Goal: Information Seeking & Learning: Learn about a topic

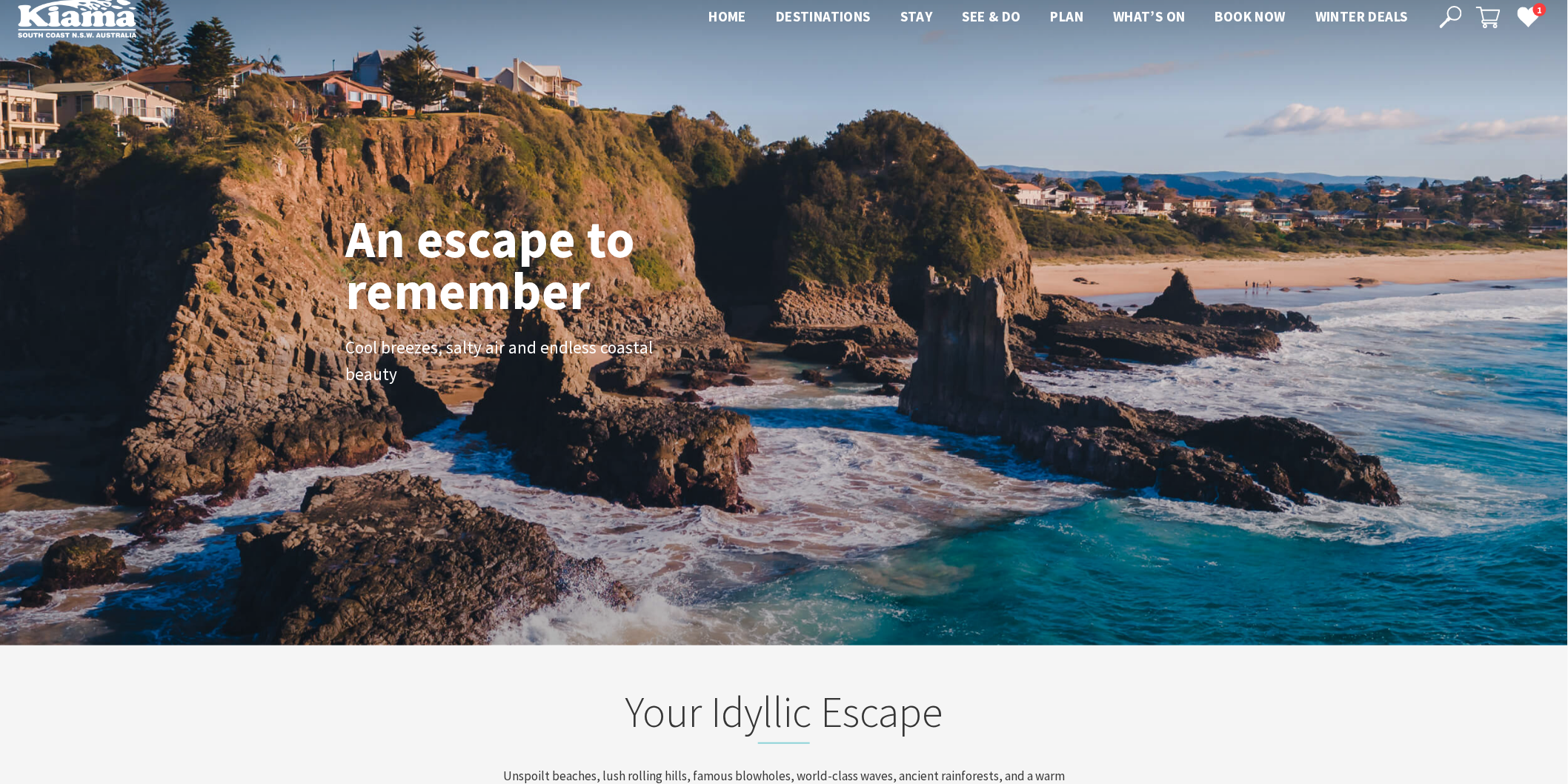
scroll to position [268, 1582]
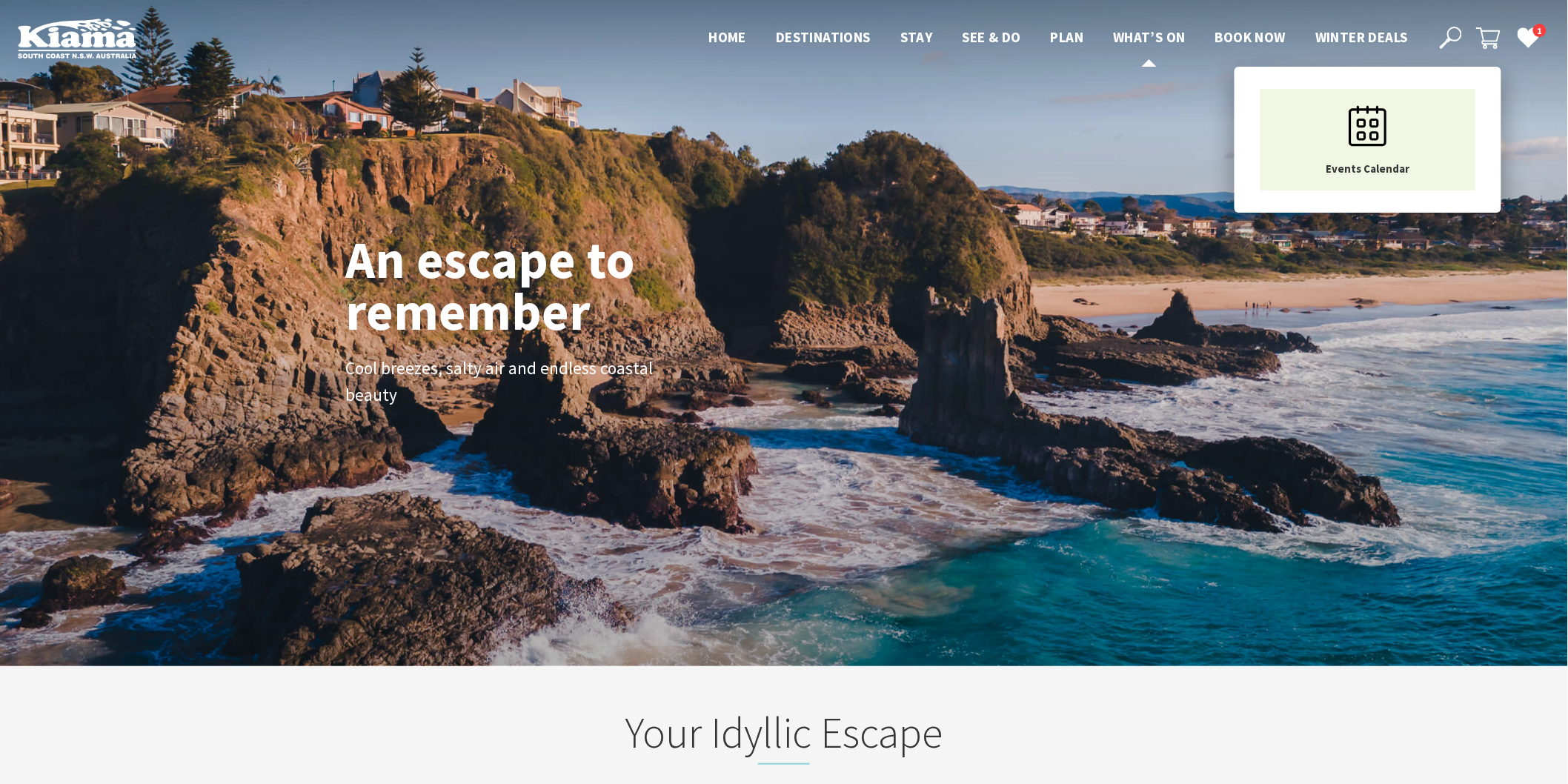
click at [1122, 35] on span "What’s On" at bounding box center [1149, 37] width 73 height 17
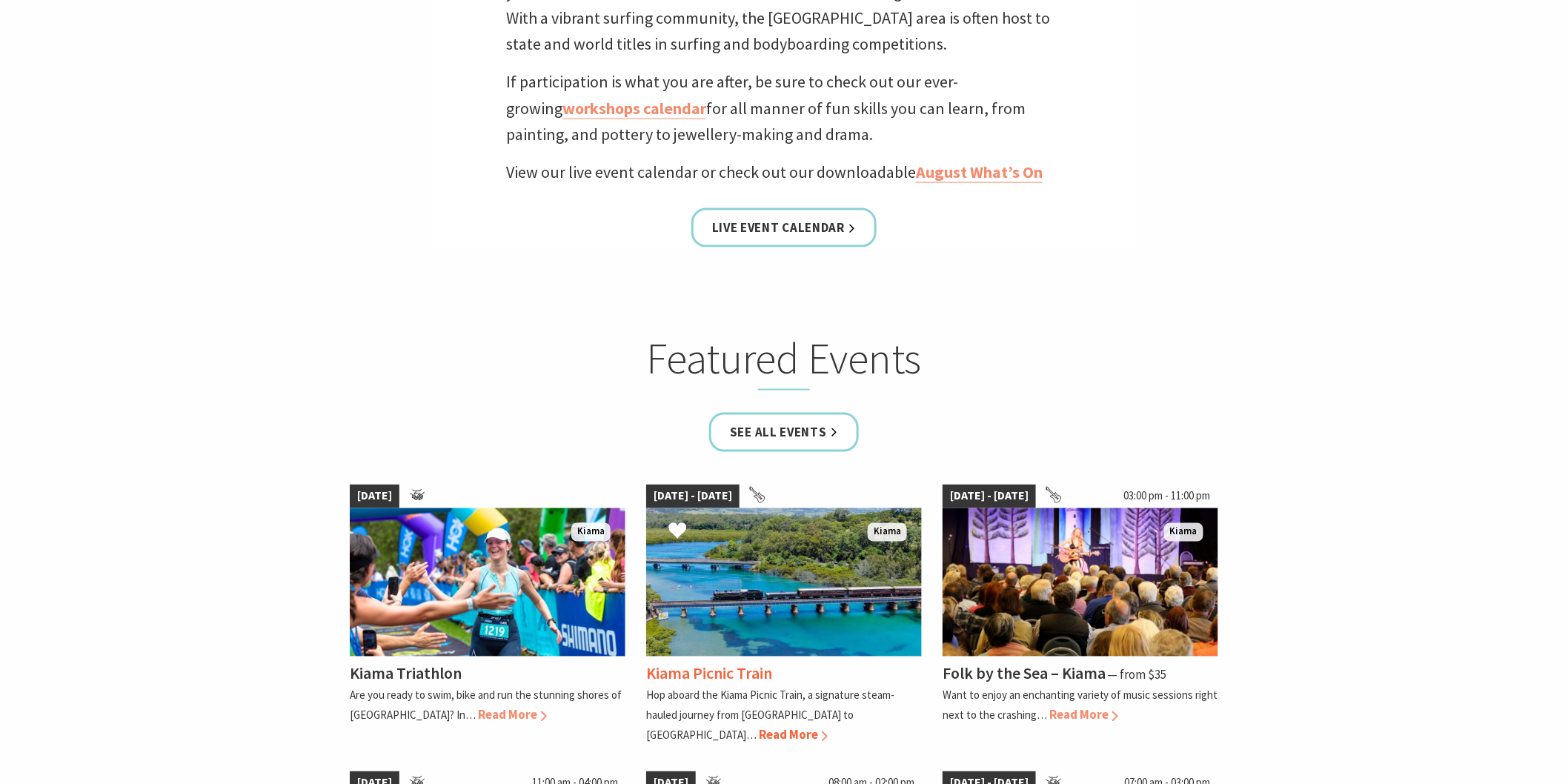
scroll to position [658, 0]
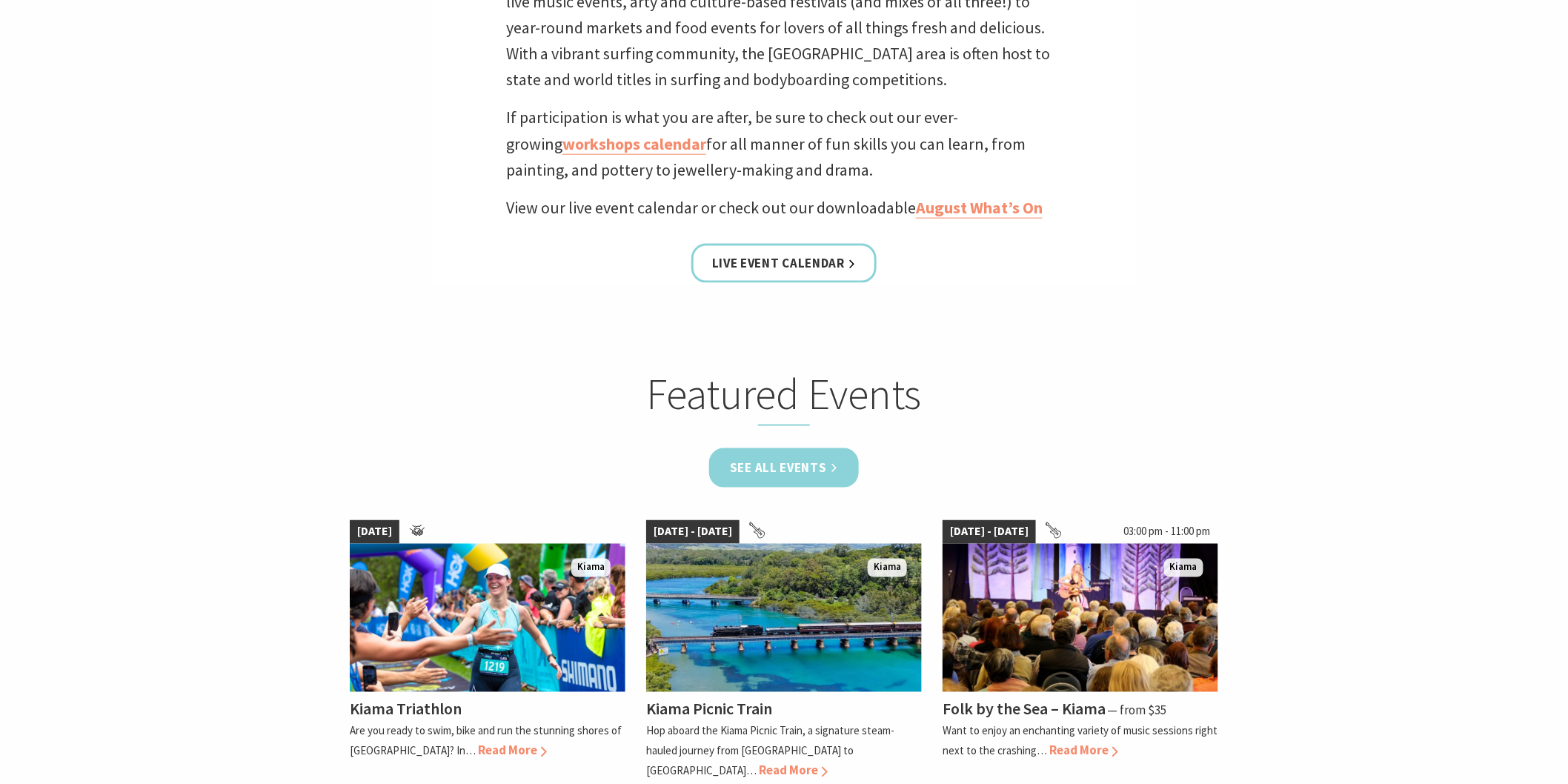
click at [775, 458] on link "See all Events" at bounding box center [784, 468] width 150 height 40
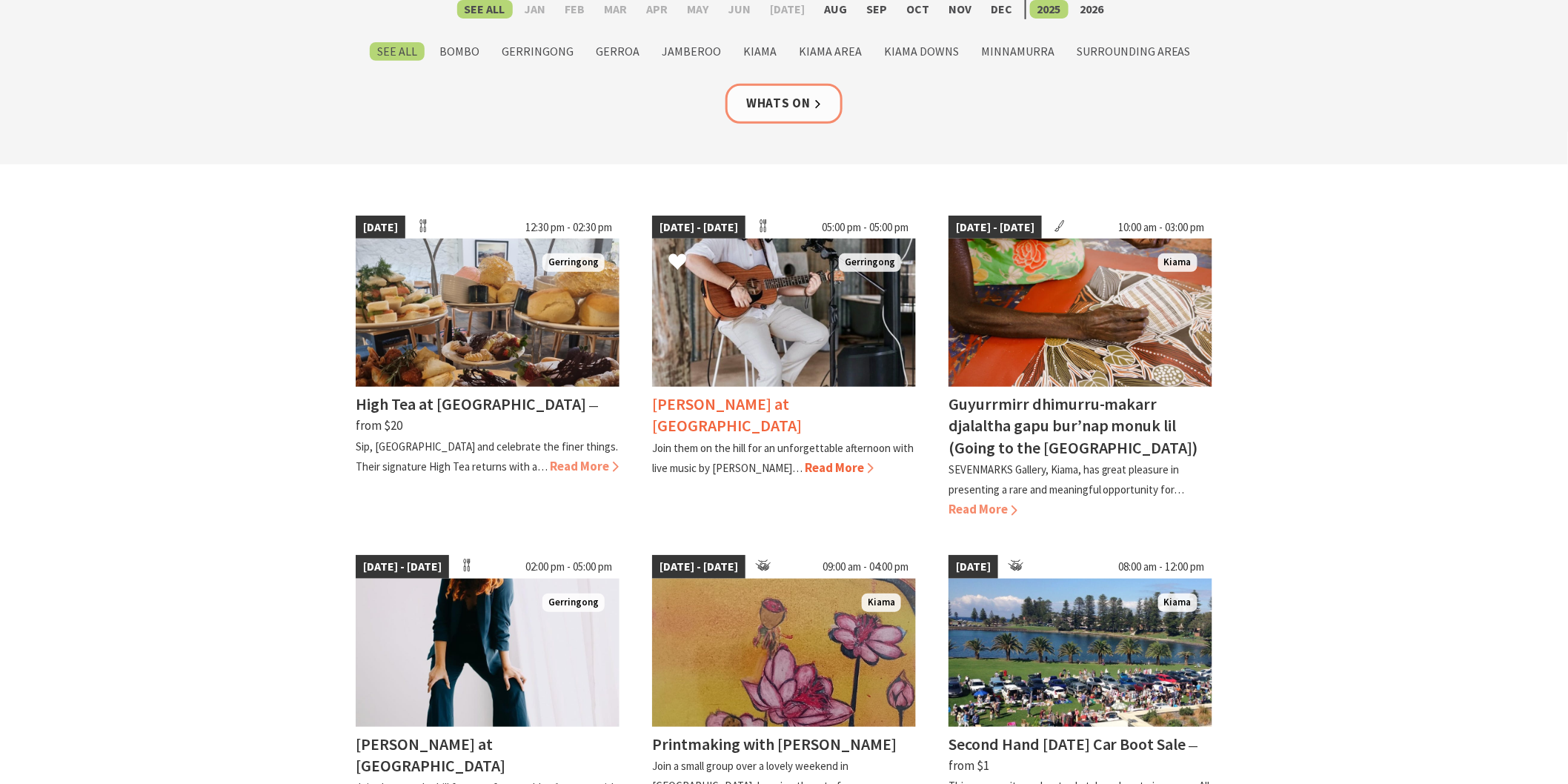
scroll to position [247, 0]
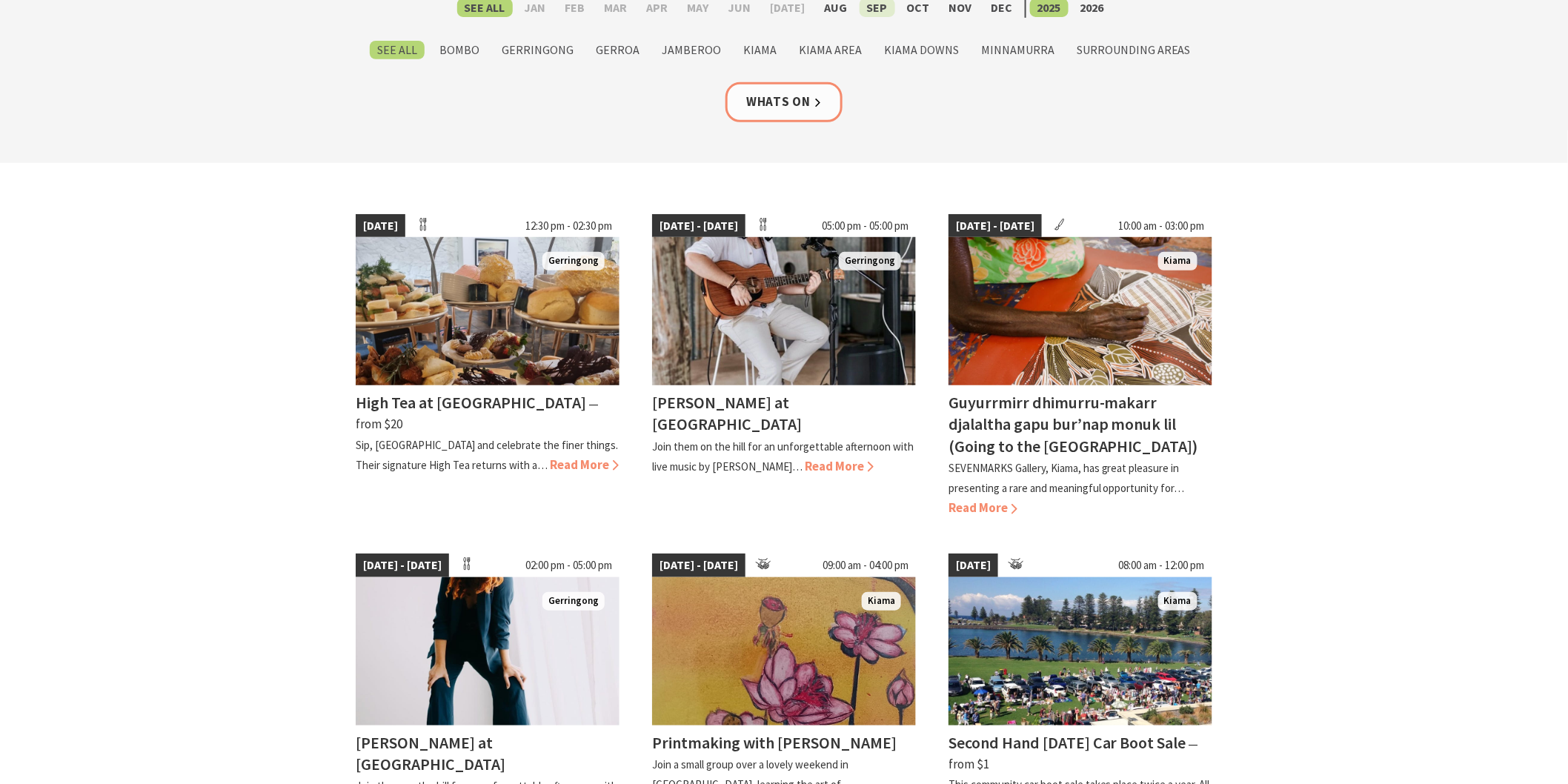
click at [864, 2] on label "Sep" at bounding box center [877, 7] width 36 height 18
click at [0, 0] on input "Sep" at bounding box center [0, 0] width 0 height 0
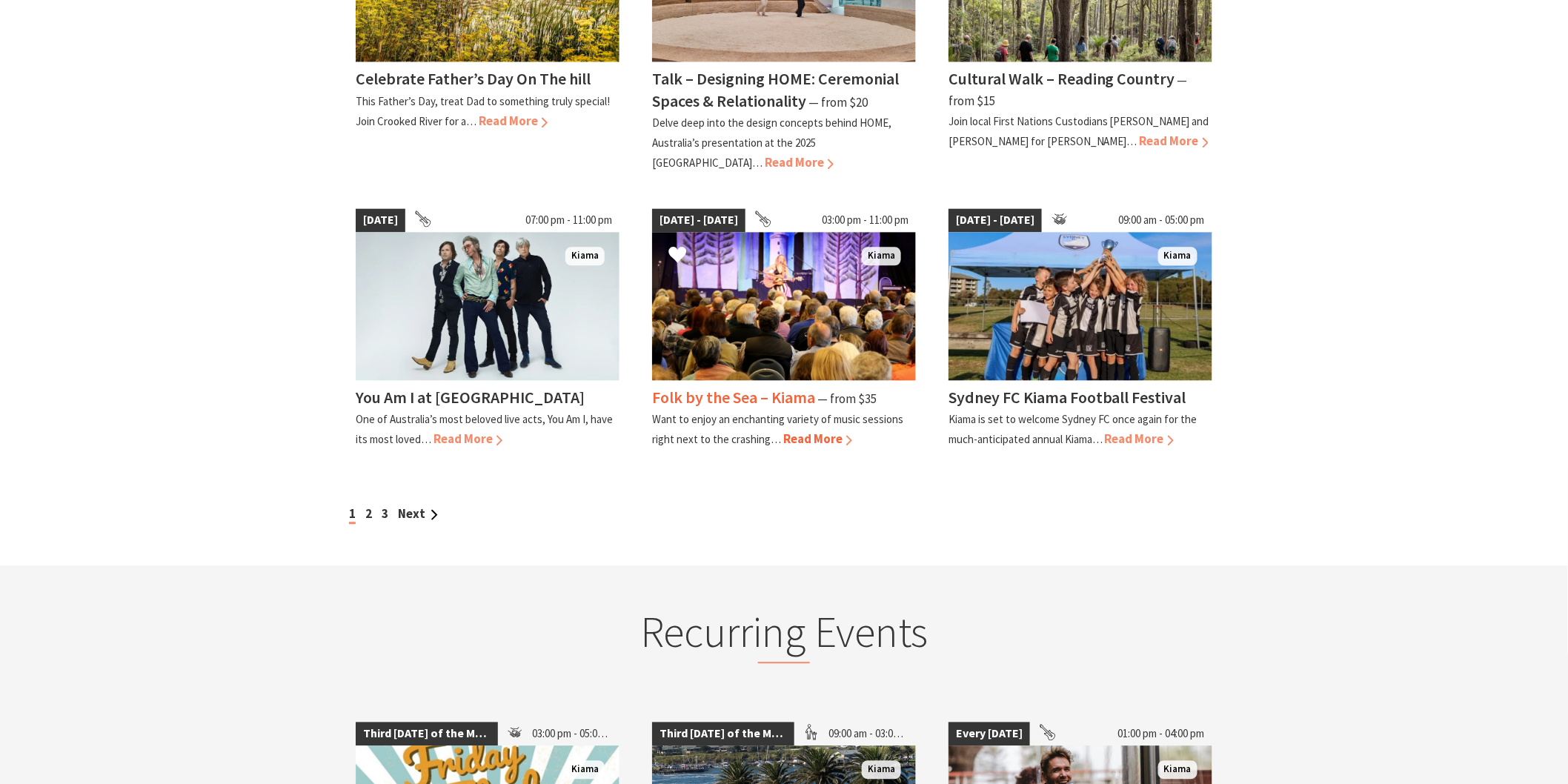
scroll to position [1235, 0]
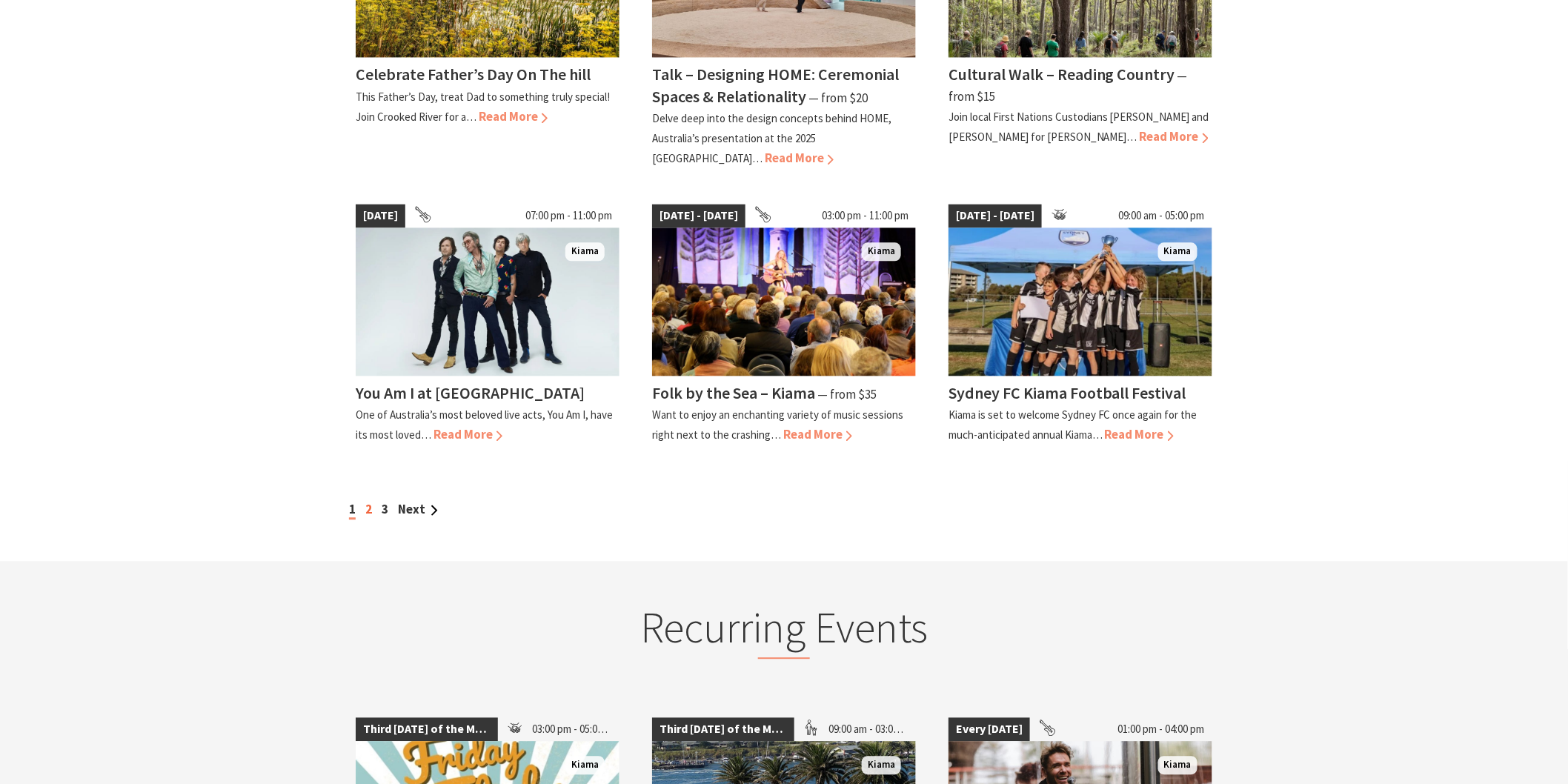
click at [371, 501] on link "2" at bounding box center [368, 509] width 6 height 17
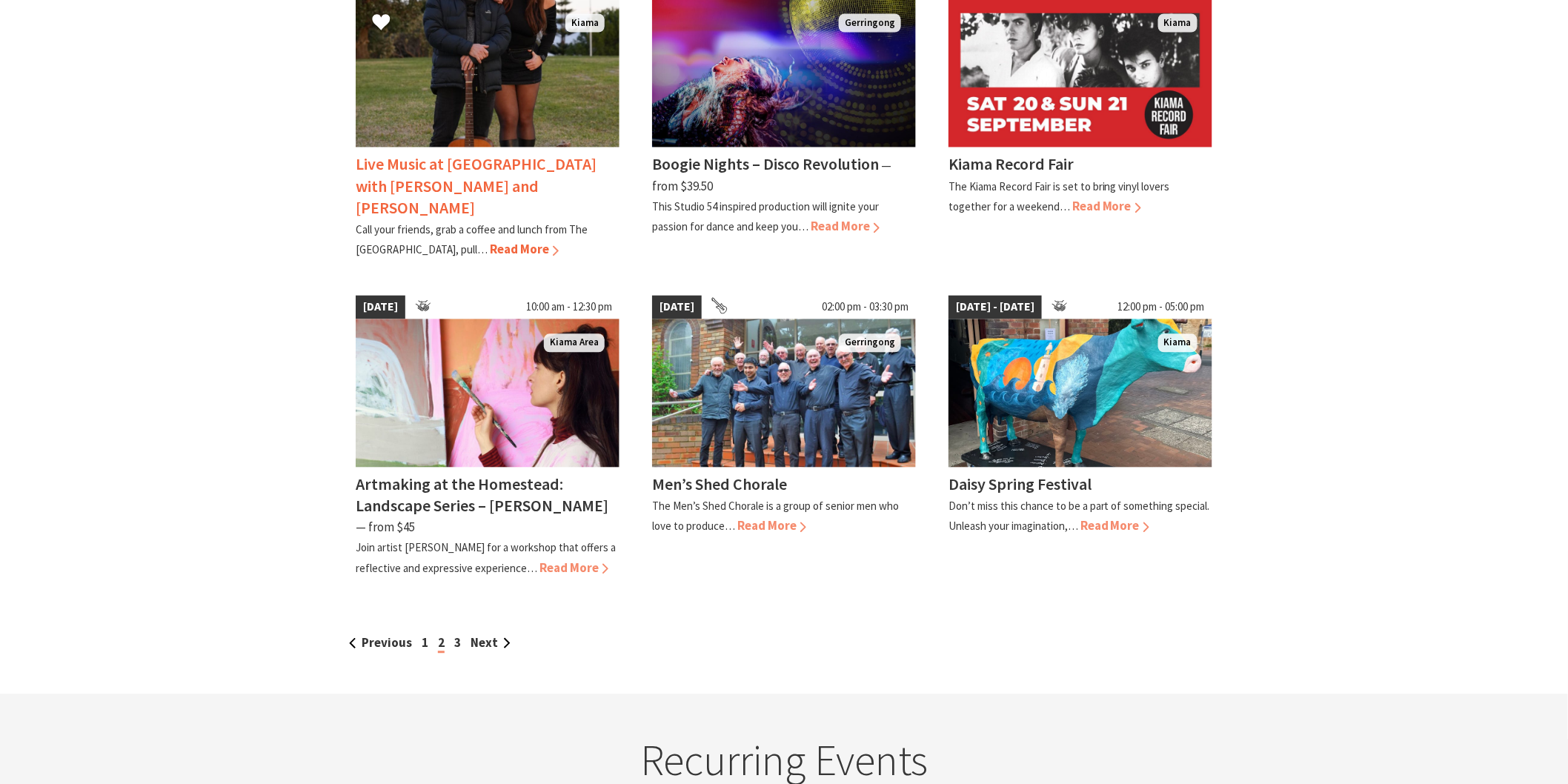
scroll to position [1153, 0]
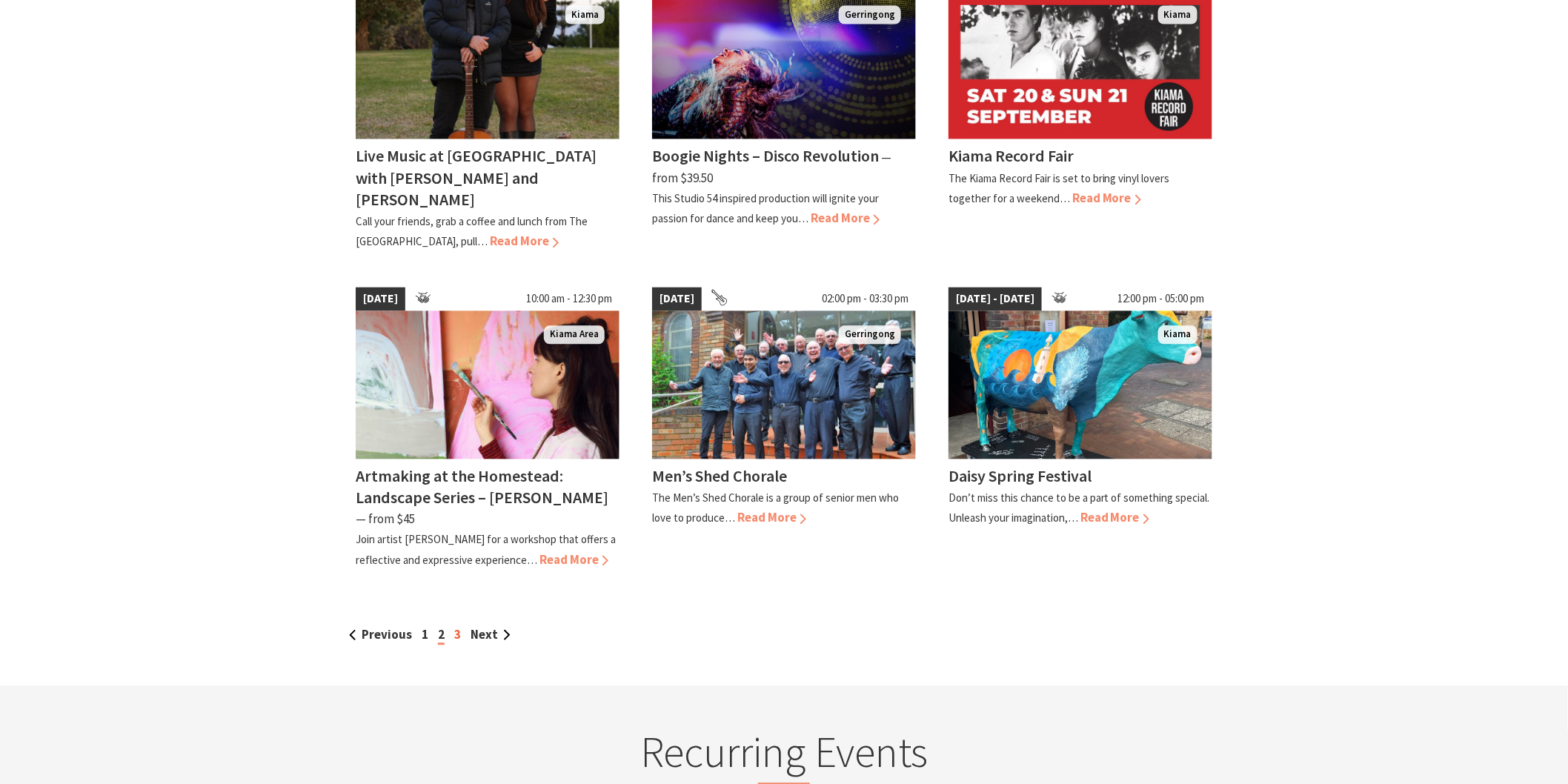
click at [459, 627] on link "3" at bounding box center [457, 635] width 6 height 17
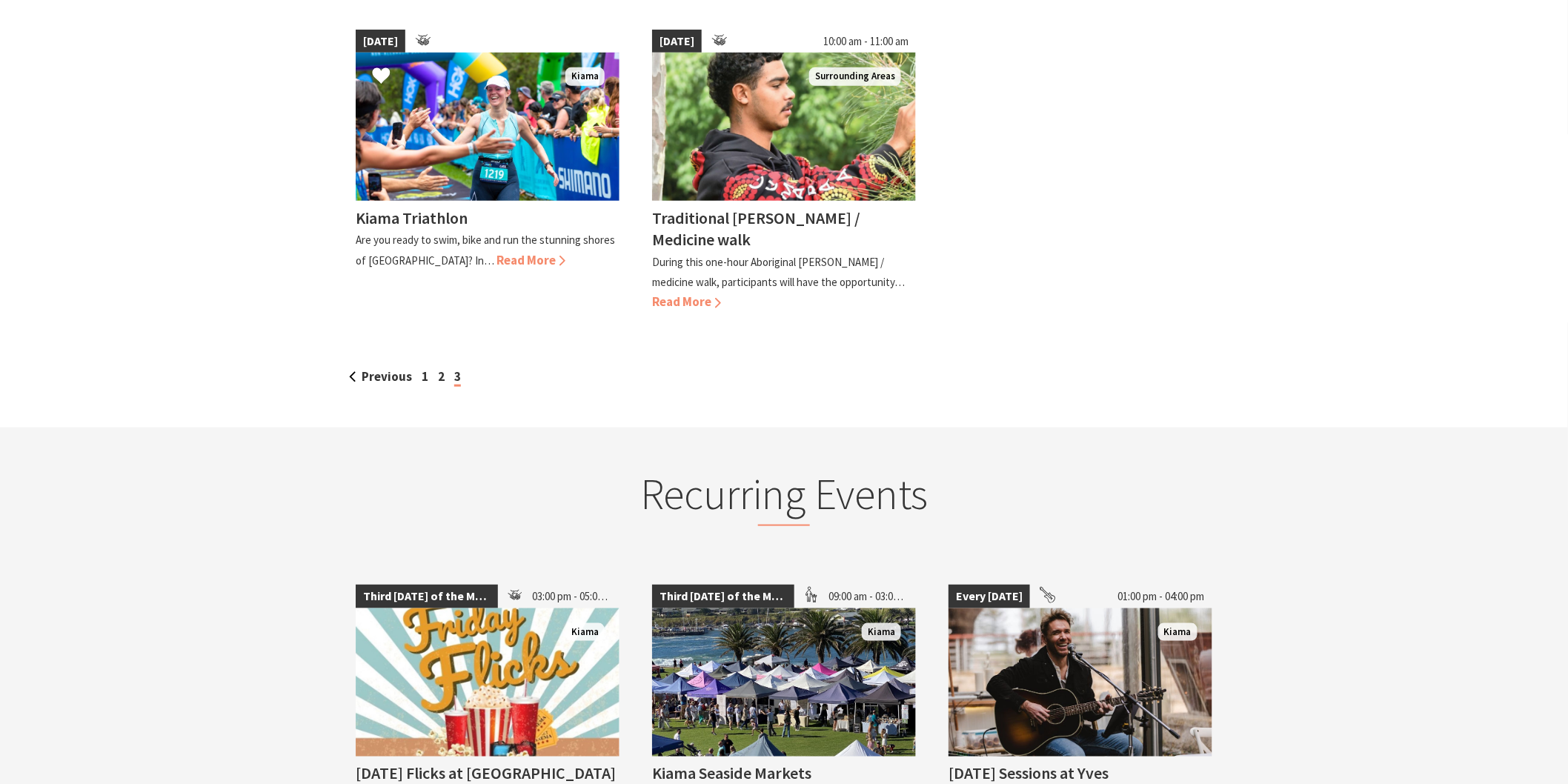
scroll to position [493, 0]
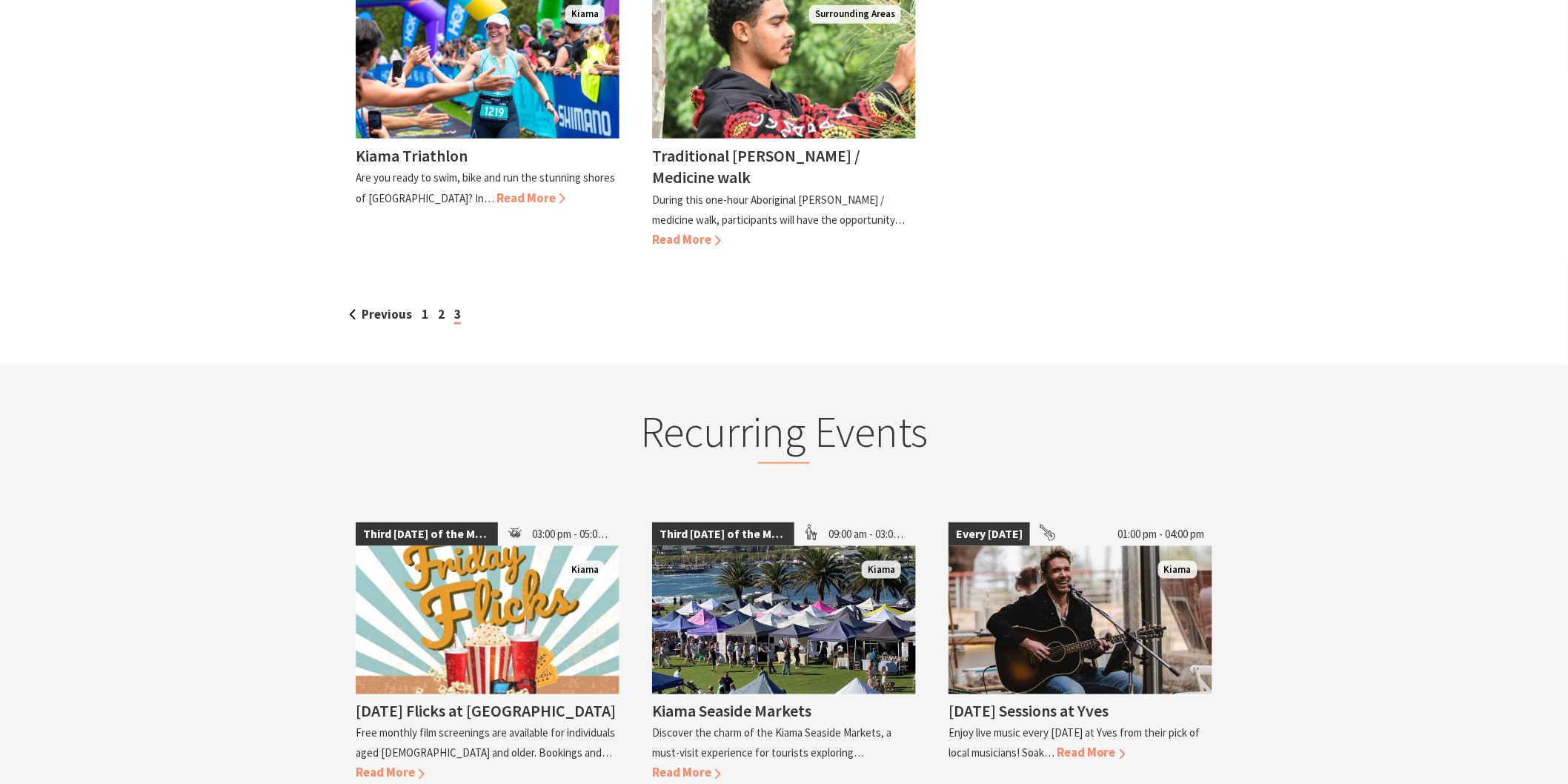
click at [420, 310] on div "Previous 1 2 3" at bounding box center [784, 314] width 877 height 20
click at [423, 310] on link "1" at bounding box center [425, 314] width 6 height 17
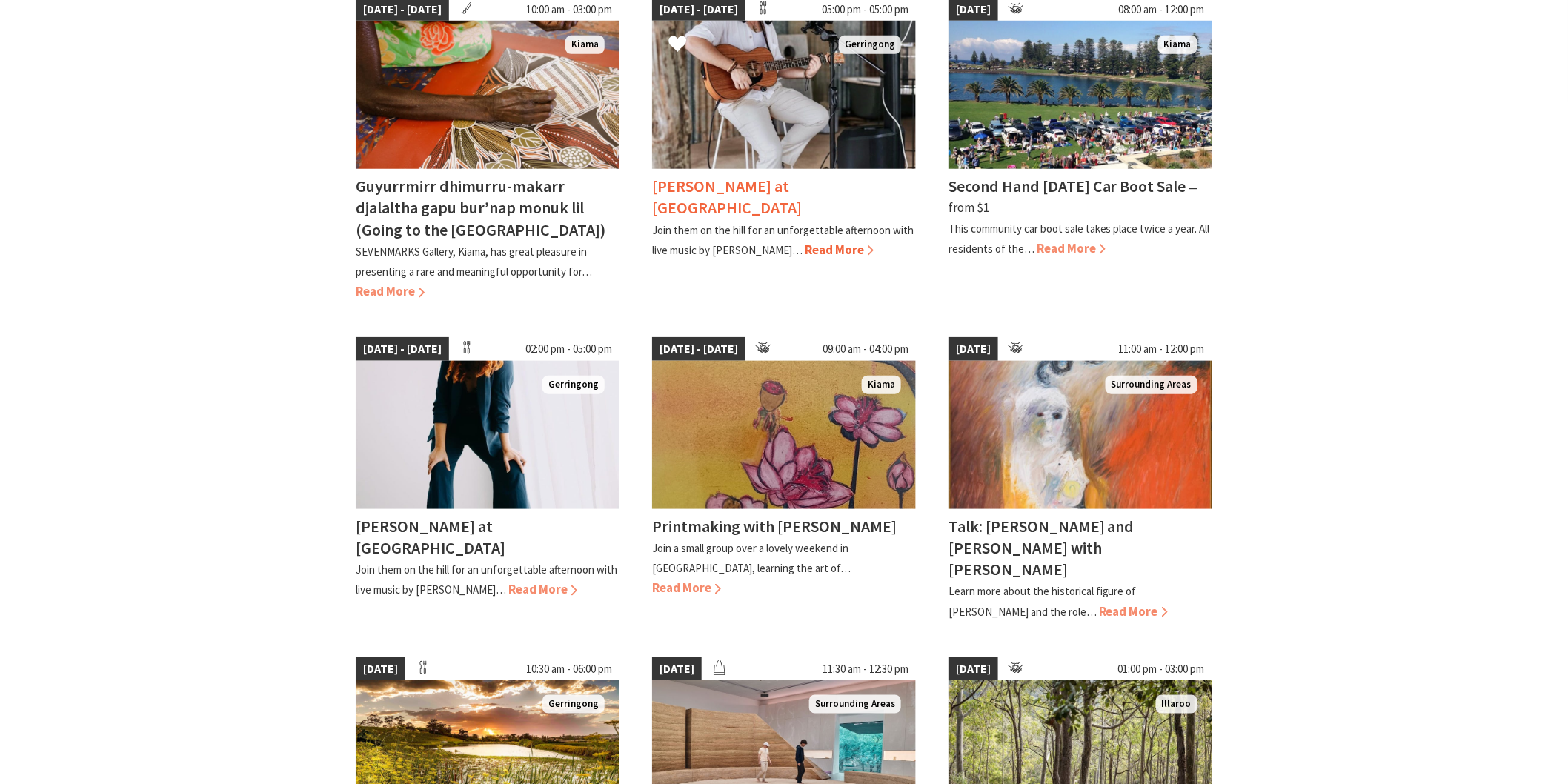
scroll to position [165, 0]
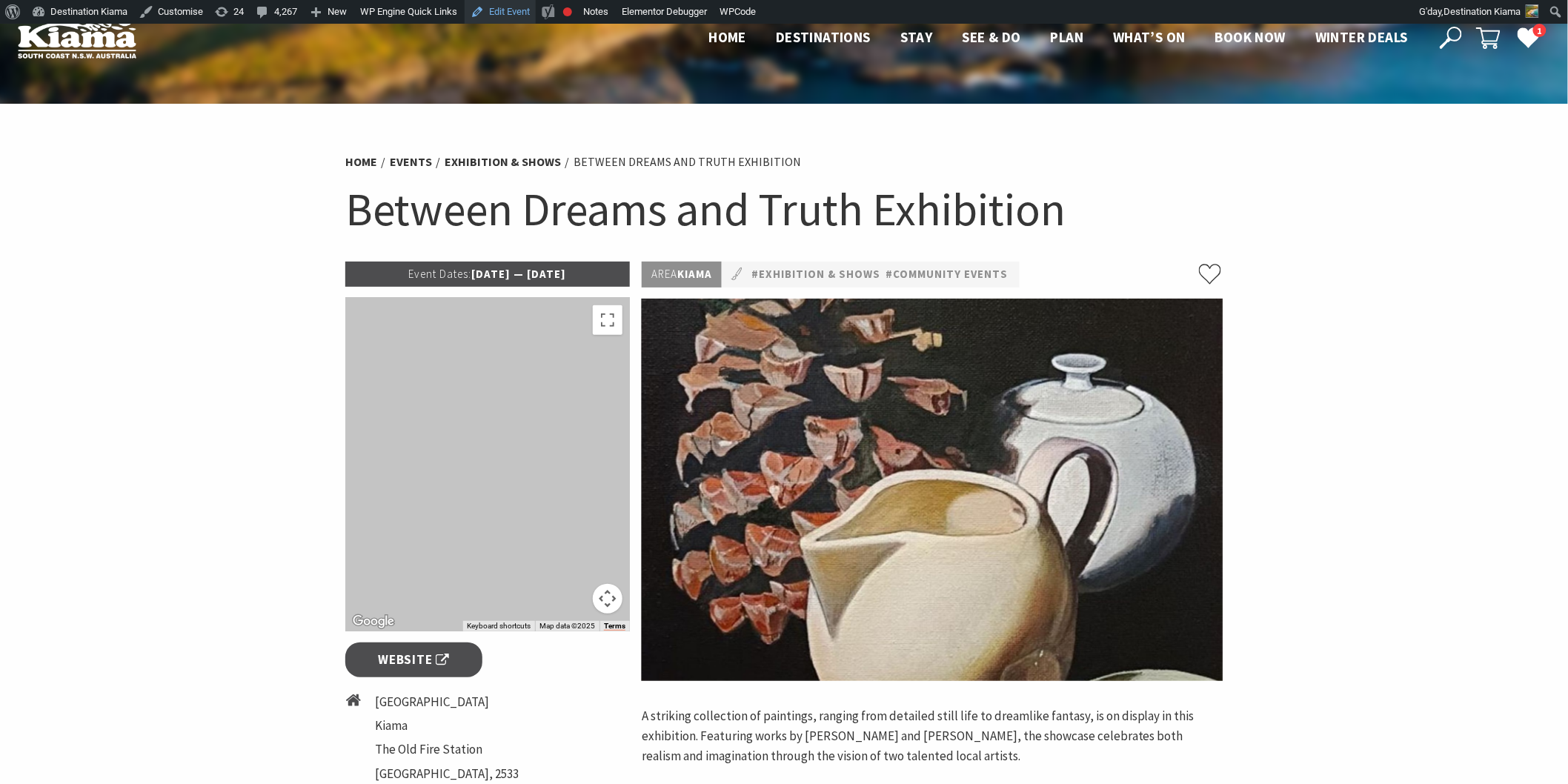
click at [505, 9] on link "Edit Event" at bounding box center [500, 12] width 71 height 24
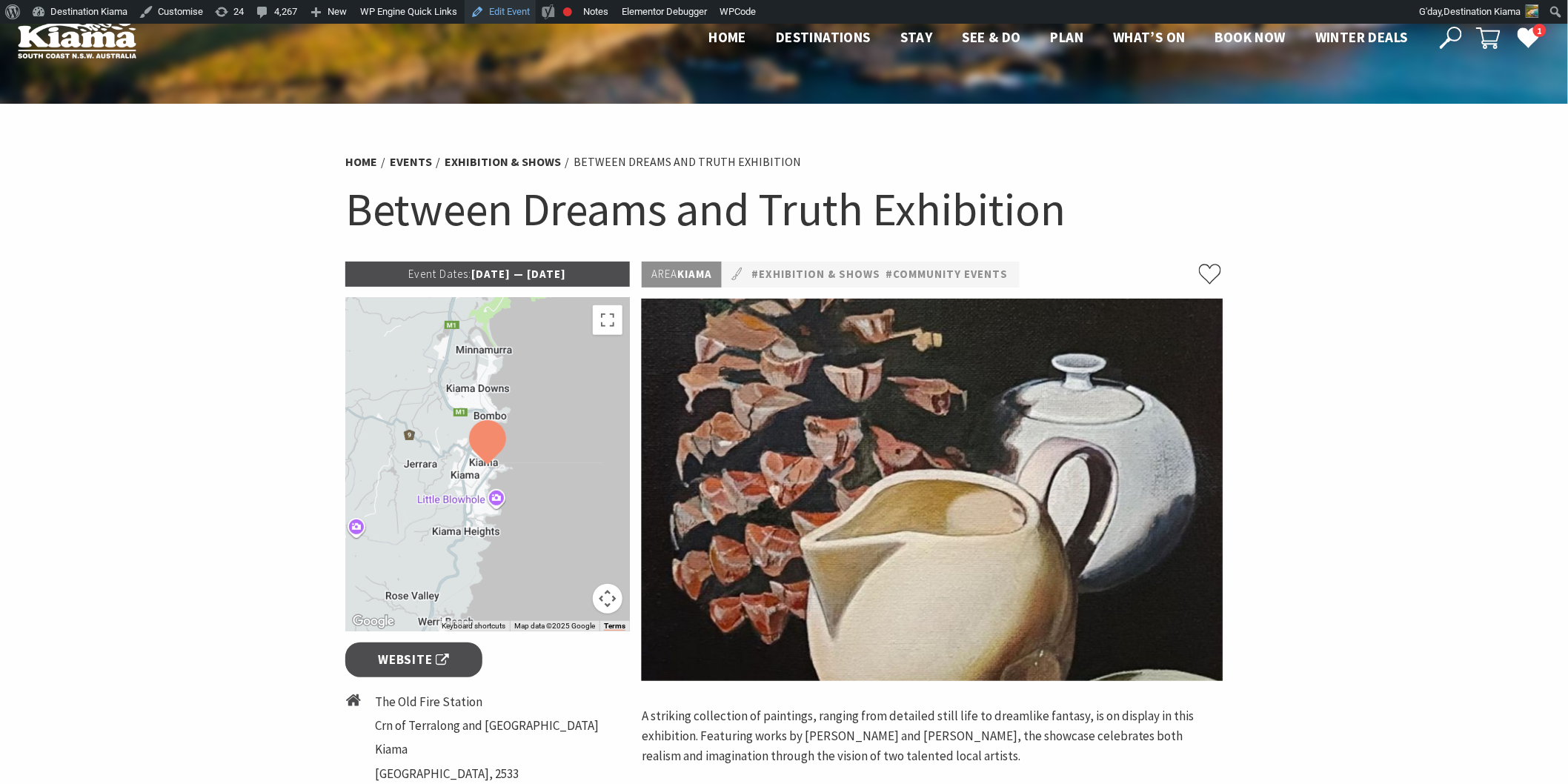
click at [496, 15] on link "Edit Event" at bounding box center [500, 12] width 71 height 24
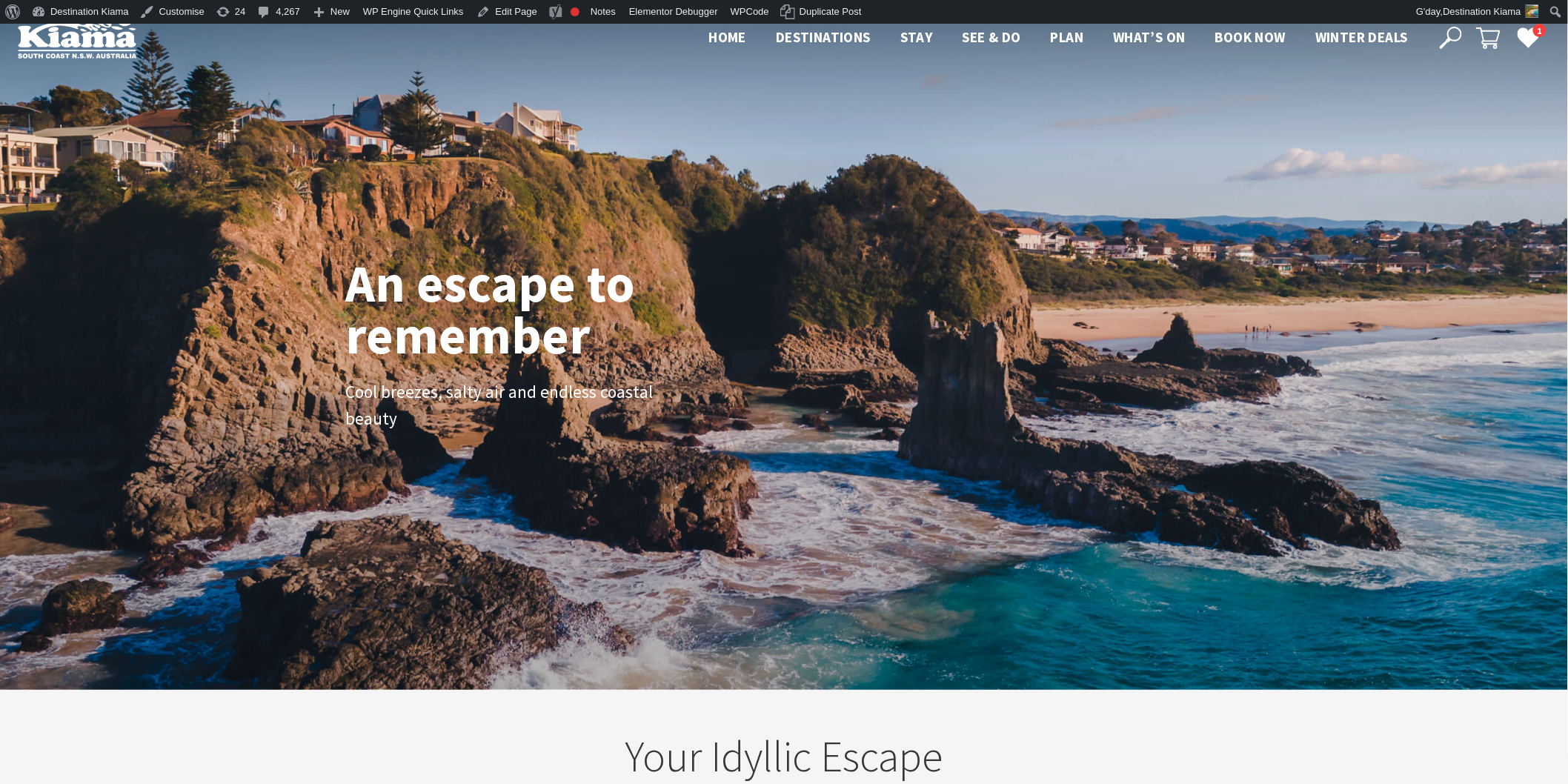
scroll to position [235, 1582]
click at [1445, 32] on icon at bounding box center [1451, 38] width 22 height 22
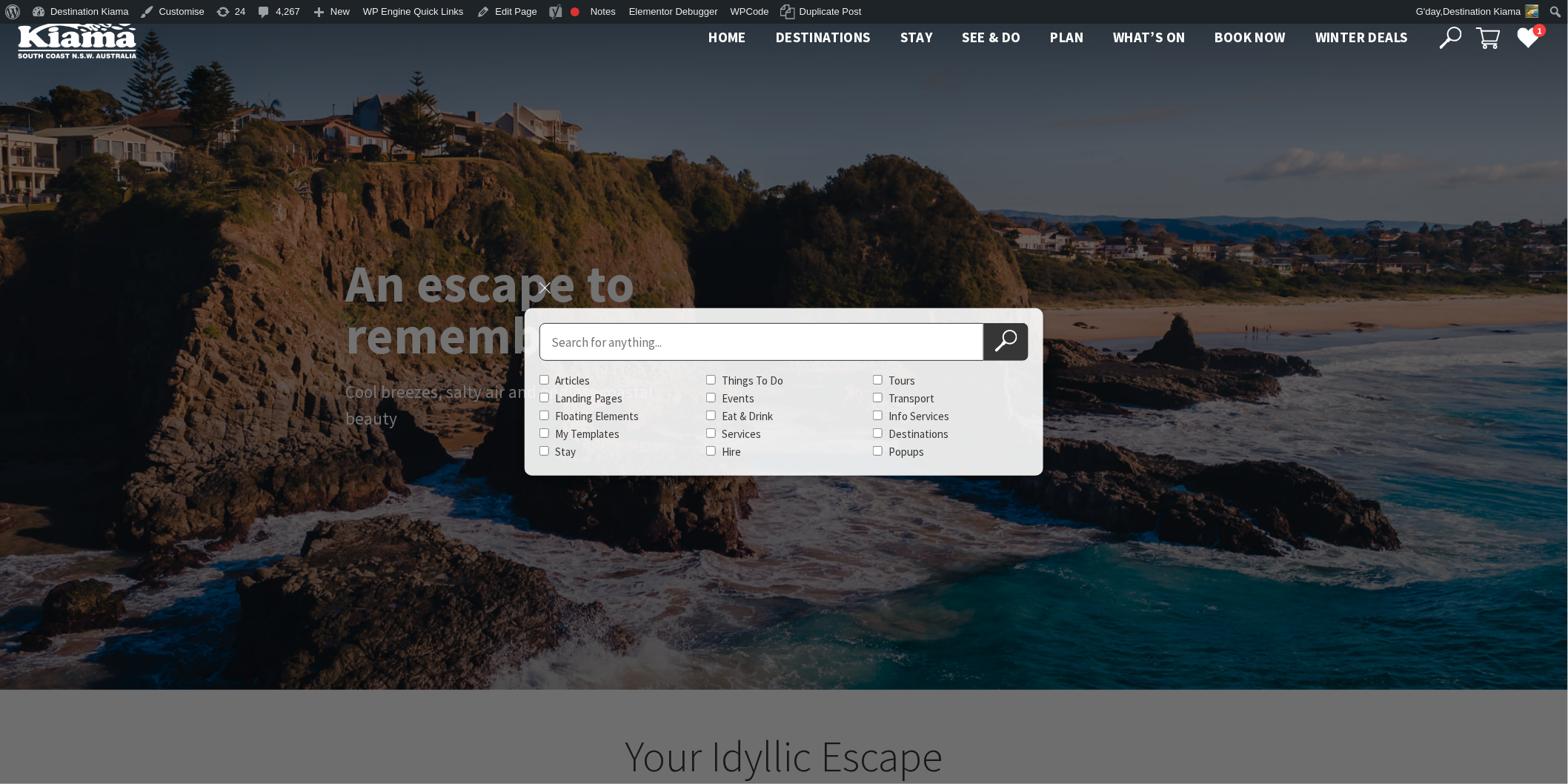
click at [1151, 40] on ul "Home Destinations Towns & Villages Kiama Gerringong Gerroa Jamberoo Minnamurra …" at bounding box center [1058, 37] width 728 height 22
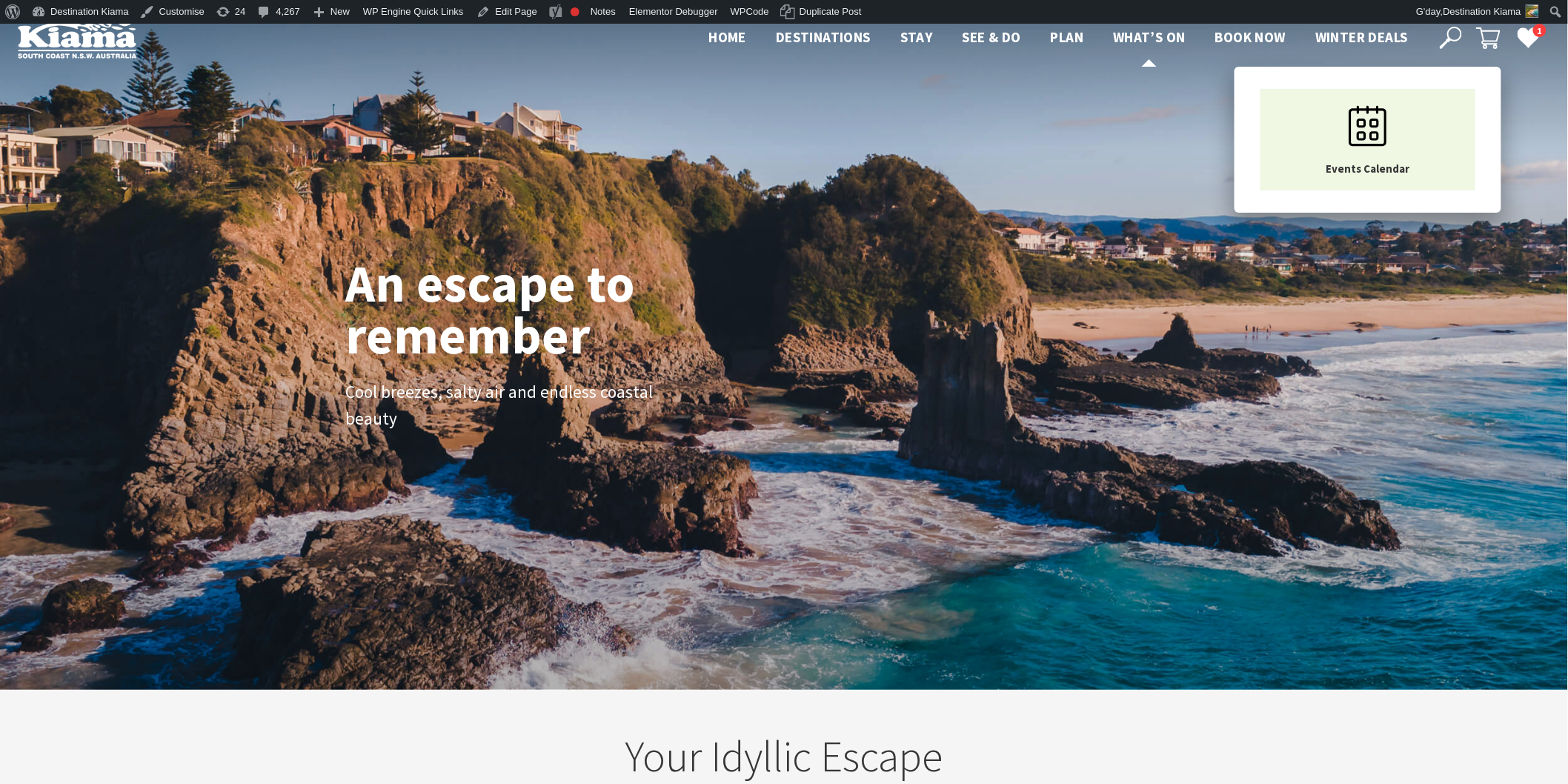
click at [1143, 48] on link "What’s On" at bounding box center [1149, 38] width 73 height 19
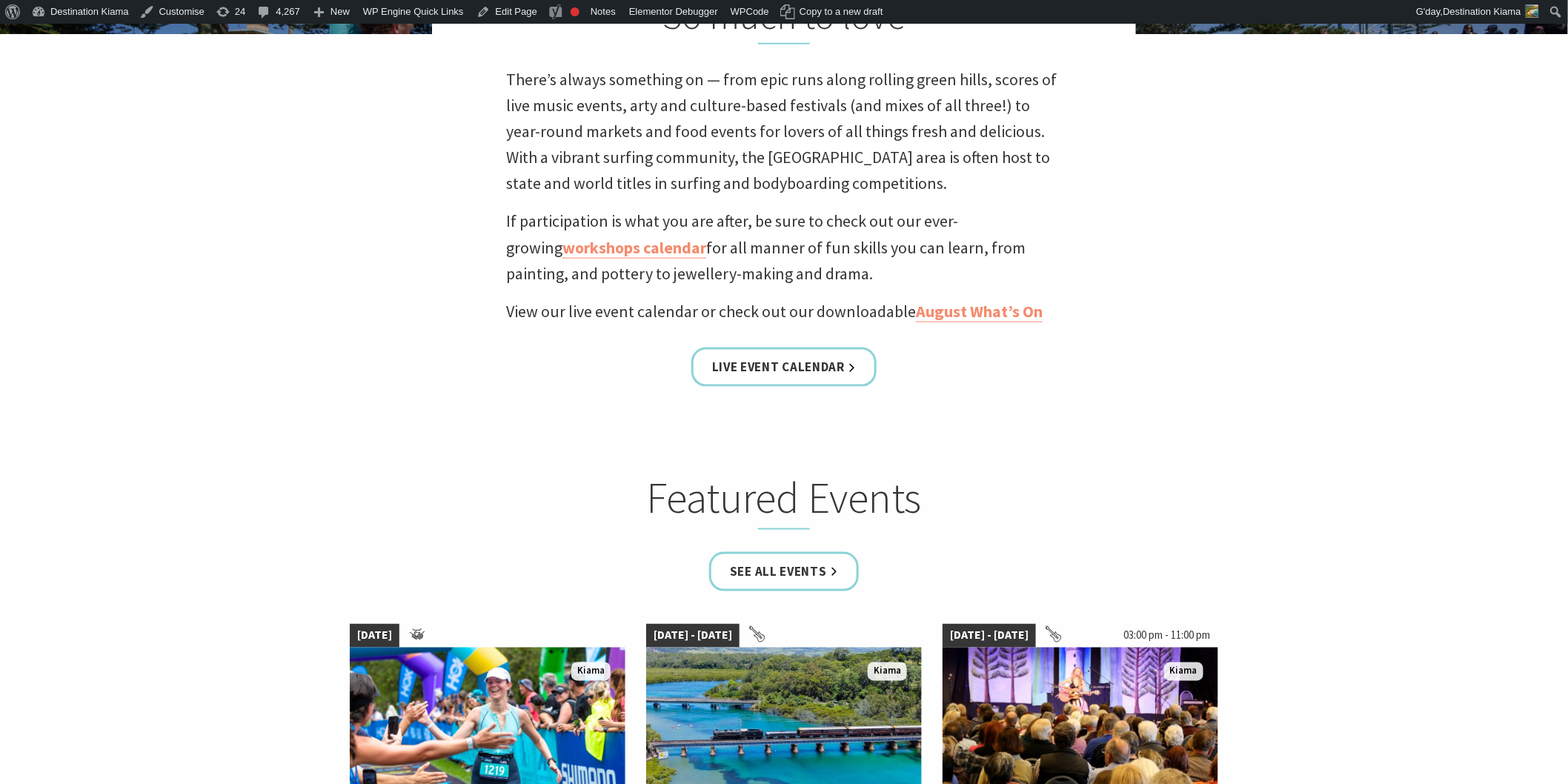
scroll to position [988, 0]
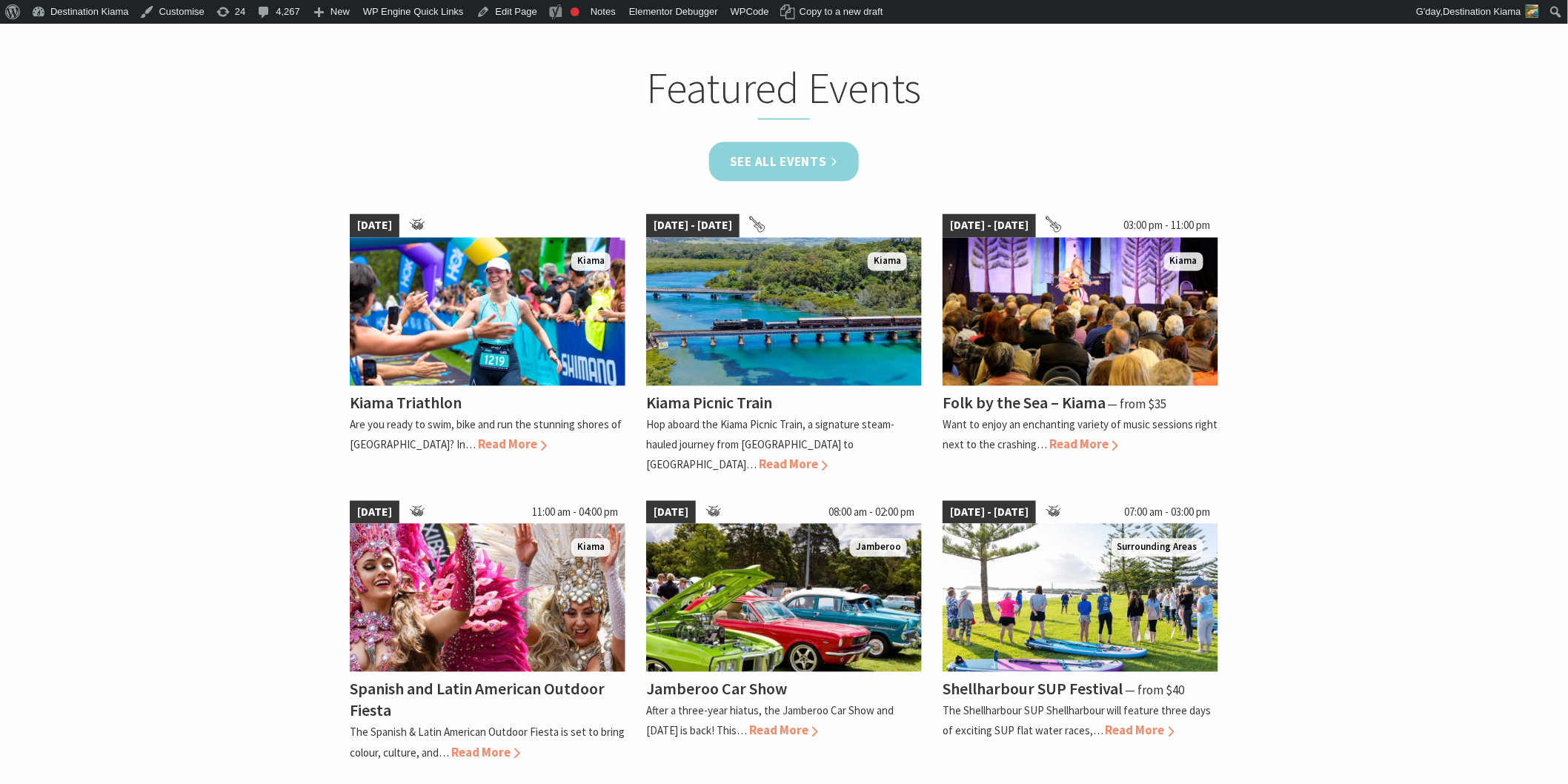
click at [747, 150] on link "See all Events" at bounding box center [784, 162] width 150 height 40
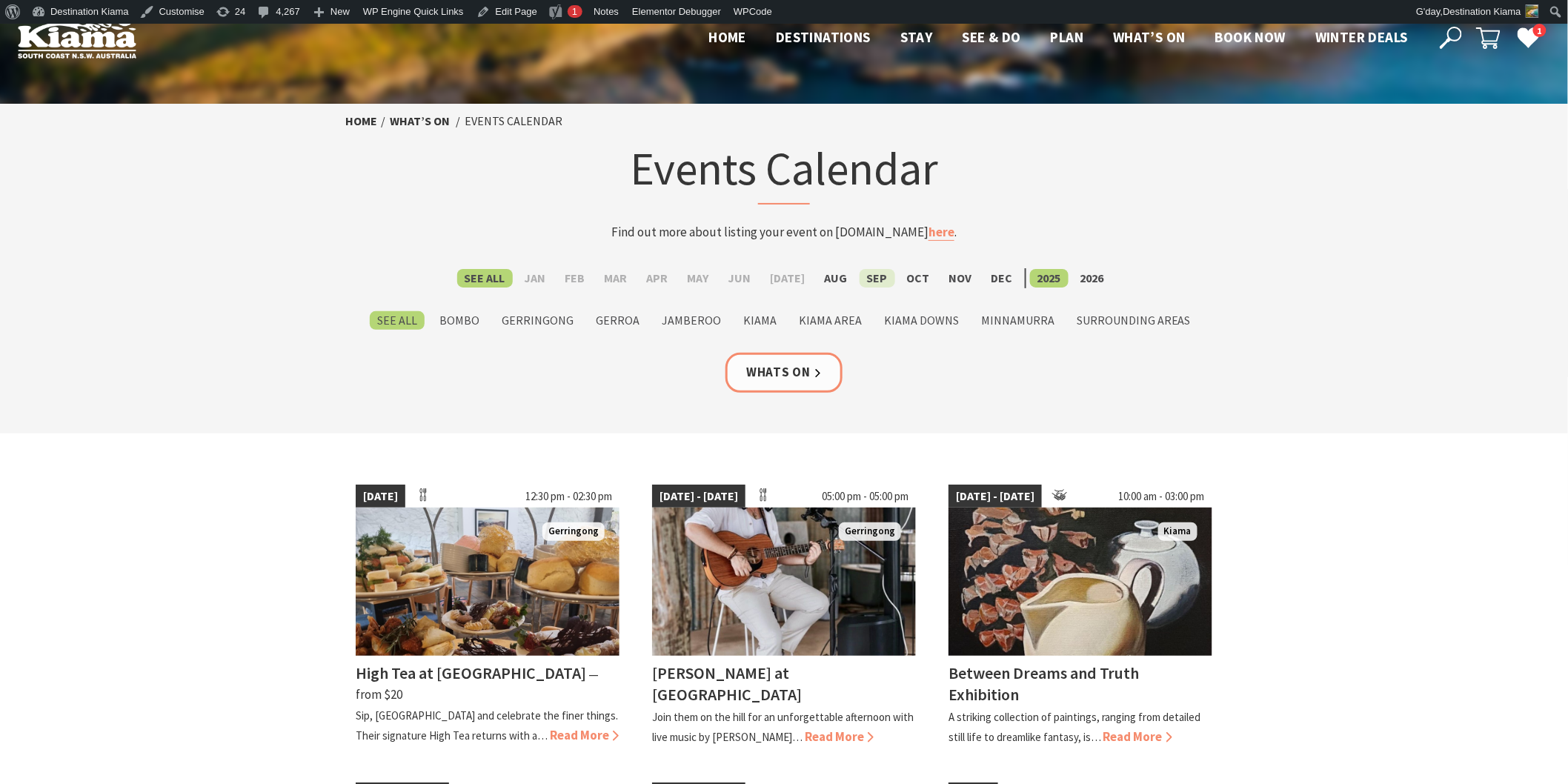
click at [864, 272] on label "Sep" at bounding box center [877, 278] width 36 height 18
click at [0, 0] on input "Sep" at bounding box center [0, 0] width 0 height 0
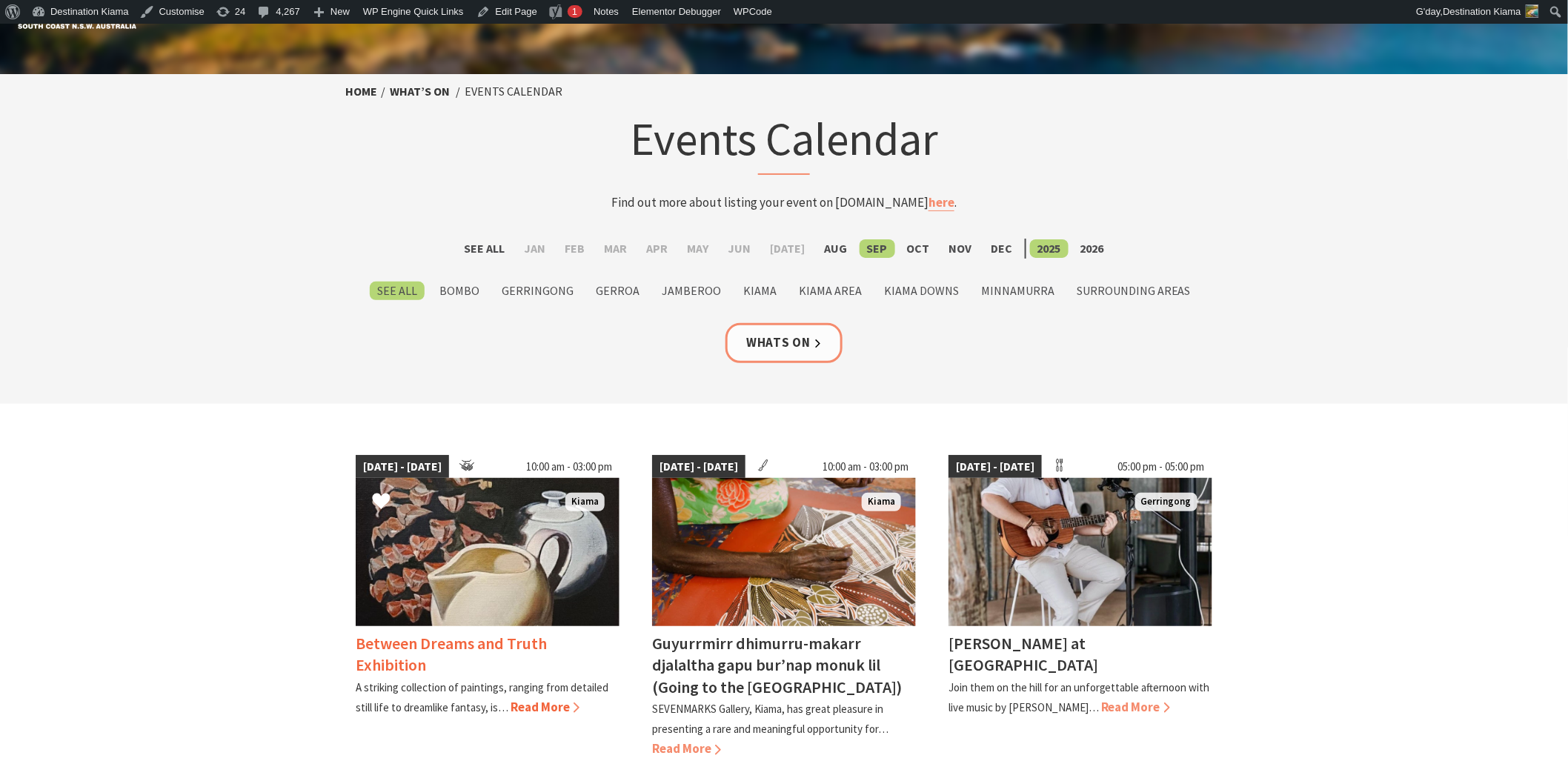
scroll to position [82, 0]
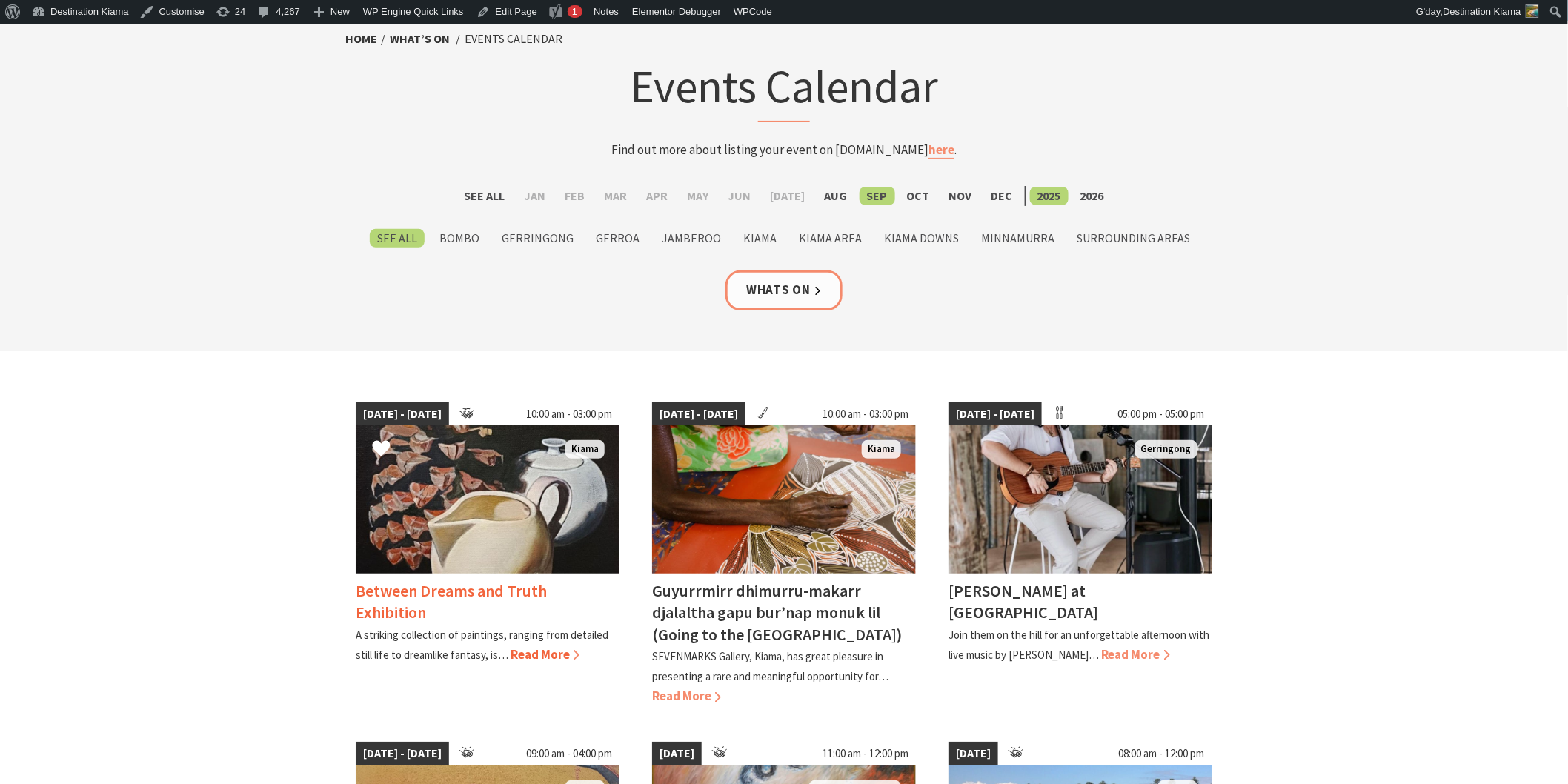
click at [433, 481] on img at bounding box center [487, 499] width 264 height 148
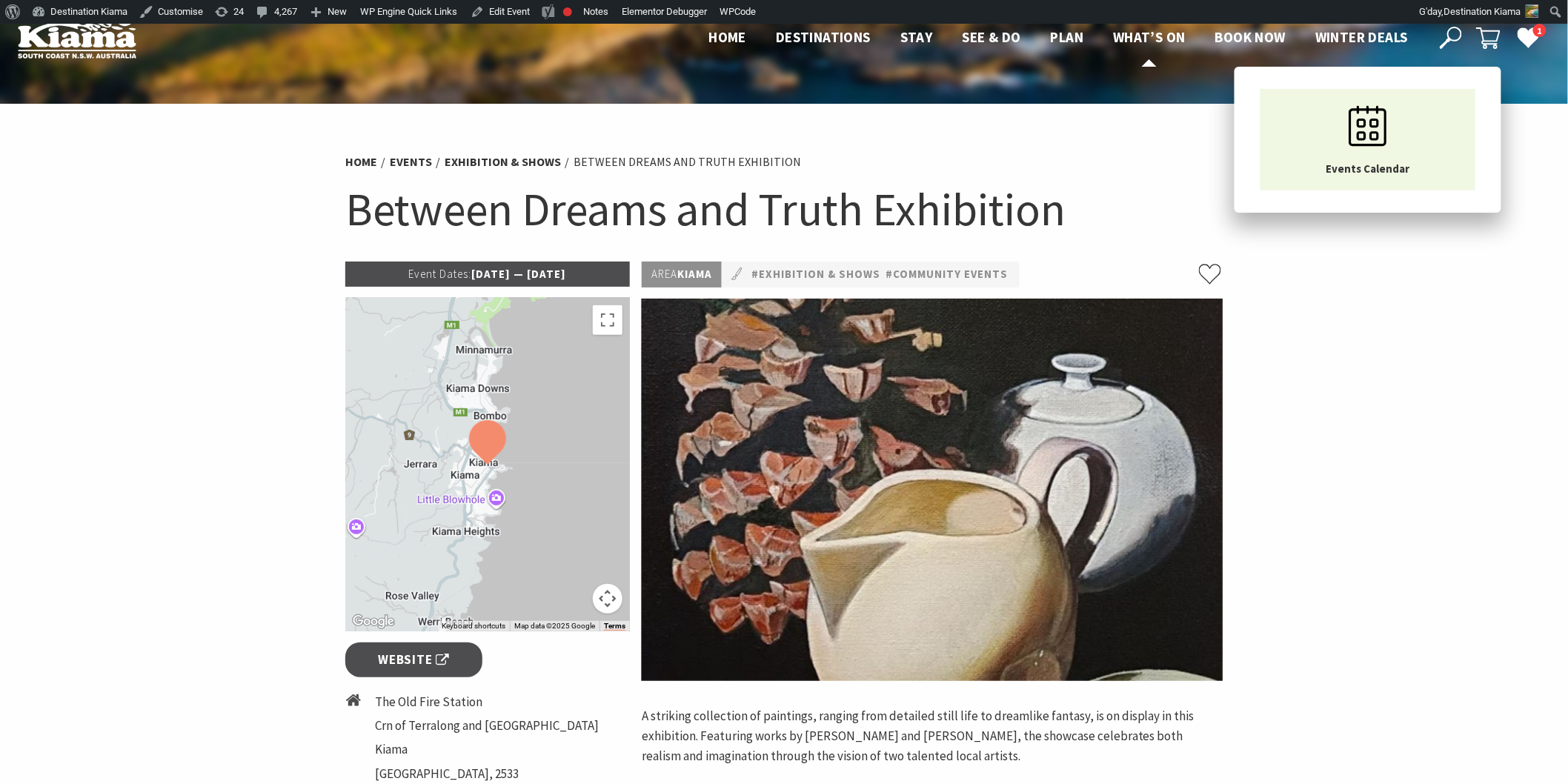
click at [1114, 35] on span "What’s On" at bounding box center [1149, 37] width 73 height 17
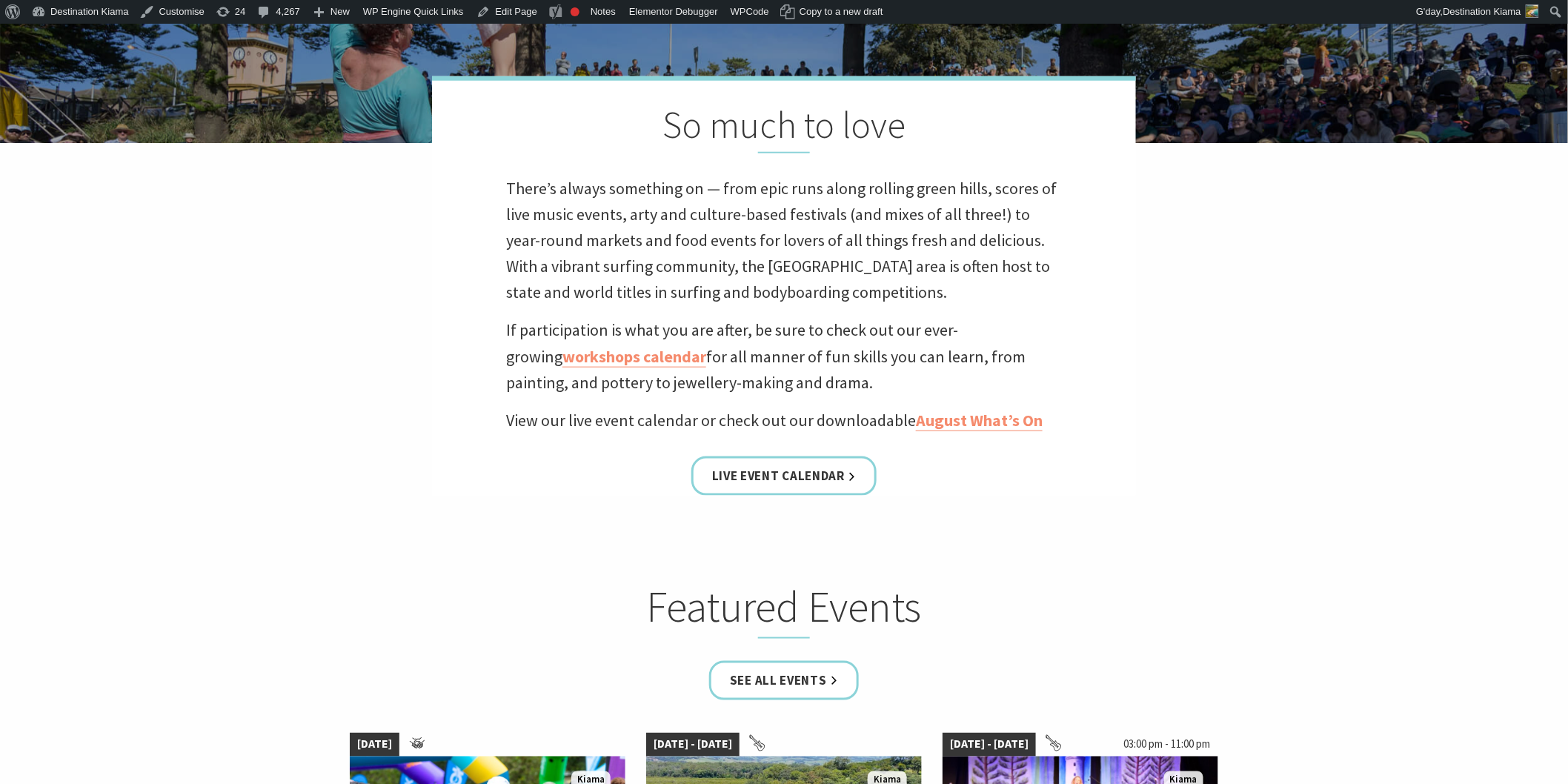
scroll to position [741, 0]
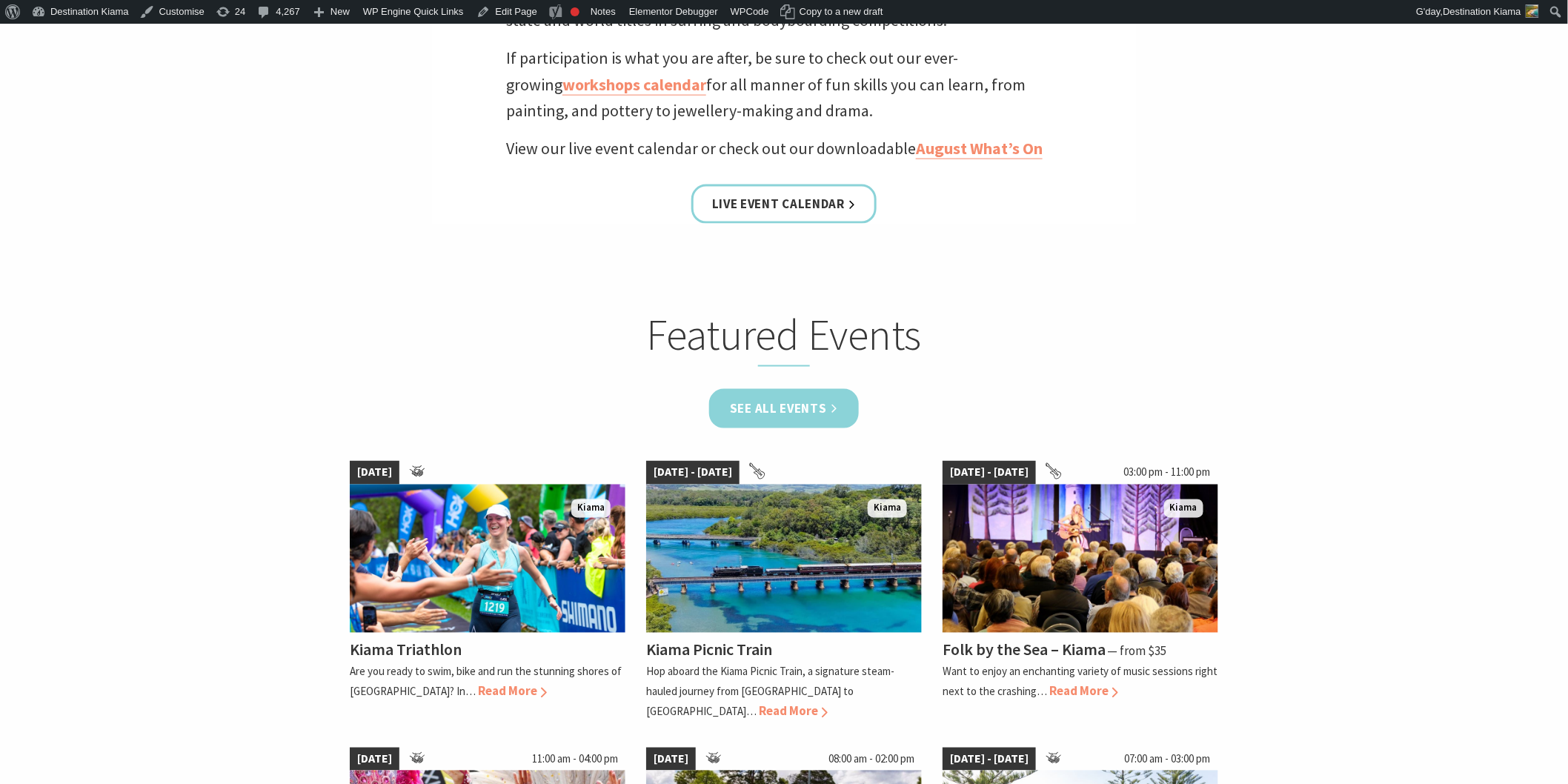
click at [741, 402] on link "See all Events" at bounding box center [784, 409] width 150 height 40
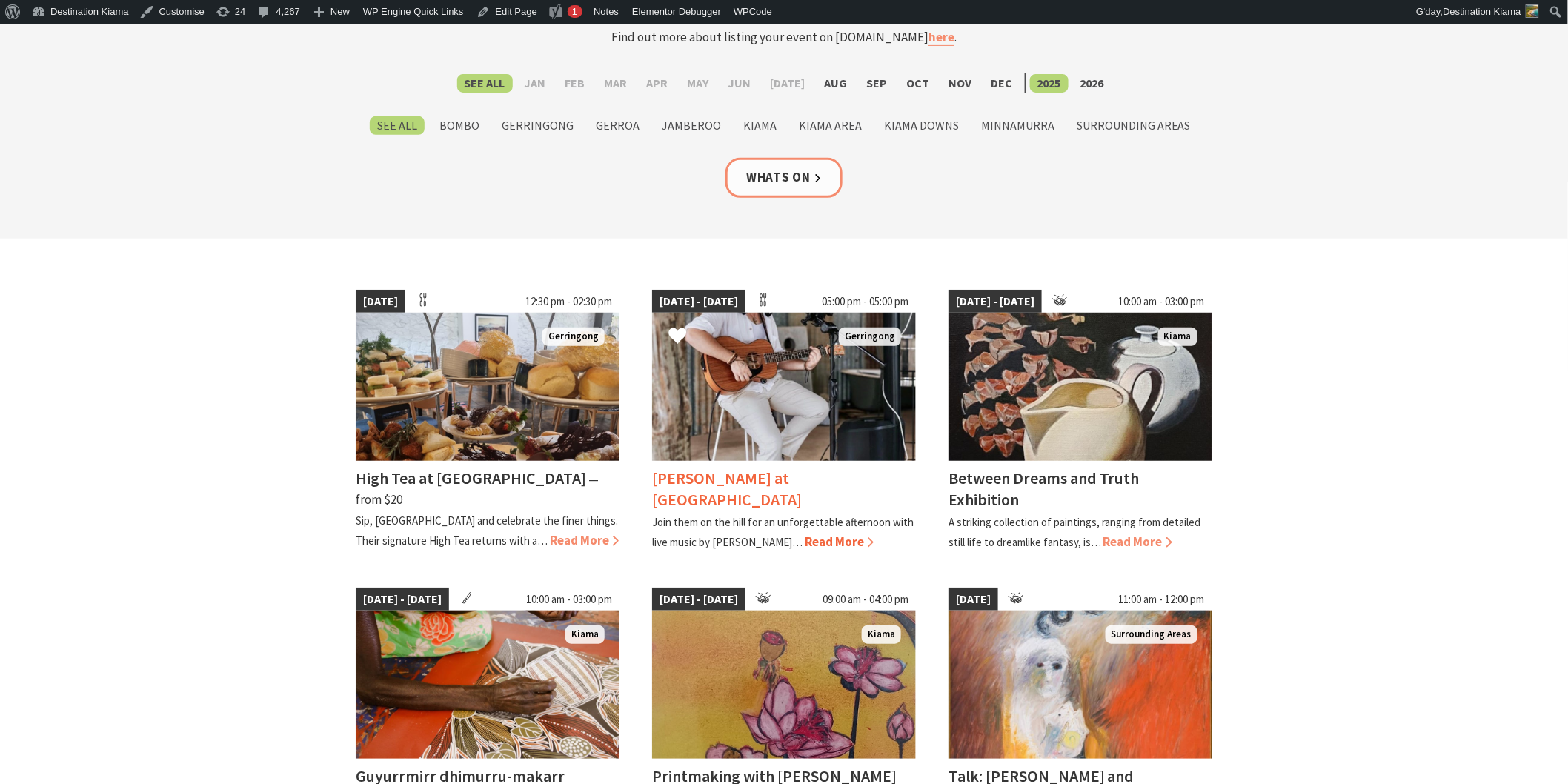
scroll to position [247, 0]
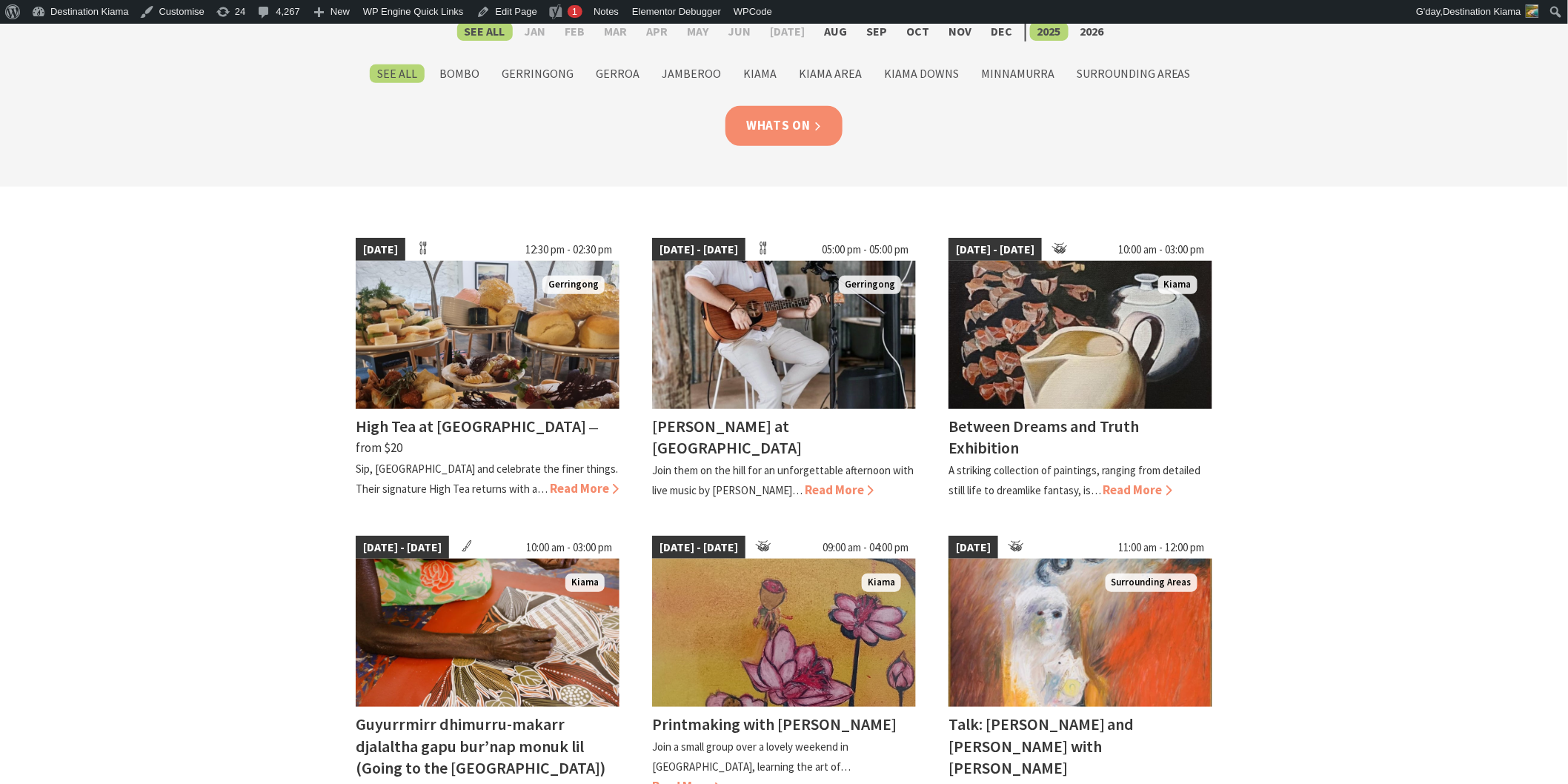
click at [754, 129] on link "Whats On" at bounding box center [784, 126] width 117 height 40
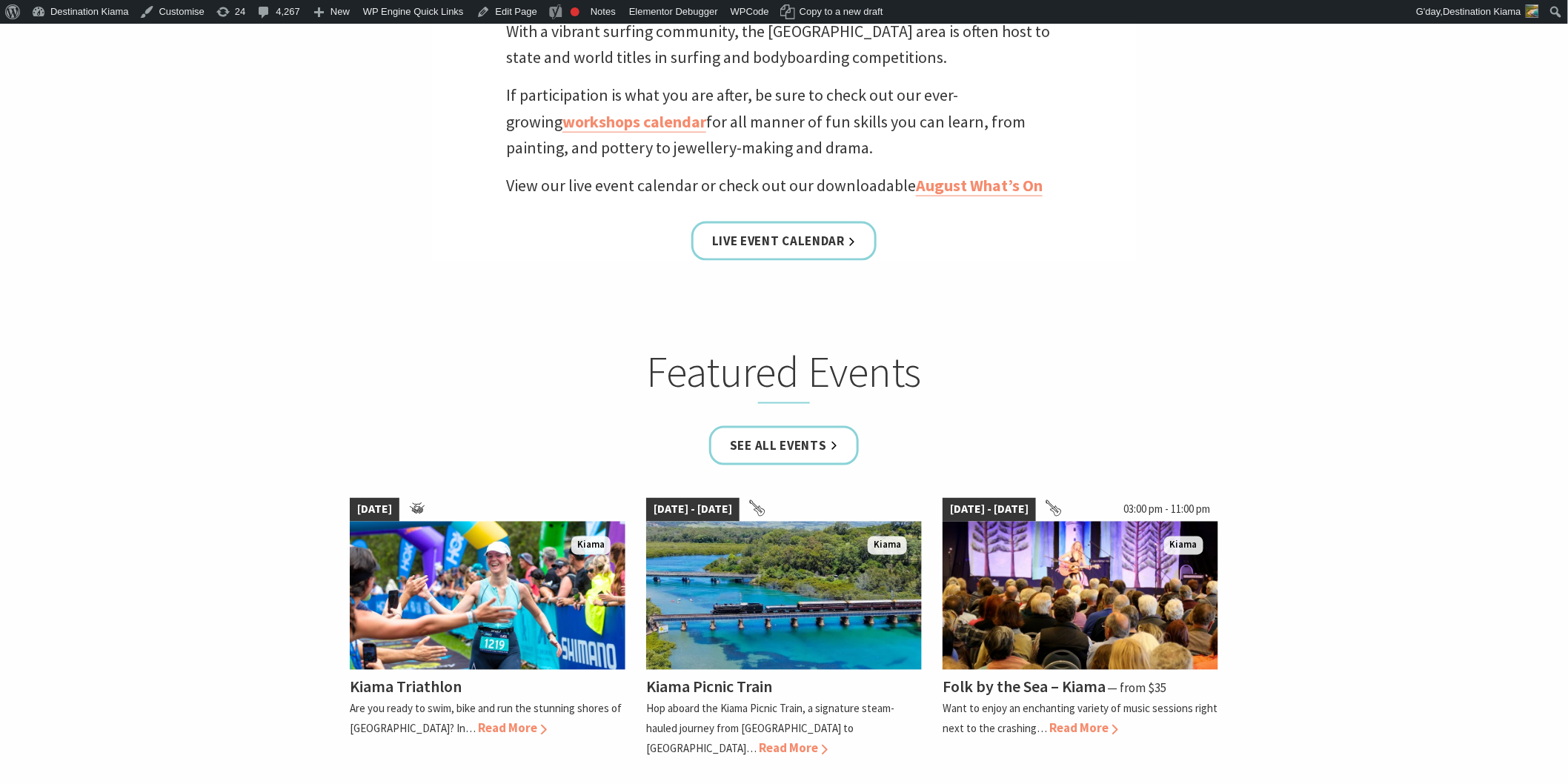
scroll to position [824, 0]
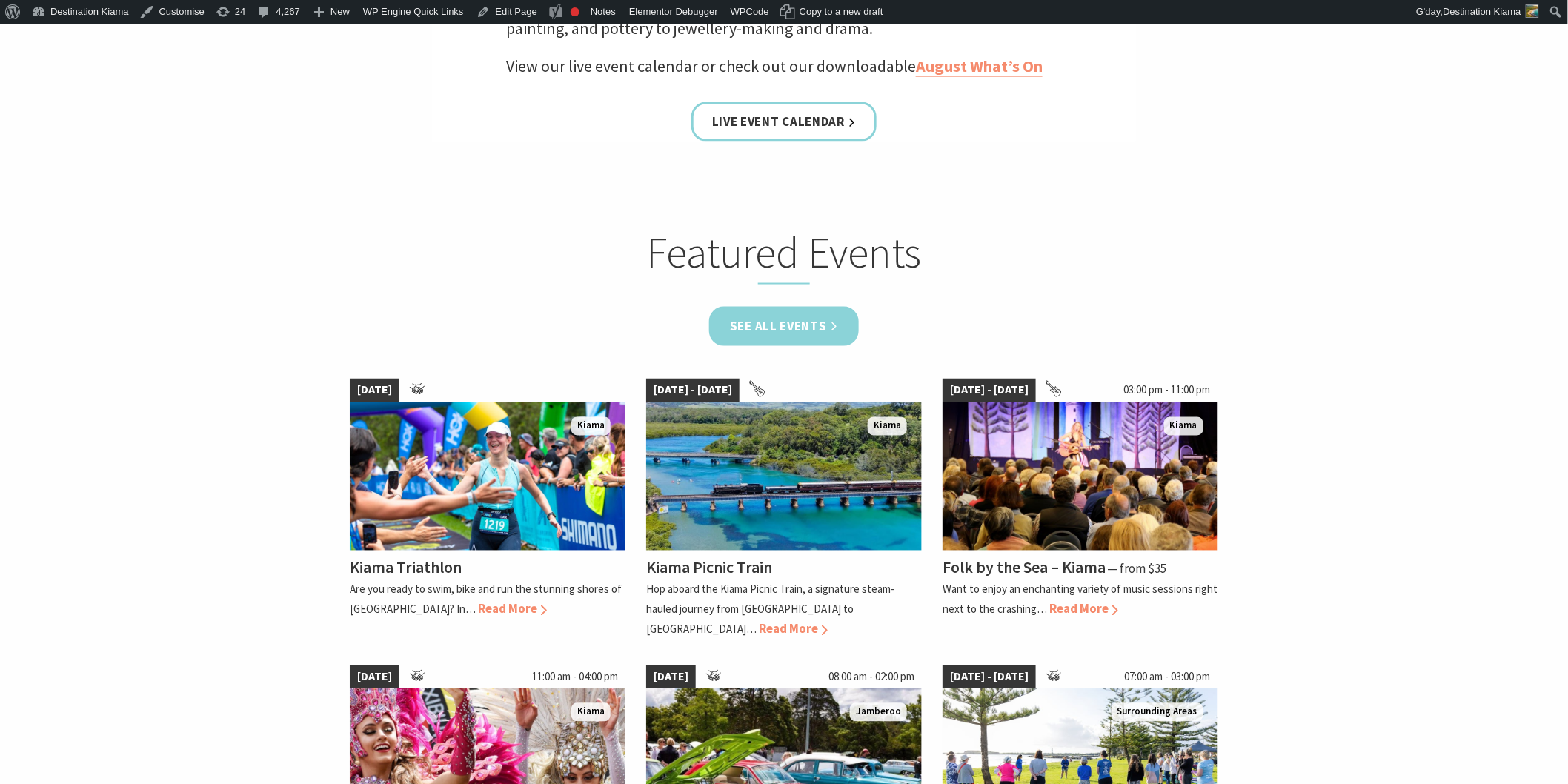
click at [764, 325] on link "See all Events" at bounding box center [784, 327] width 150 height 40
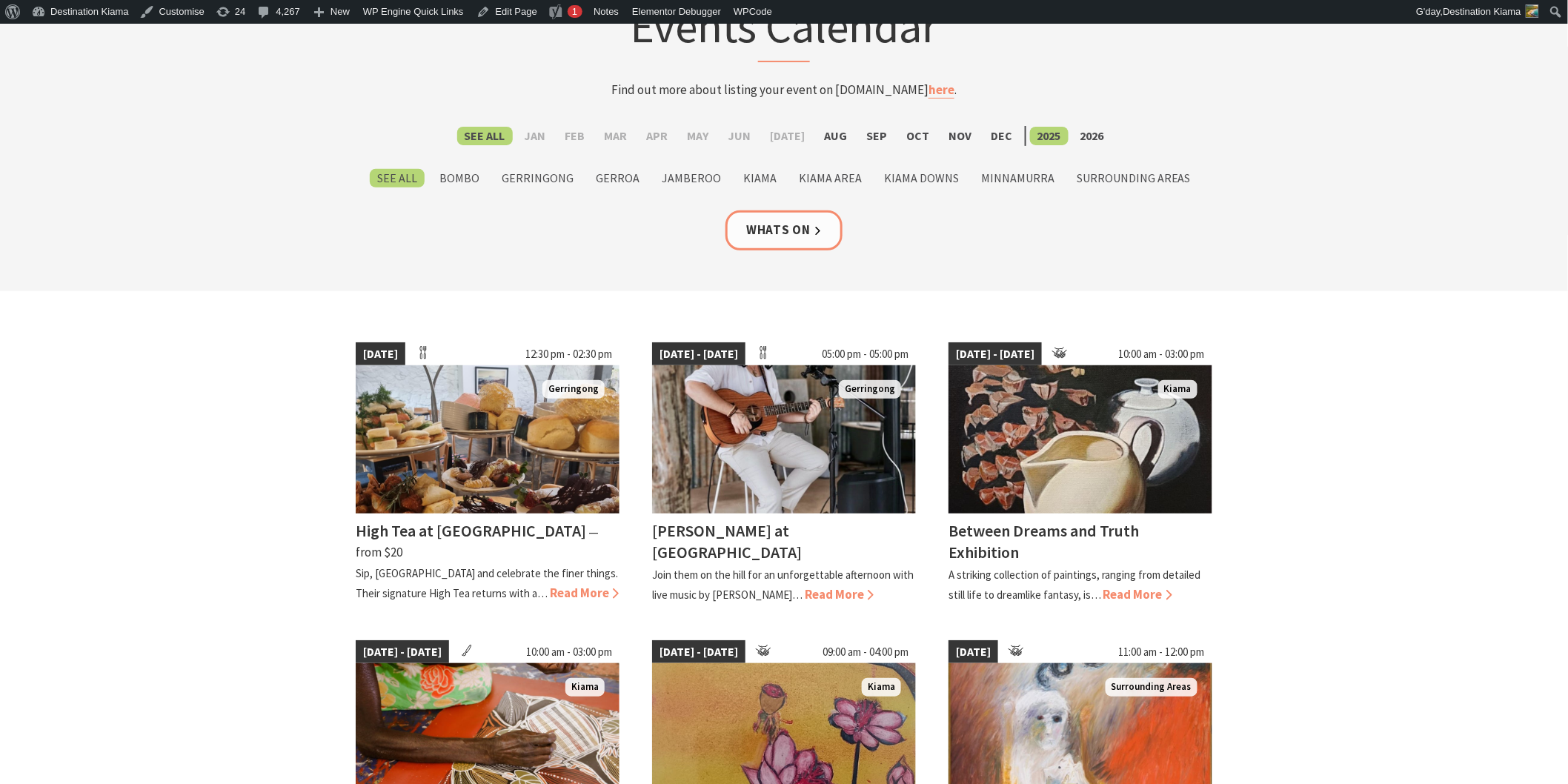
scroll to position [165, 0]
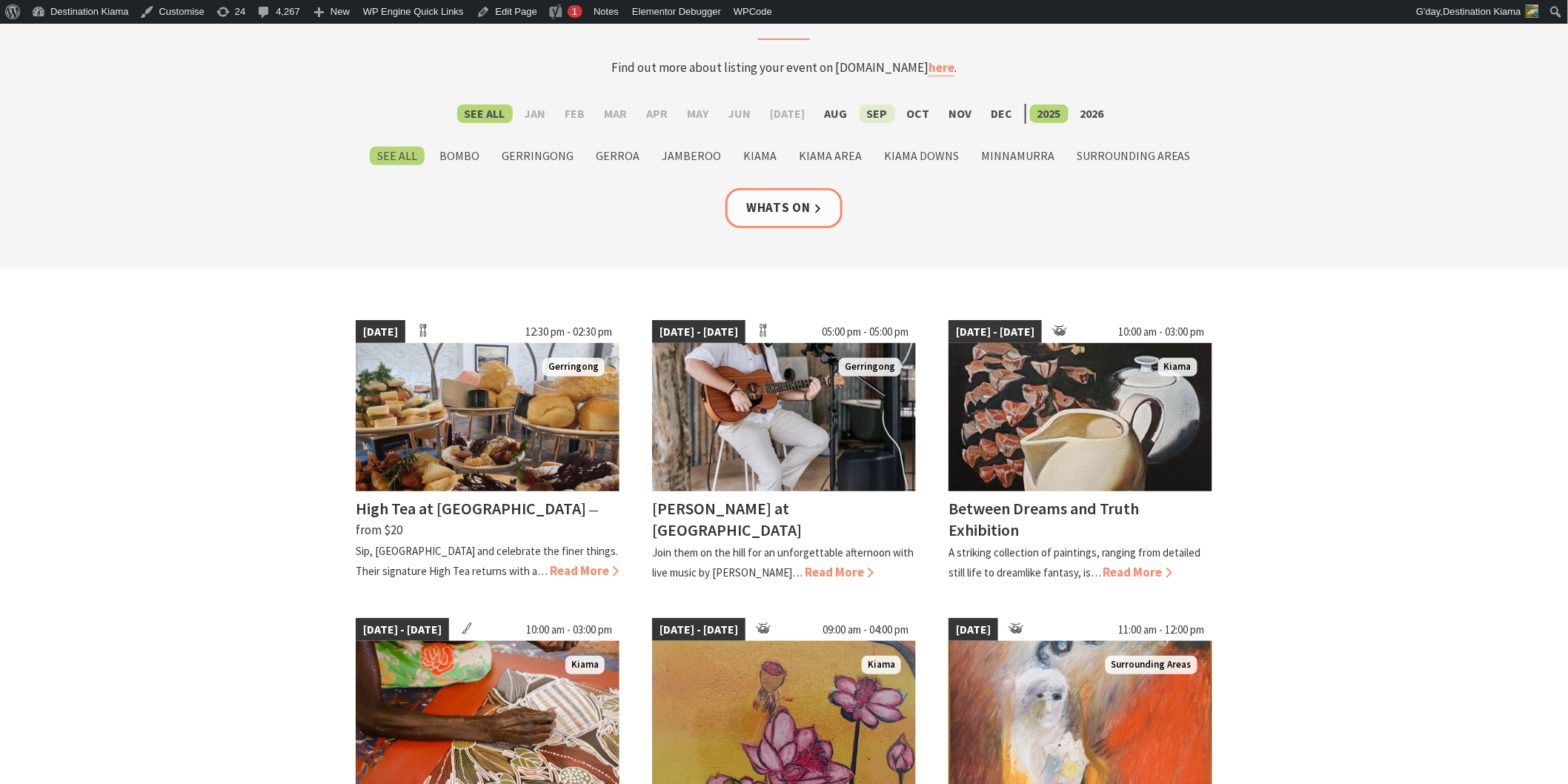
click at [871, 115] on label "Sep" at bounding box center [877, 113] width 36 height 18
click at [0, 0] on input "Sep" at bounding box center [0, 0] width 0 height 0
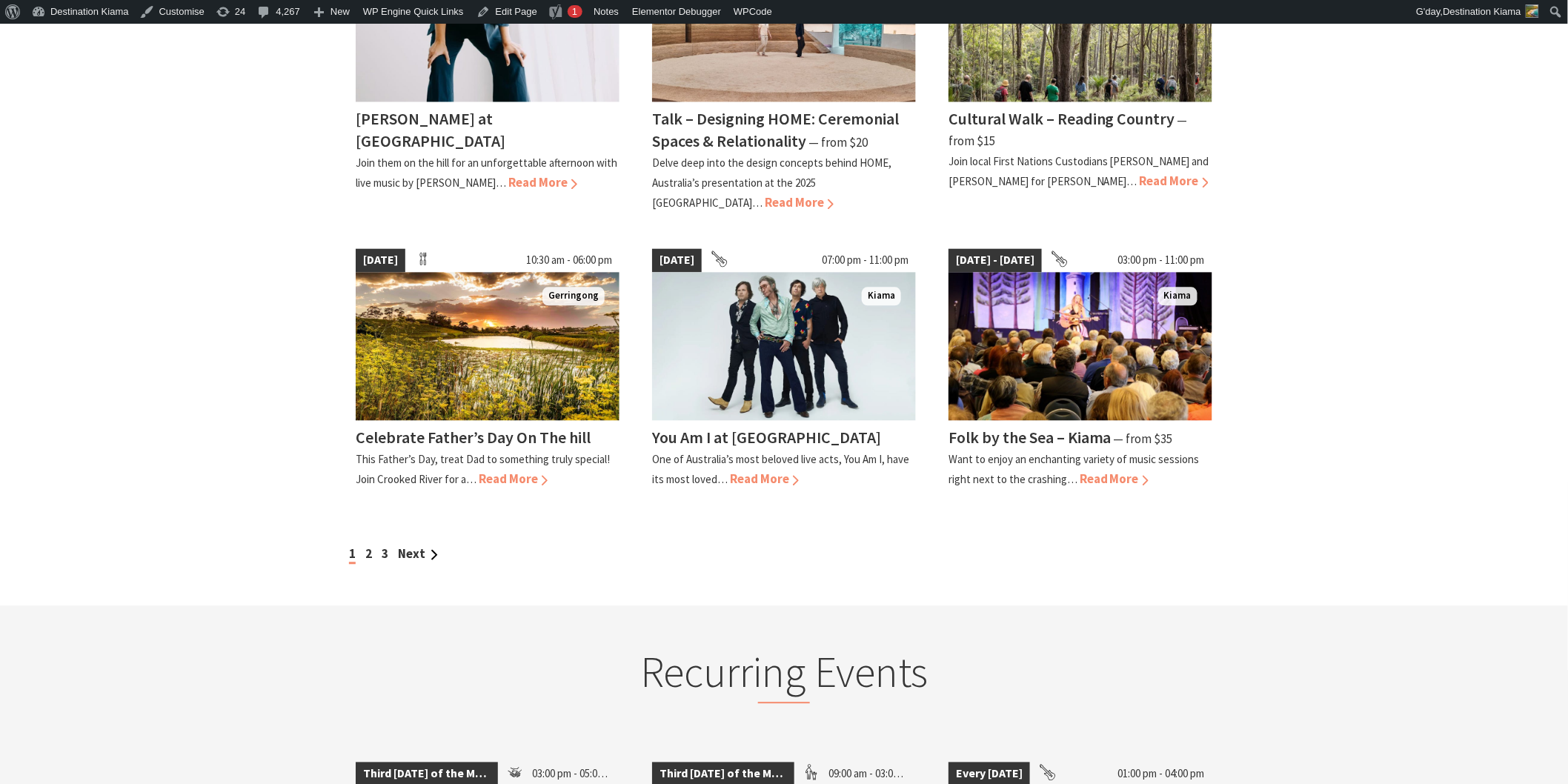
scroll to position [1235, 0]
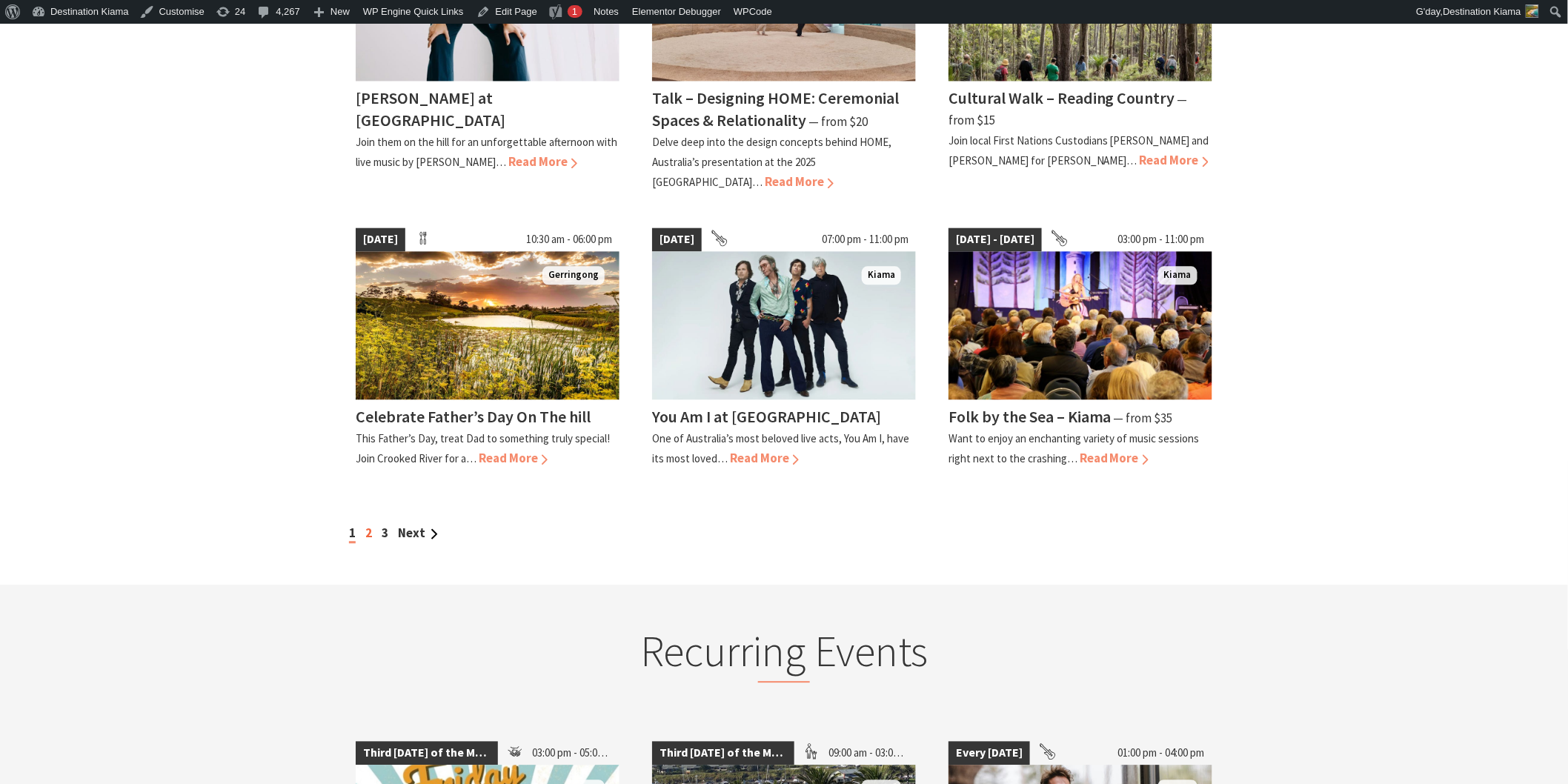
click at [366, 525] on link "2" at bounding box center [368, 533] width 6 height 17
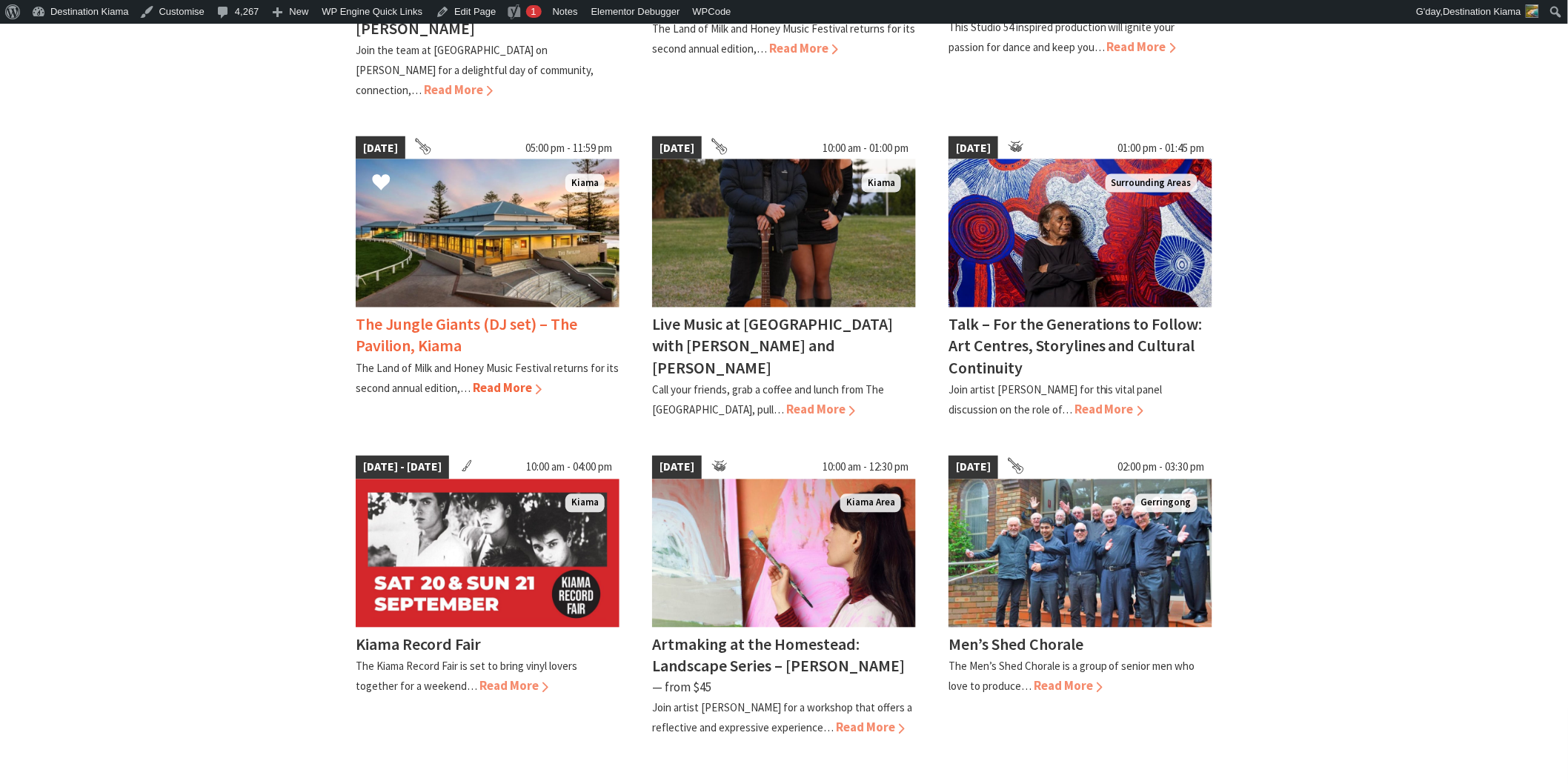
scroll to position [988, 0]
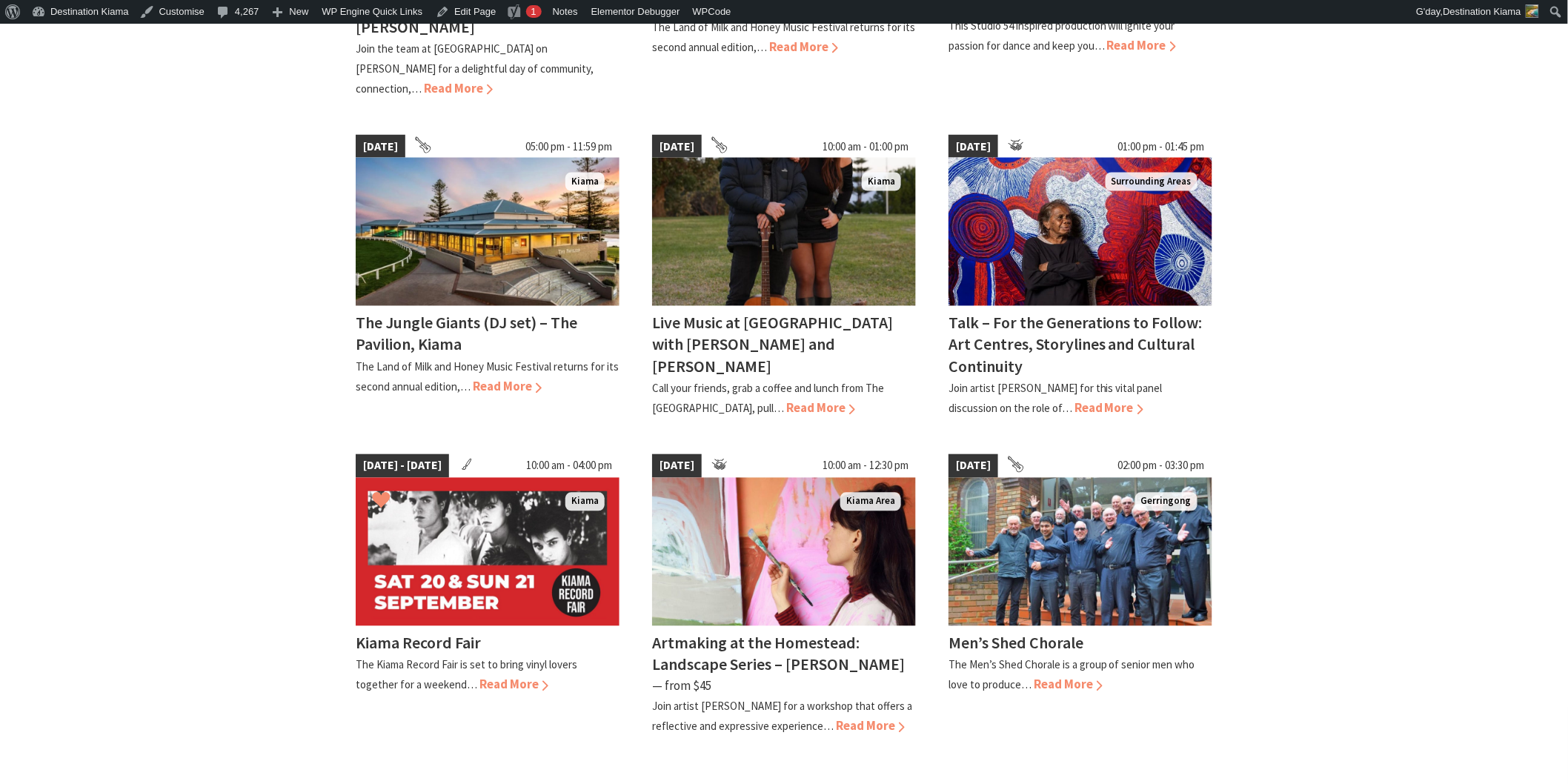
click at [401, 477] on button "Click to Favourite Kiama Record Fair" at bounding box center [381, 502] width 48 height 51
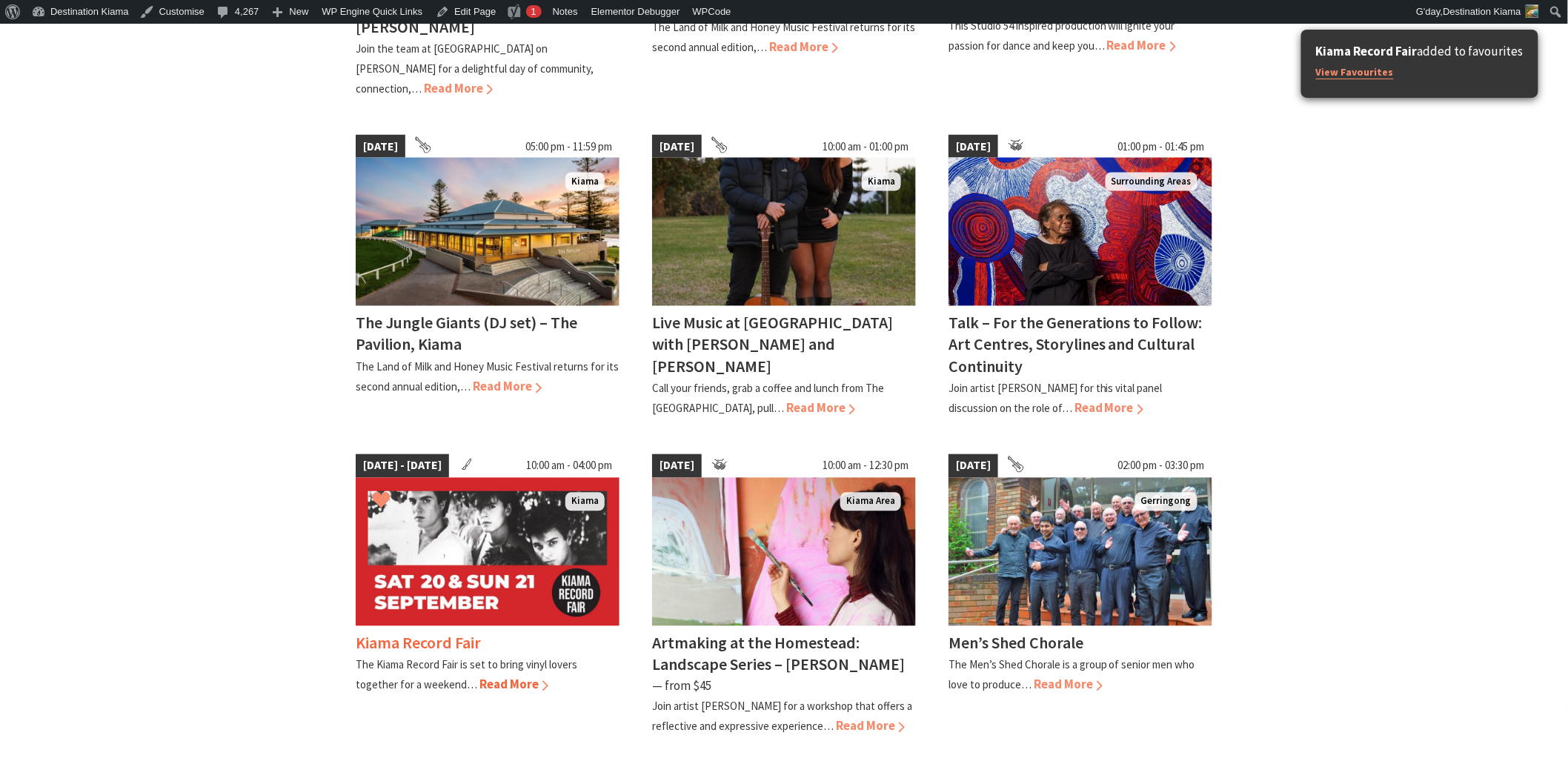
click at [425, 478] on img at bounding box center [487, 552] width 264 height 148
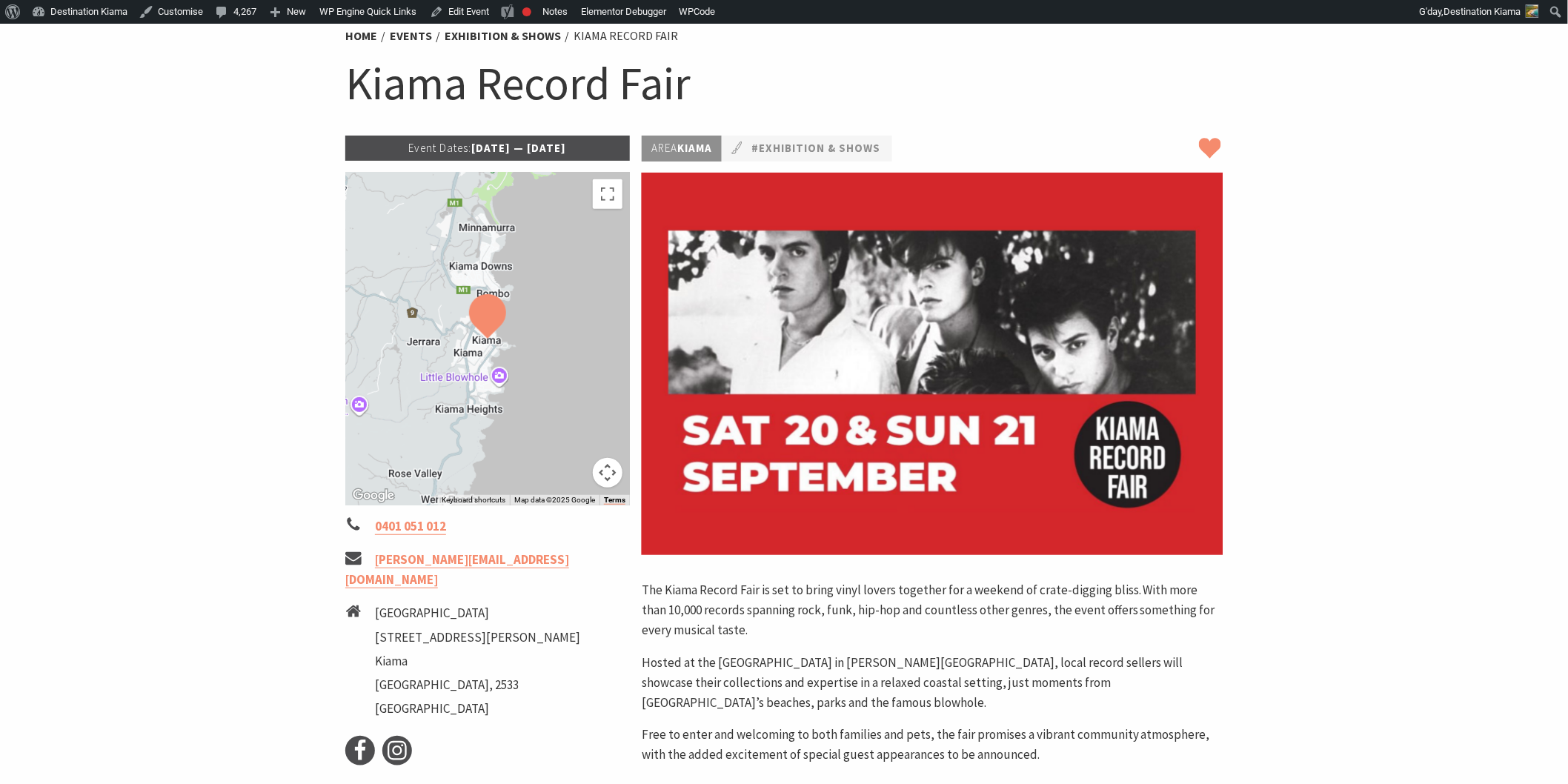
scroll to position [165, 0]
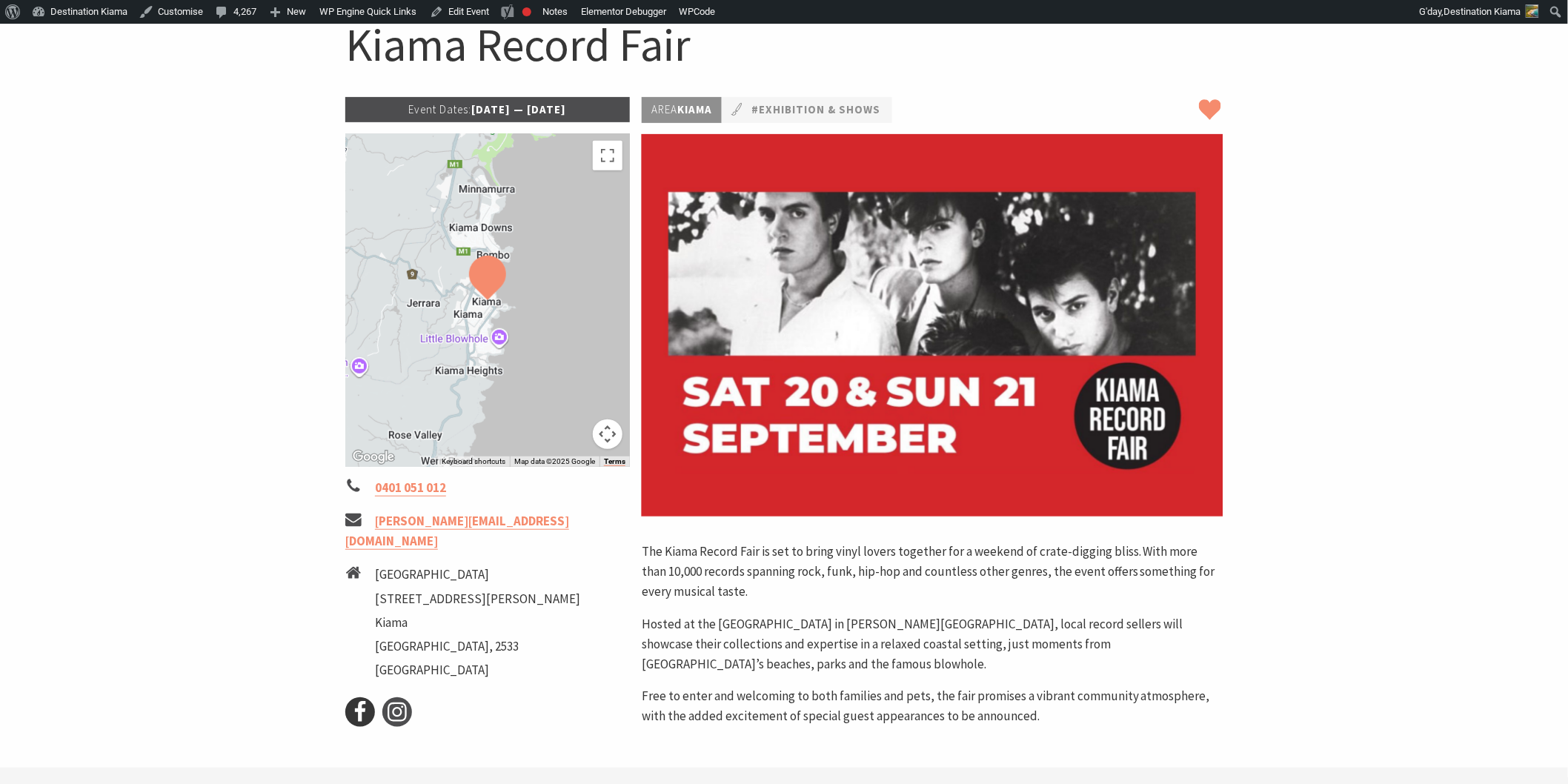
click at [359, 702] on use at bounding box center [359, 712] width 10 height 21
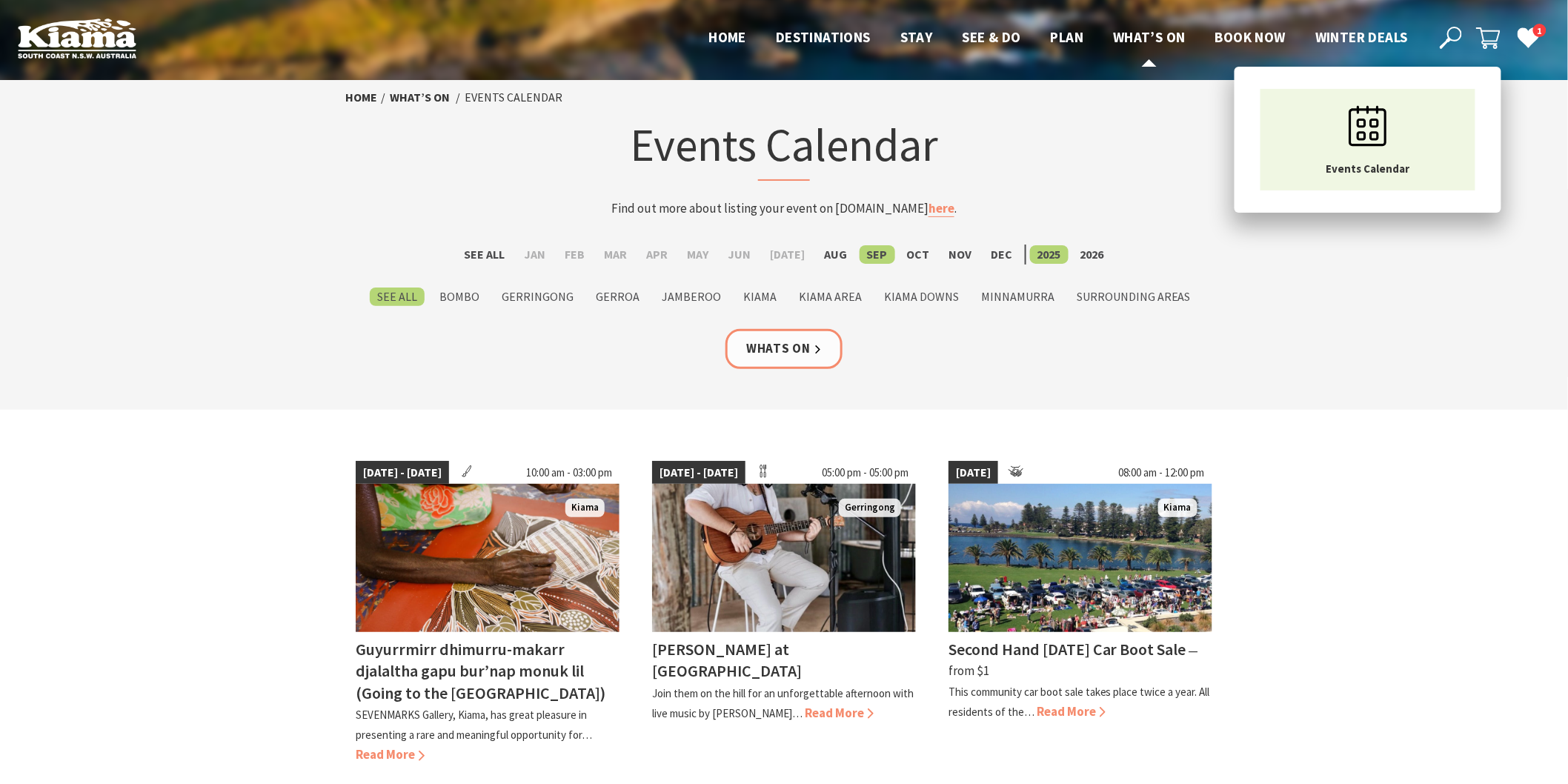
click at [1149, 35] on span "What’s On" at bounding box center [1149, 37] width 73 height 17
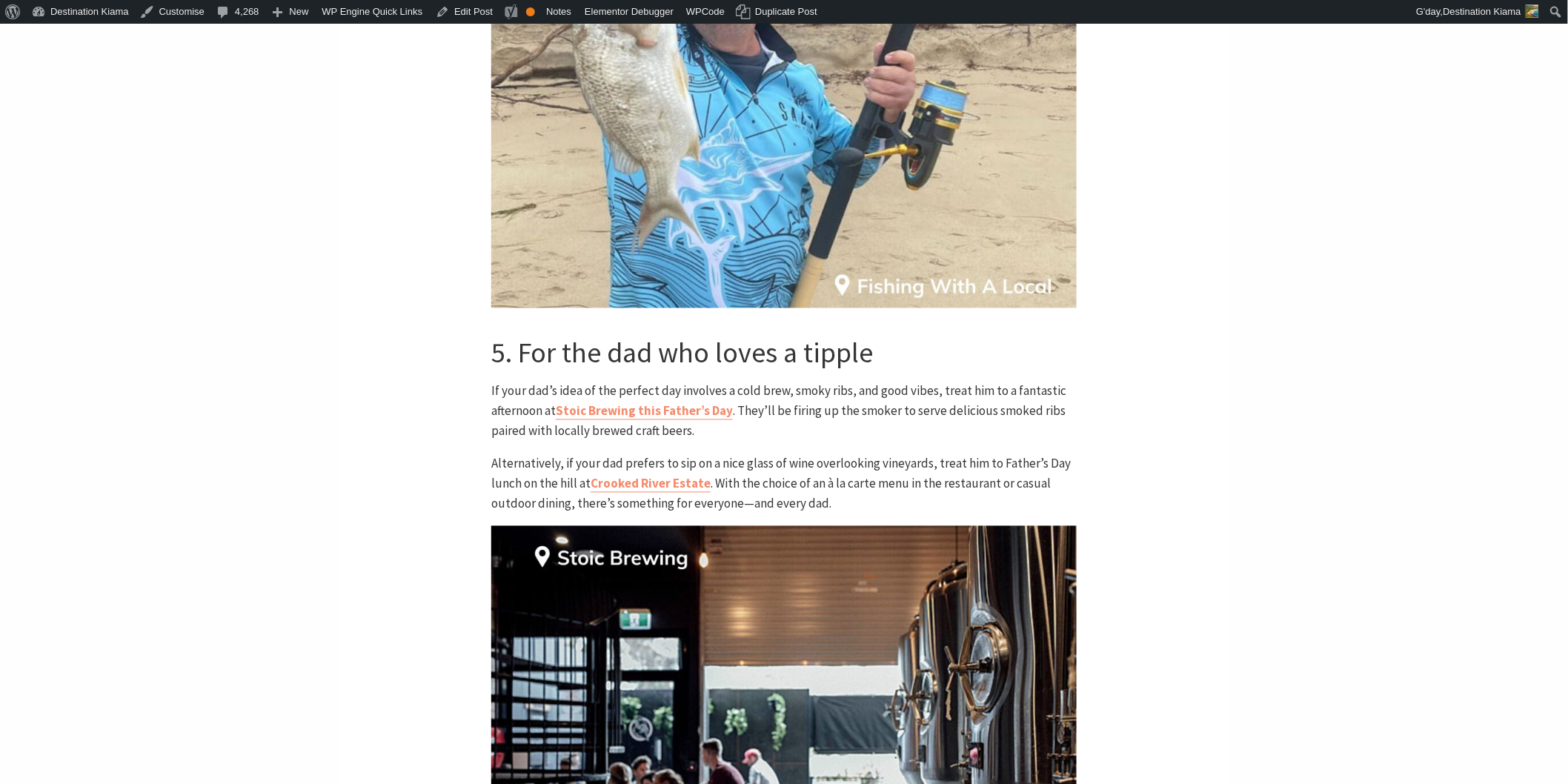
scroll to position [3294, 0]
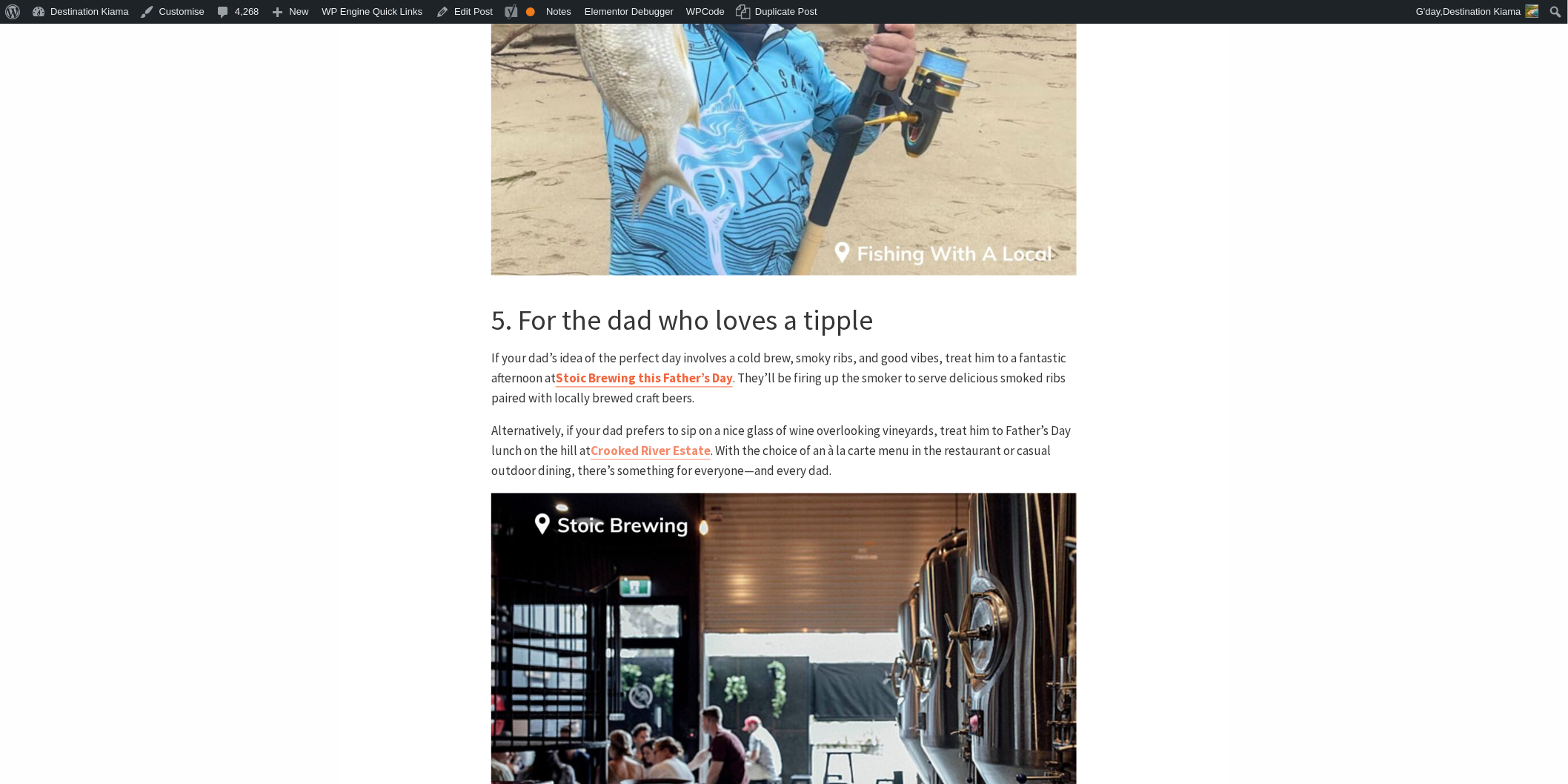
click at [602, 371] on link "Stoic Brewing this Father’s Day" at bounding box center [644, 379] width 177 height 17
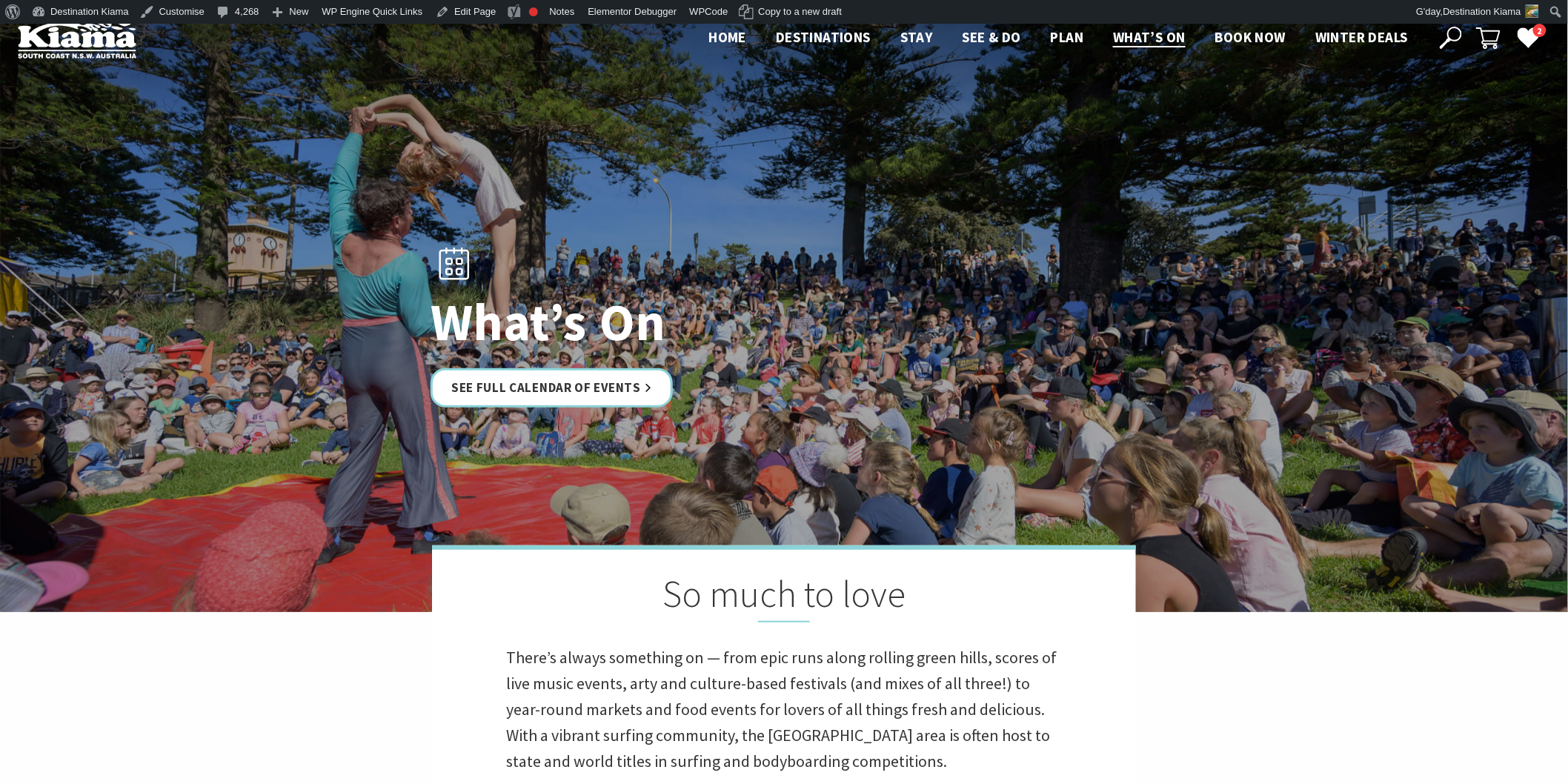
click at [1451, 40] on icon at bounding box center [1451, 38] width 22 height 22
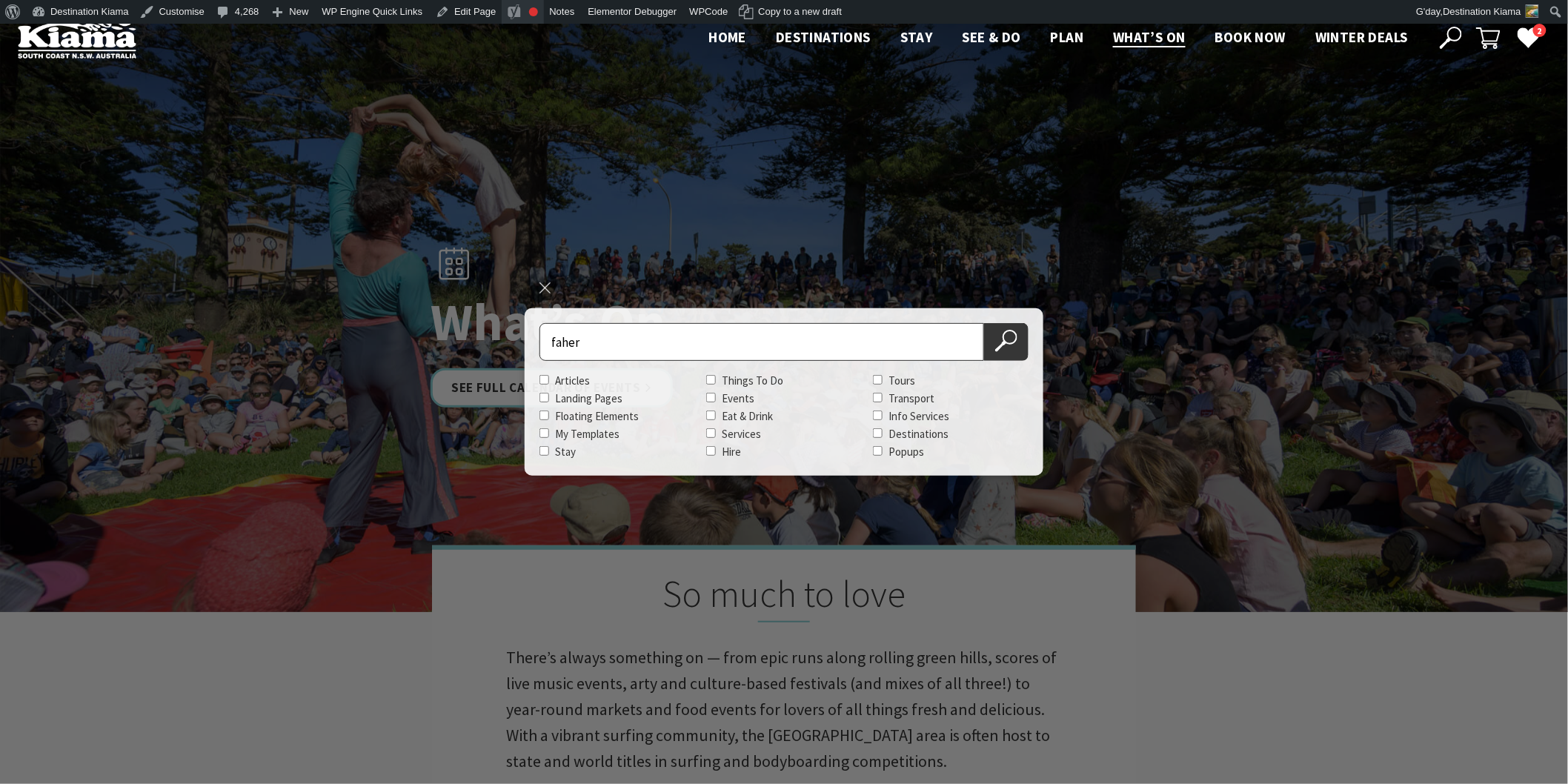
type input "faher"
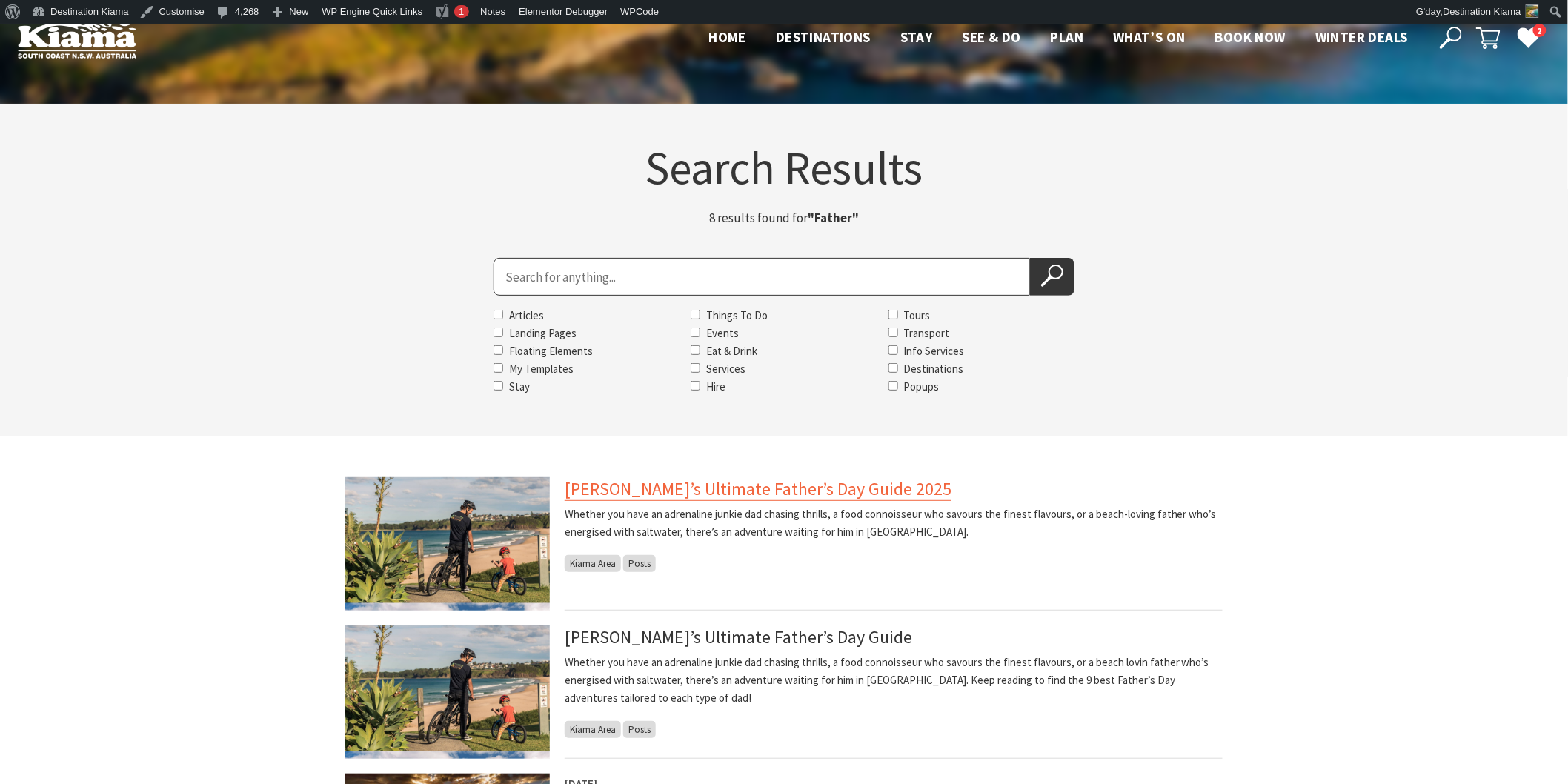
click at [602, 489] on link "Kiama’s Ultimate Father’s Day Guide 2025" at bounding box center [757, 489] width 387 height 24
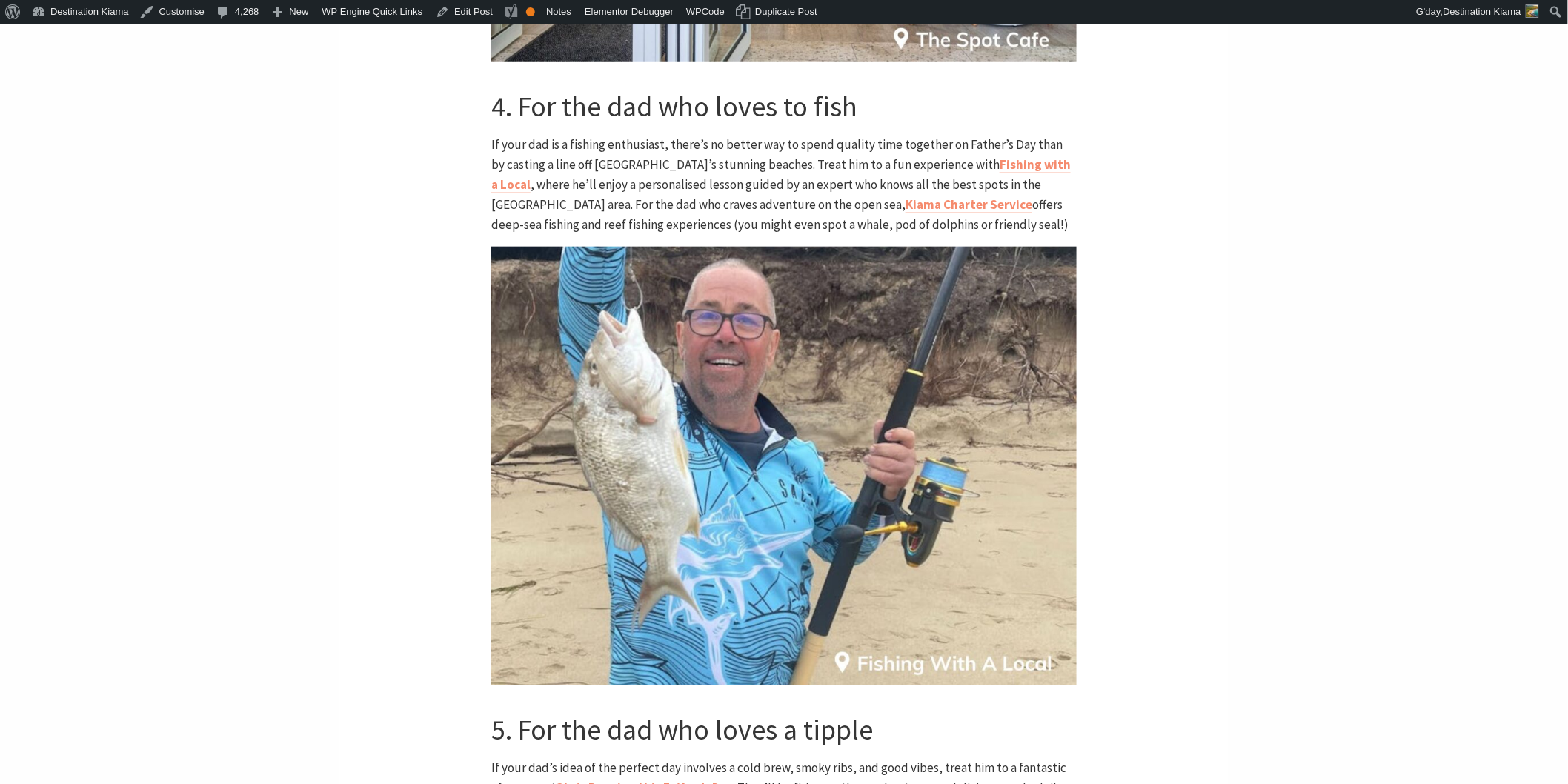
scroll to position [2883, 0]
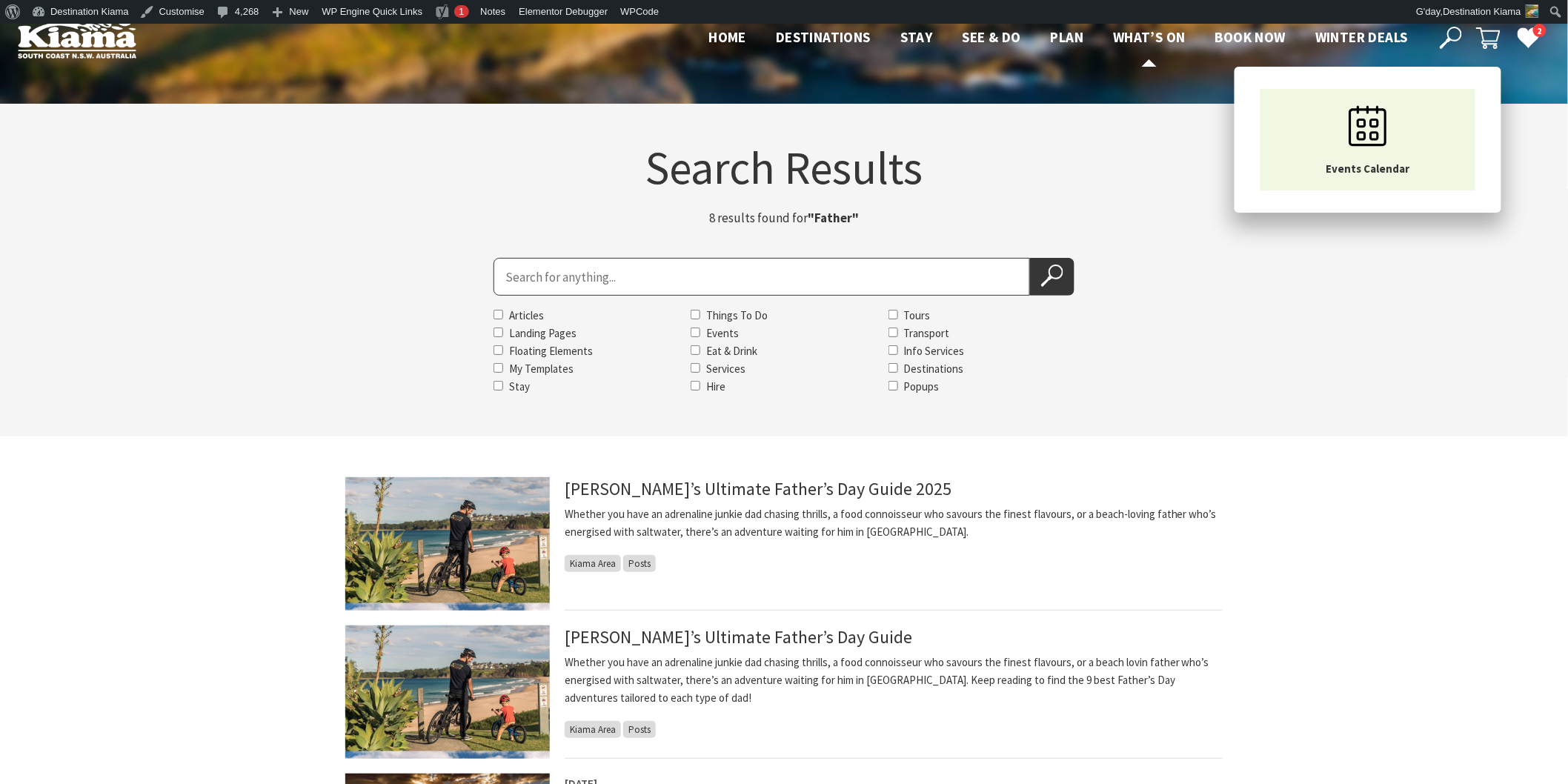
click at [1132, 29] on span "What’s On" at bounding box center [1149, 37] width 73 height 17
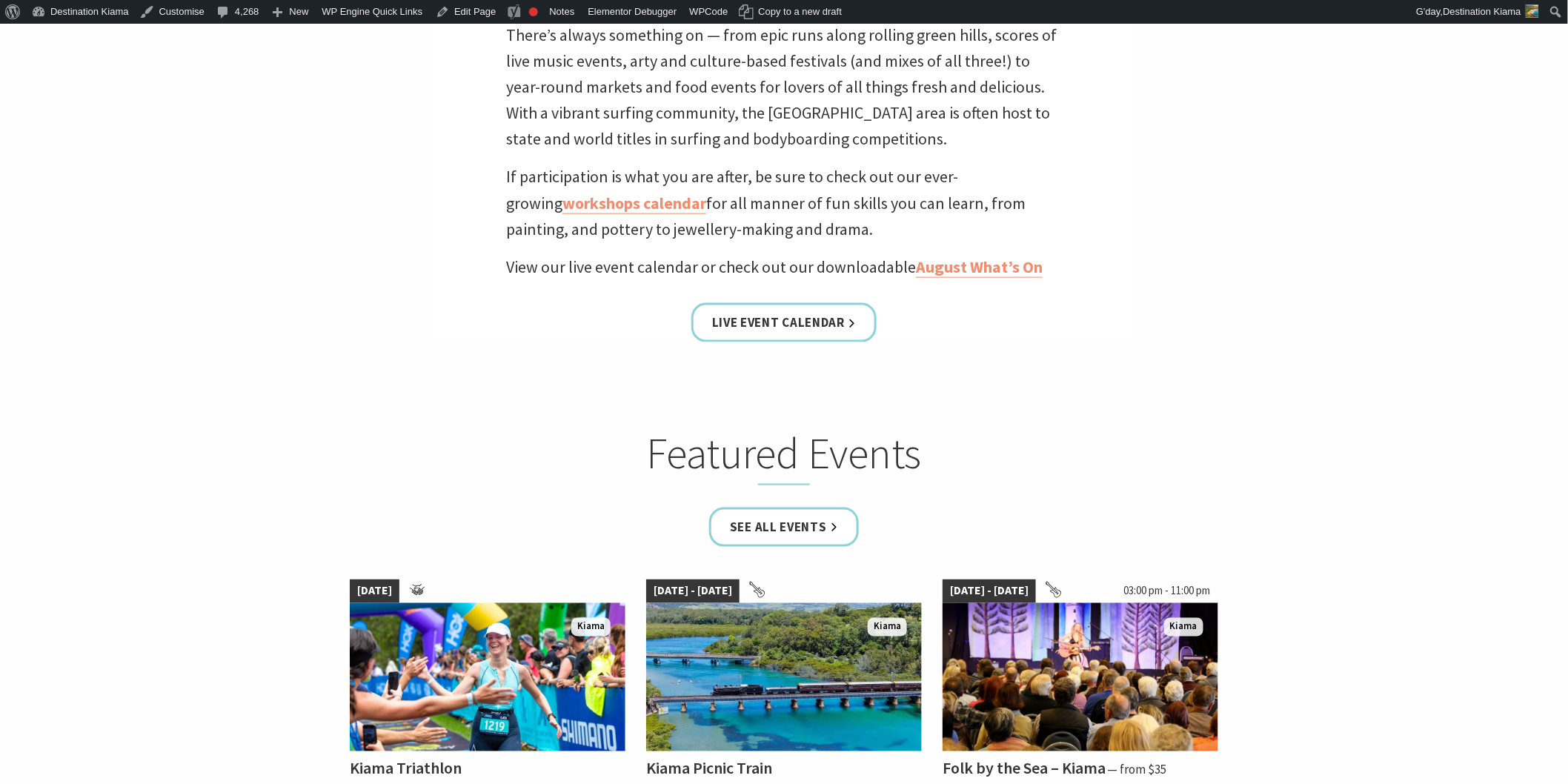
scroll to position [658, 0]
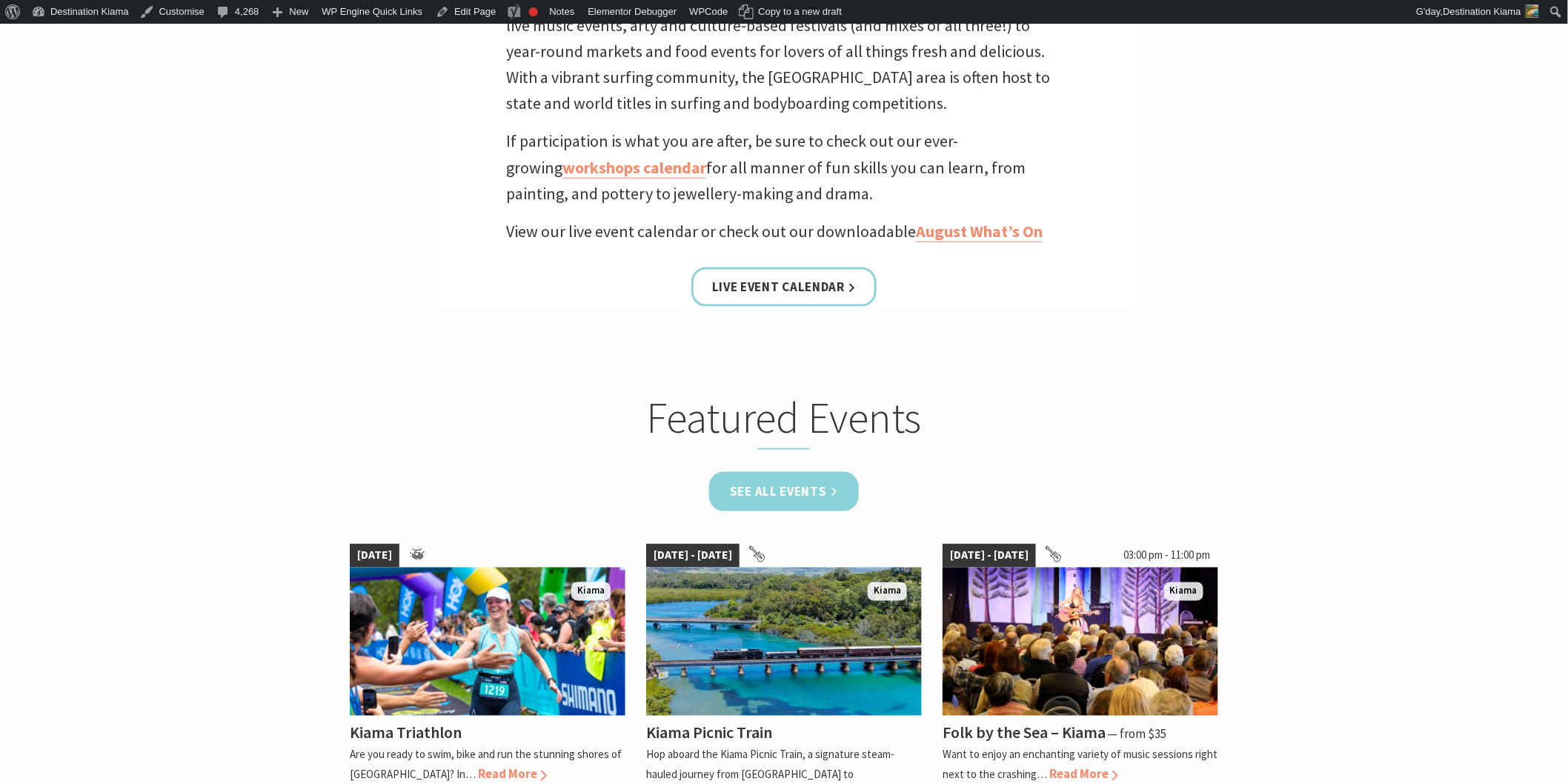
click at [745, 485] on link "See all Events" at bounding box center [784, 492] width 150 height 40
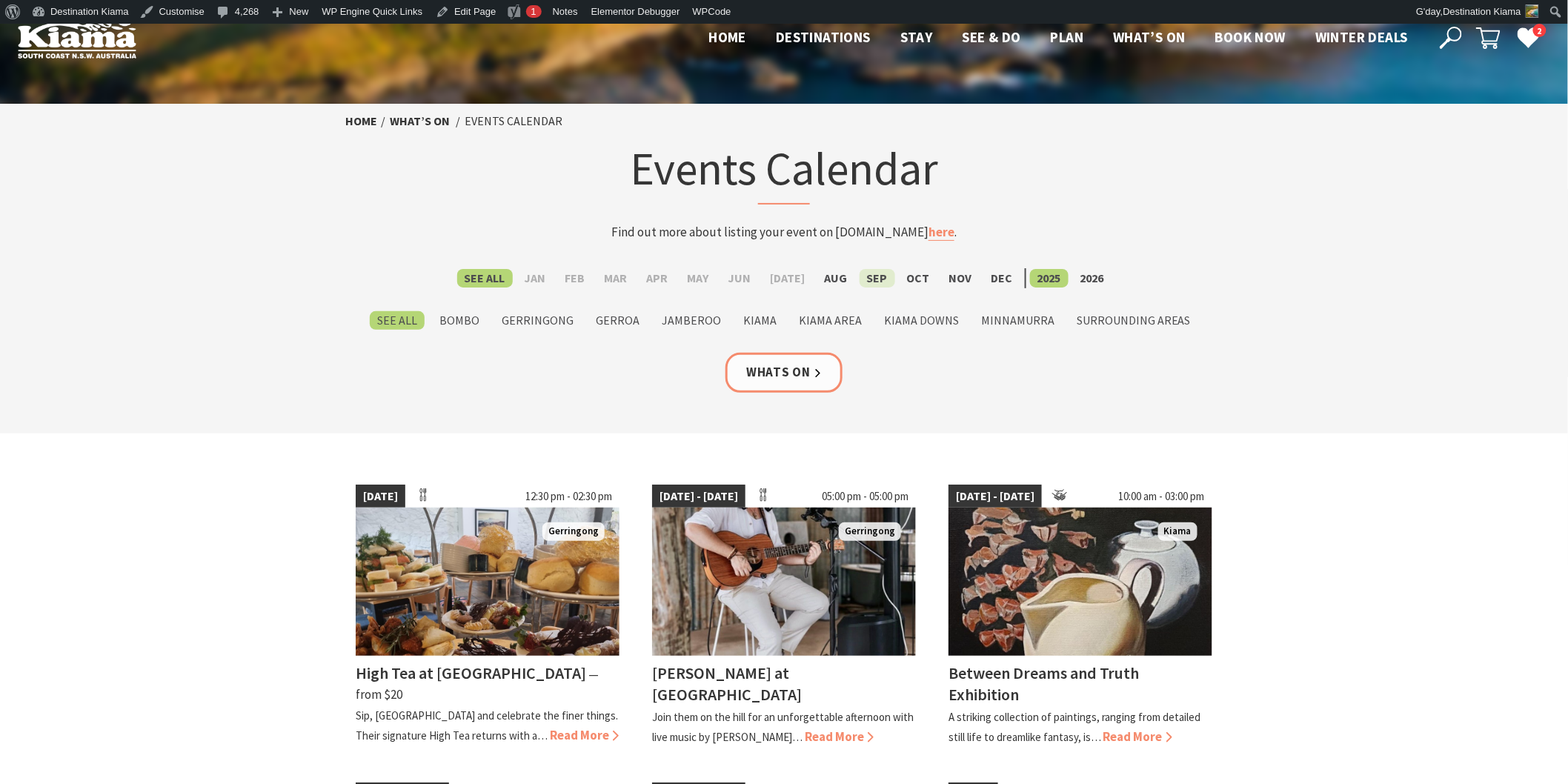
click at [872, 278] on label "Sep" at bounding box center [877, 278] width 36 height 18
click at [0, 0] on input "Sep" at bounding box center [0, 0] width 0 height 0
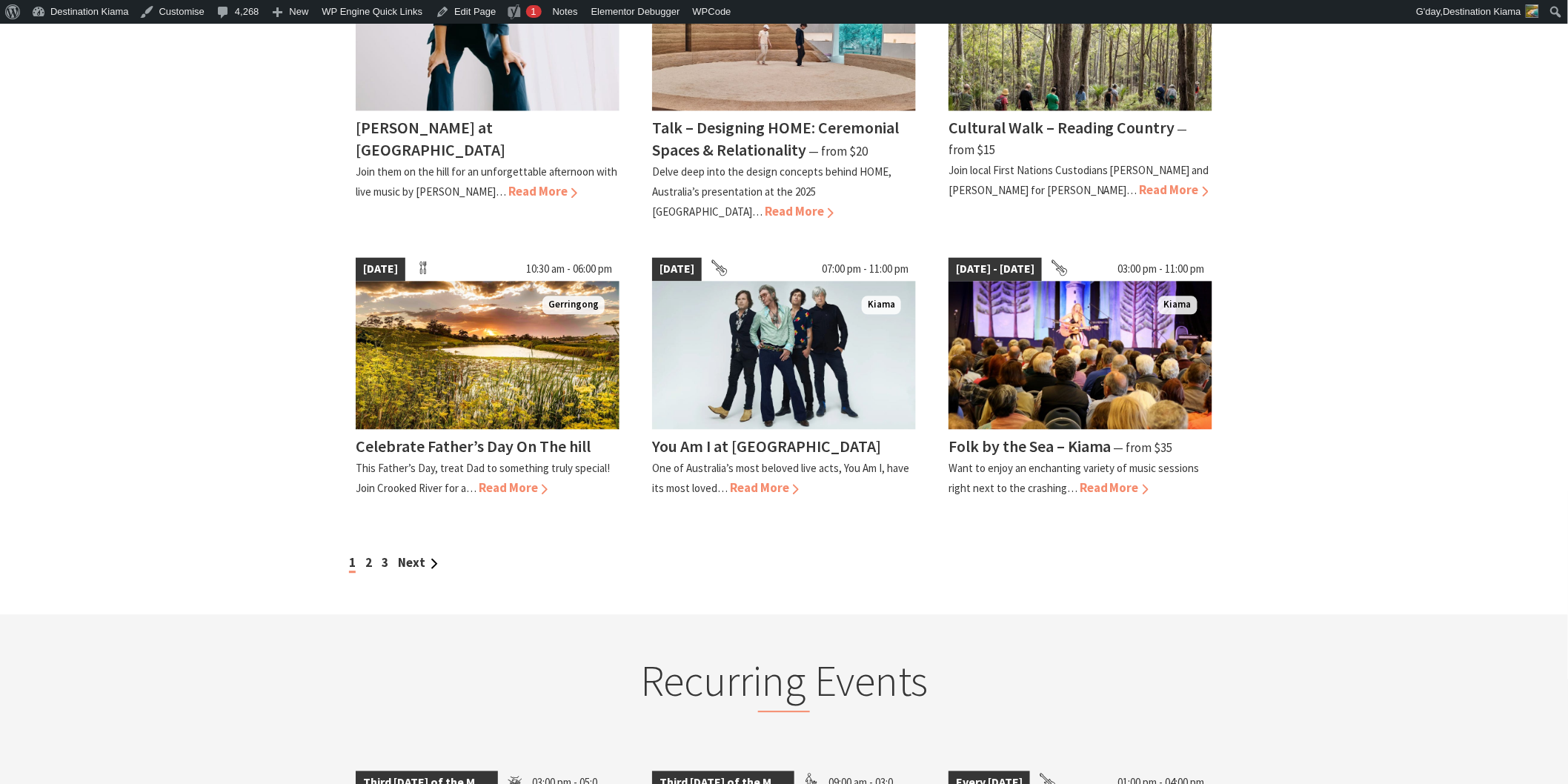
scroll to position [1235, 0]
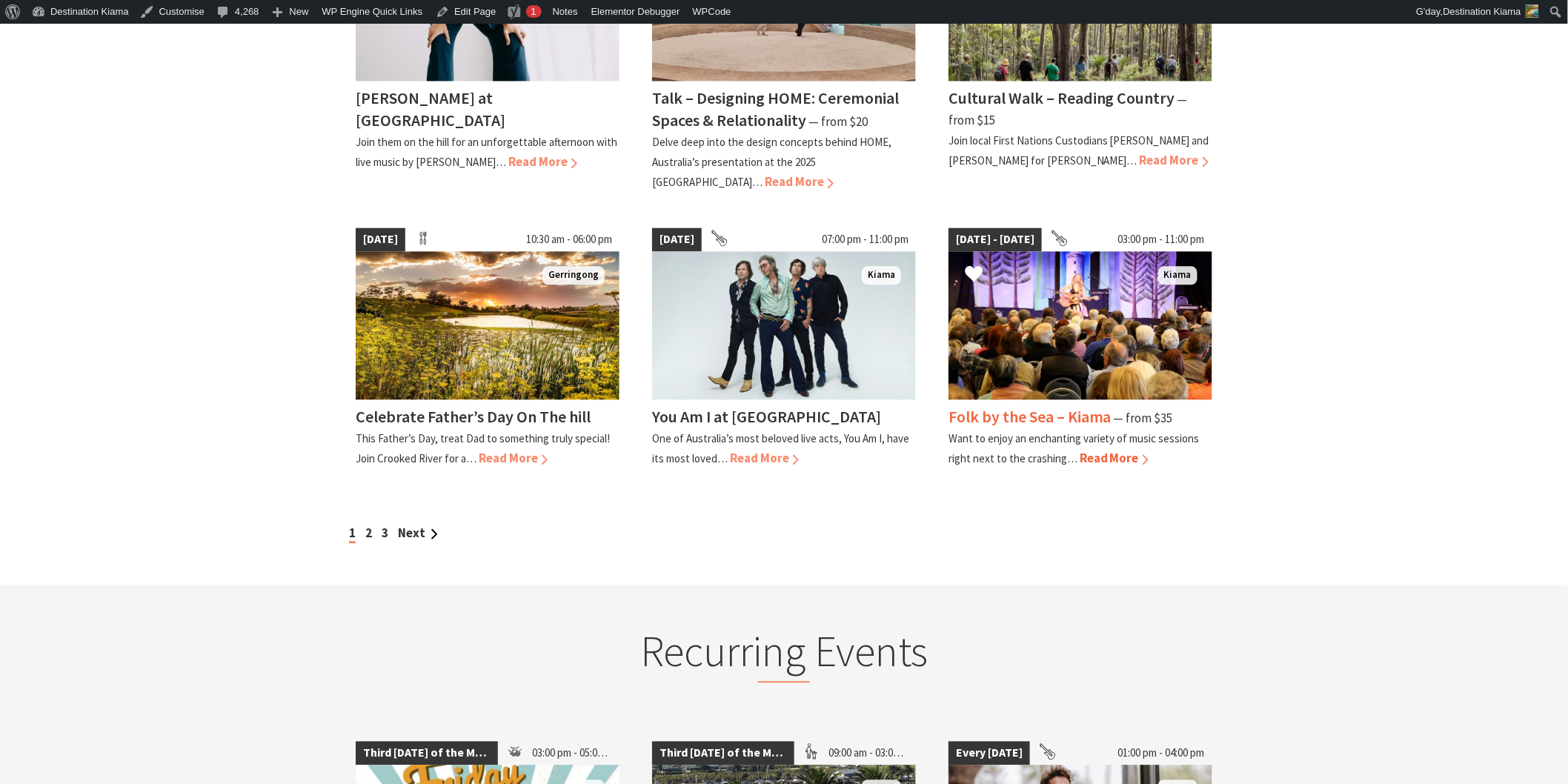
click at [991, 406] on h4 "Folk by the Sea – Kiama" at bounding box center [1030, 417] width 163 height 21
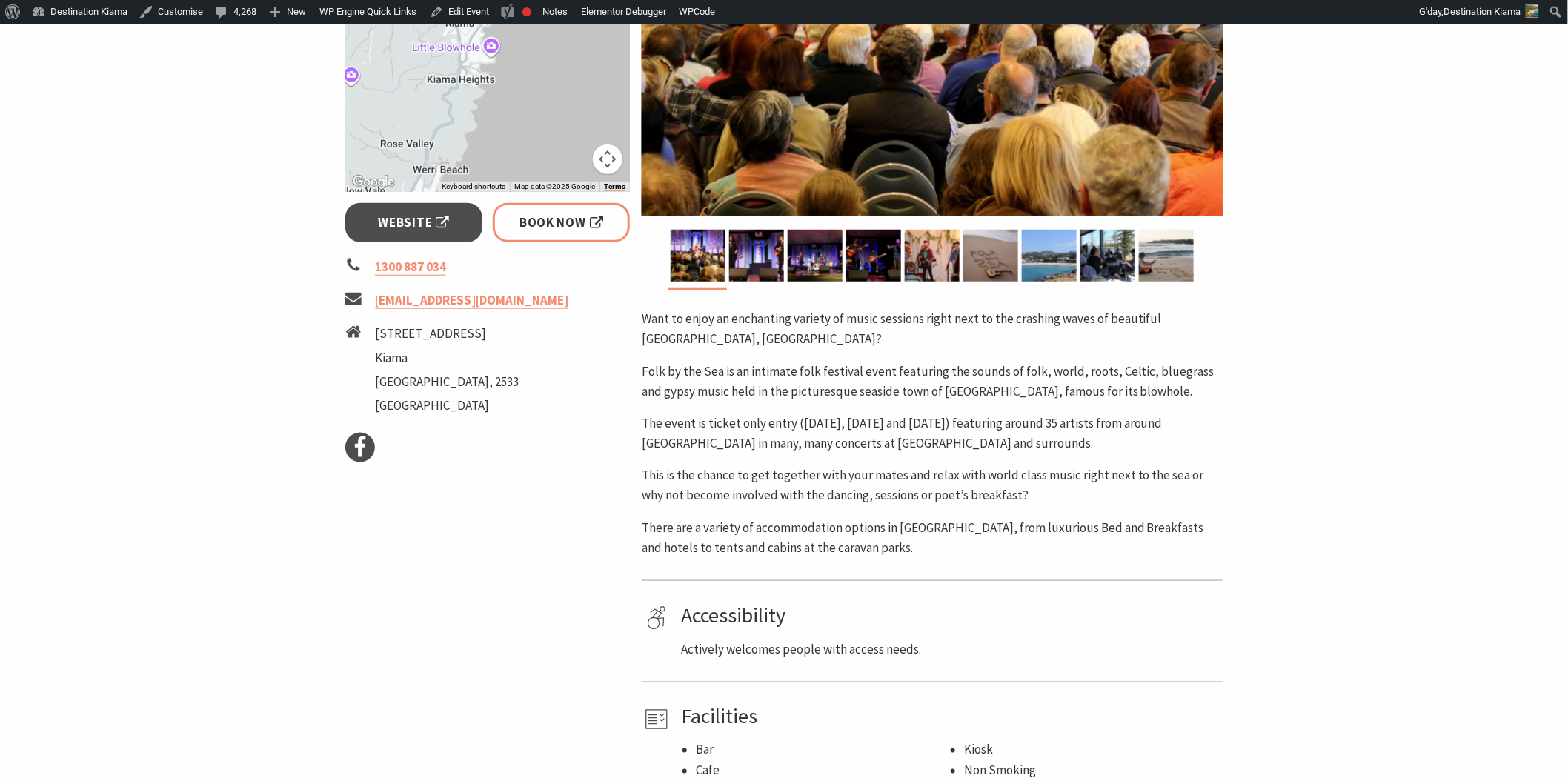
scroll to position [412, 0]
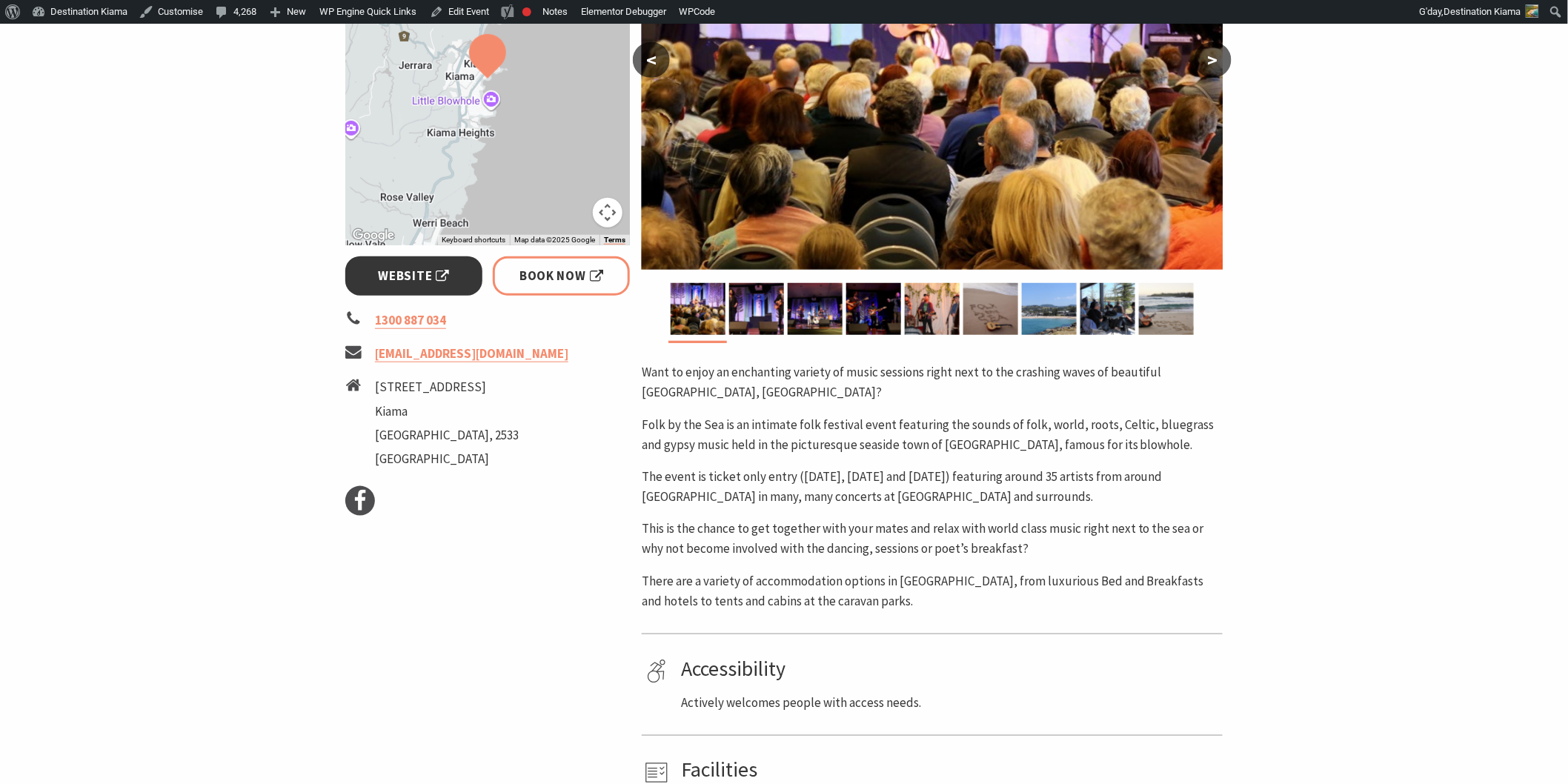
click at [404, 276] on span "Website" at bounding box center [414, 276] width 71 height 20
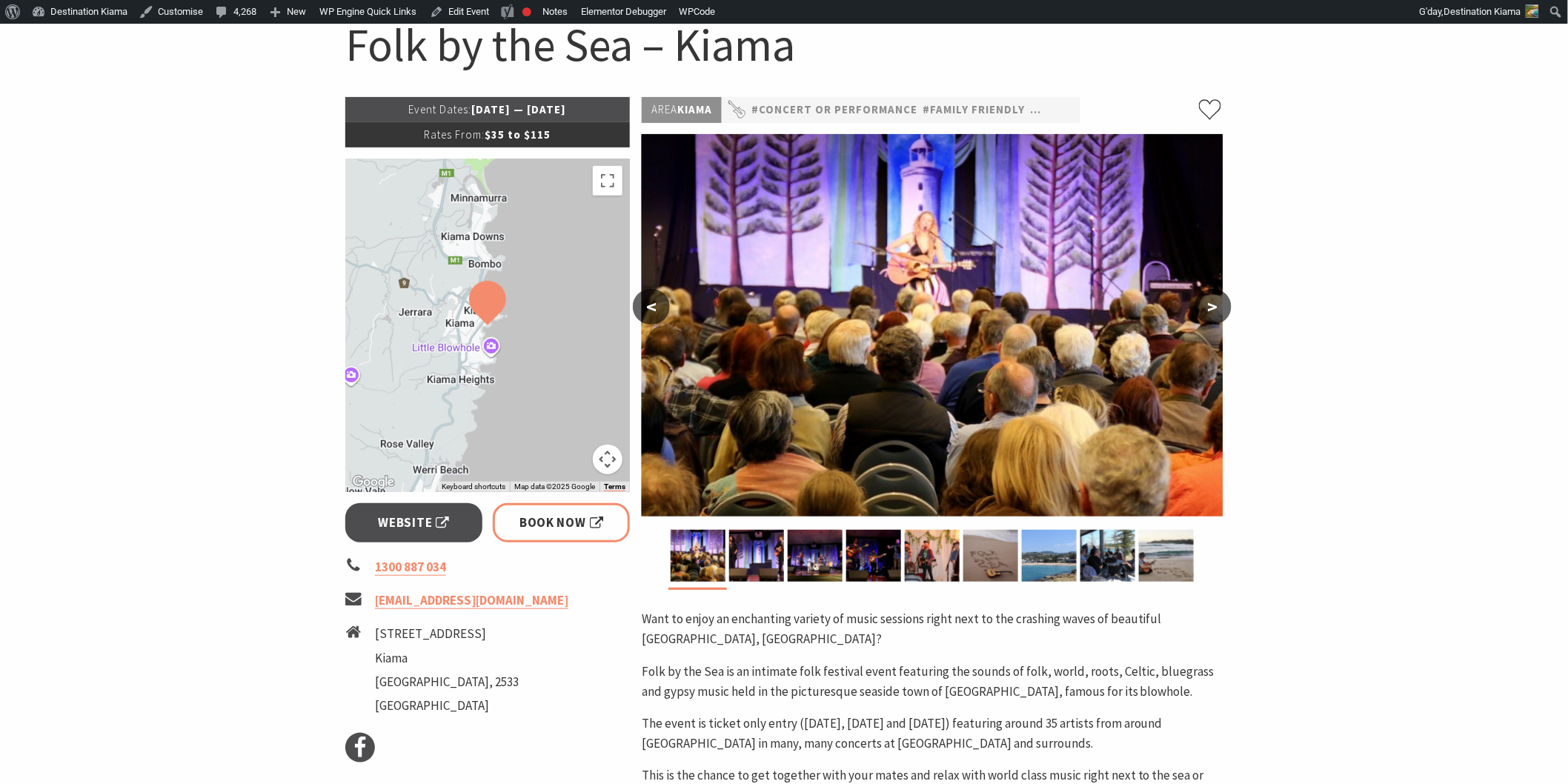
scroll to position [0, 0]
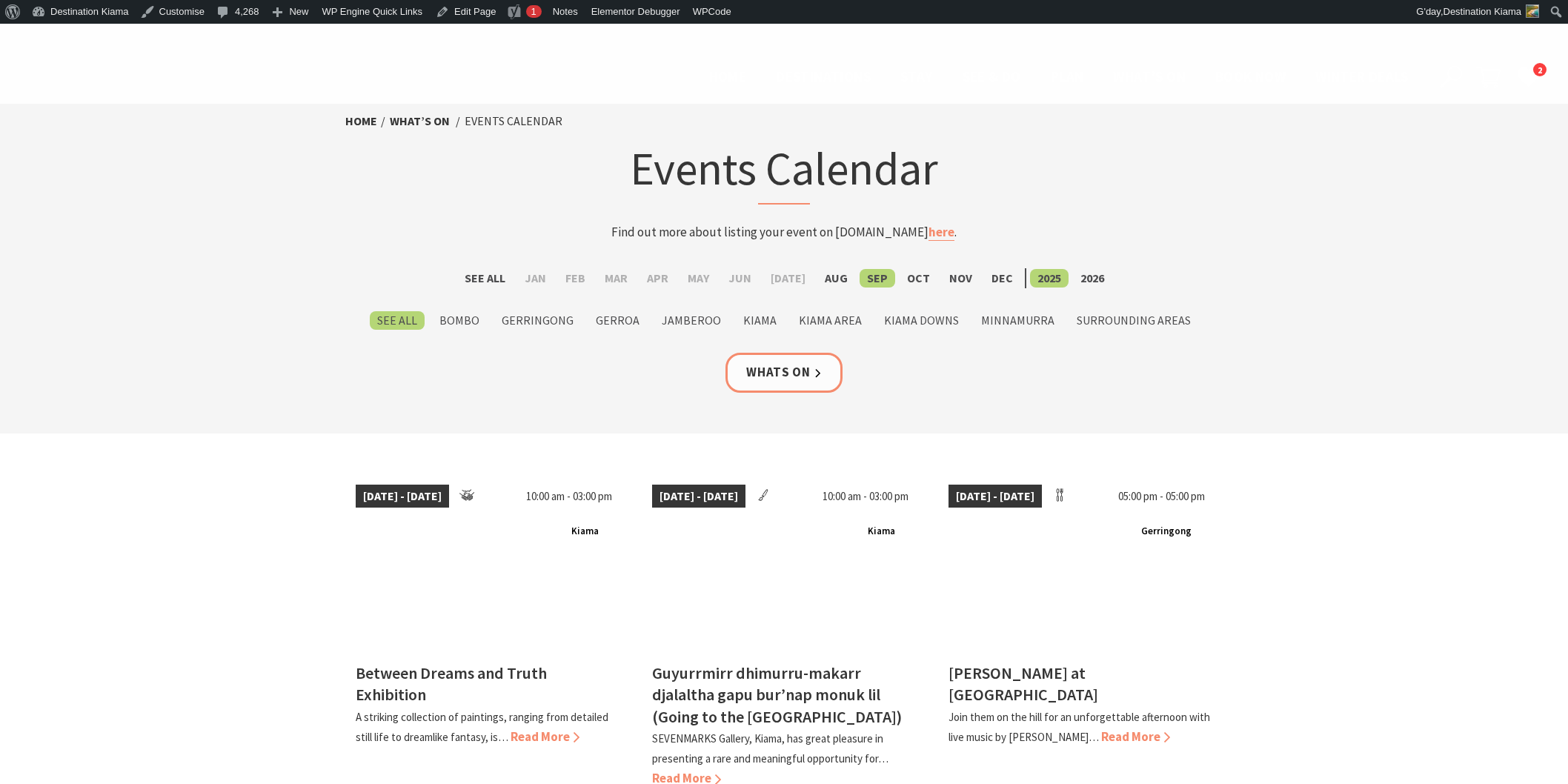
scroll to position [1235, 0]
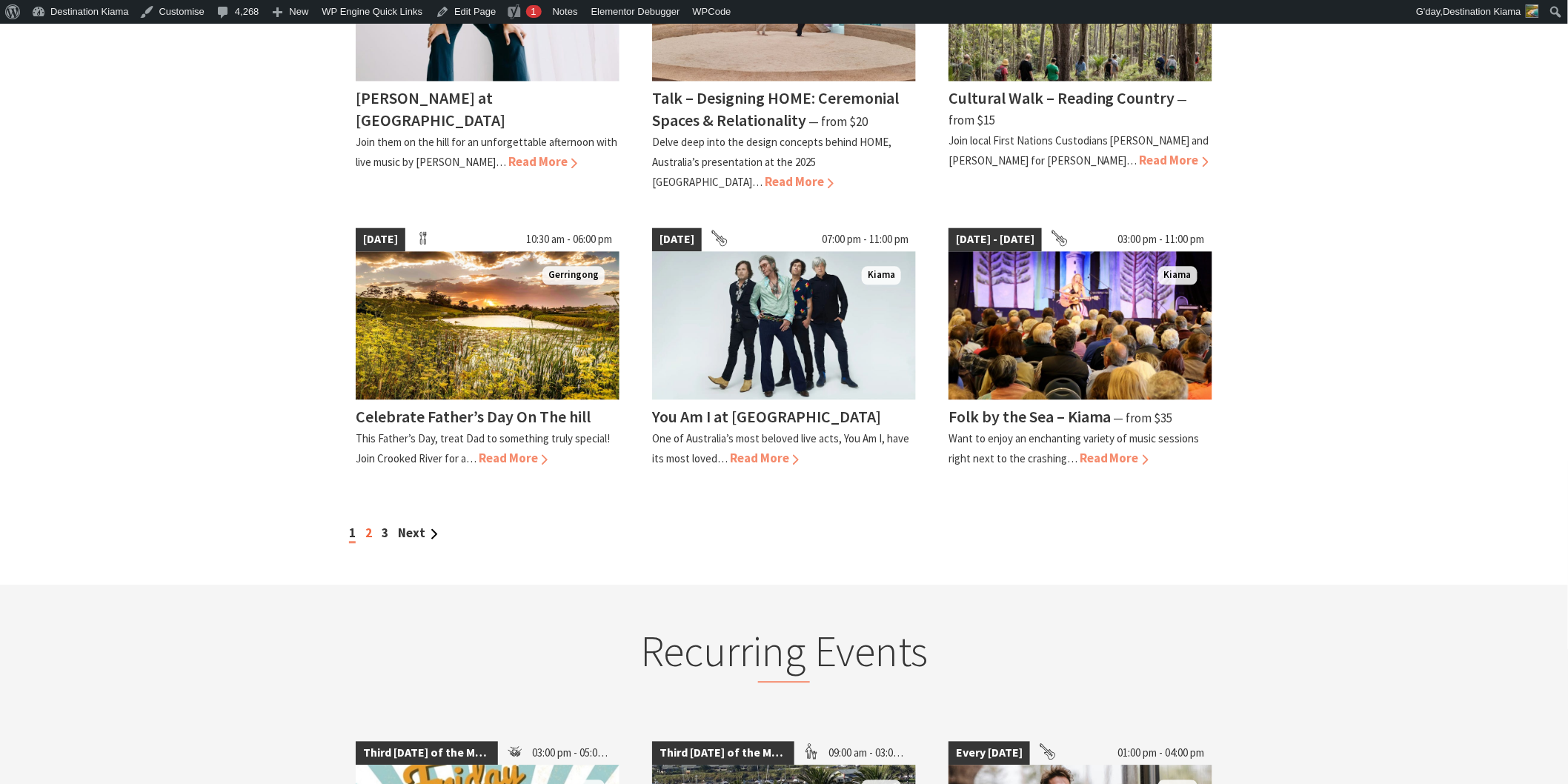
click at [367, 525] on link "2" at bounding box center [368, 533] width 6 height 17
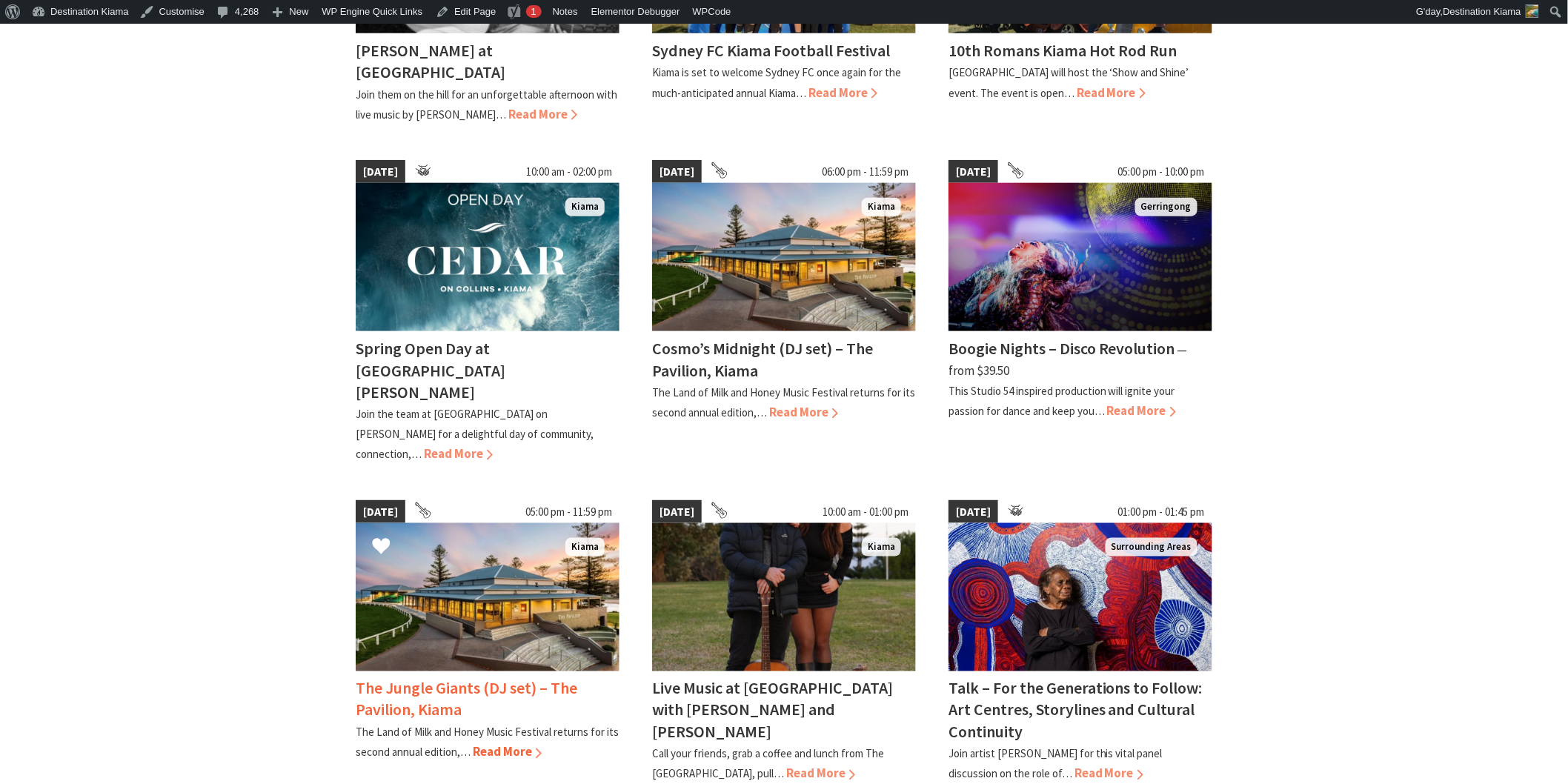
scroll to position [658, 0]
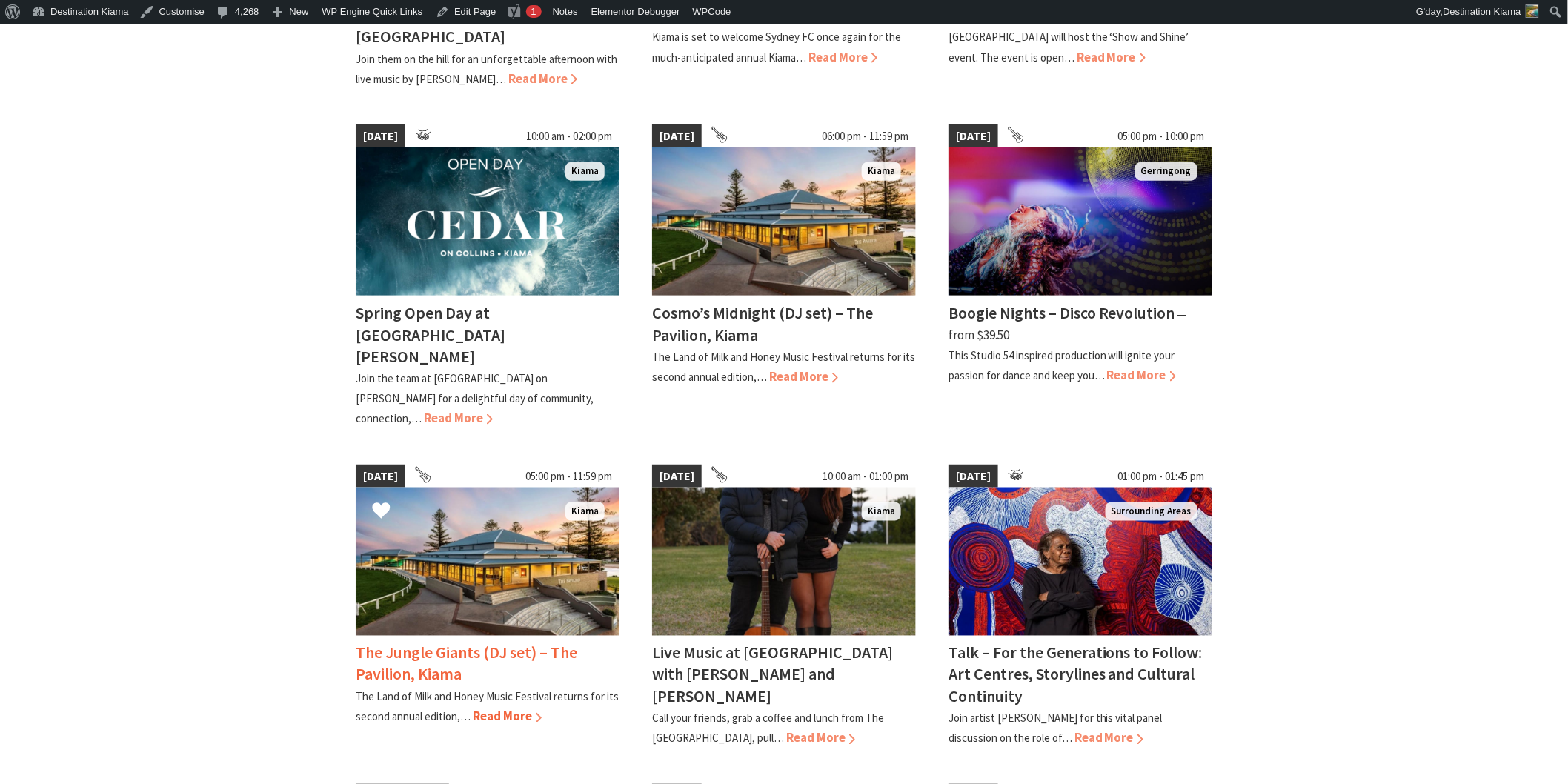
click at [404, 643] on h4 "The Jungle Giants (DJ set) – The Pavilion, Kiama" at bounding box center [466, 664] width 222 height 42
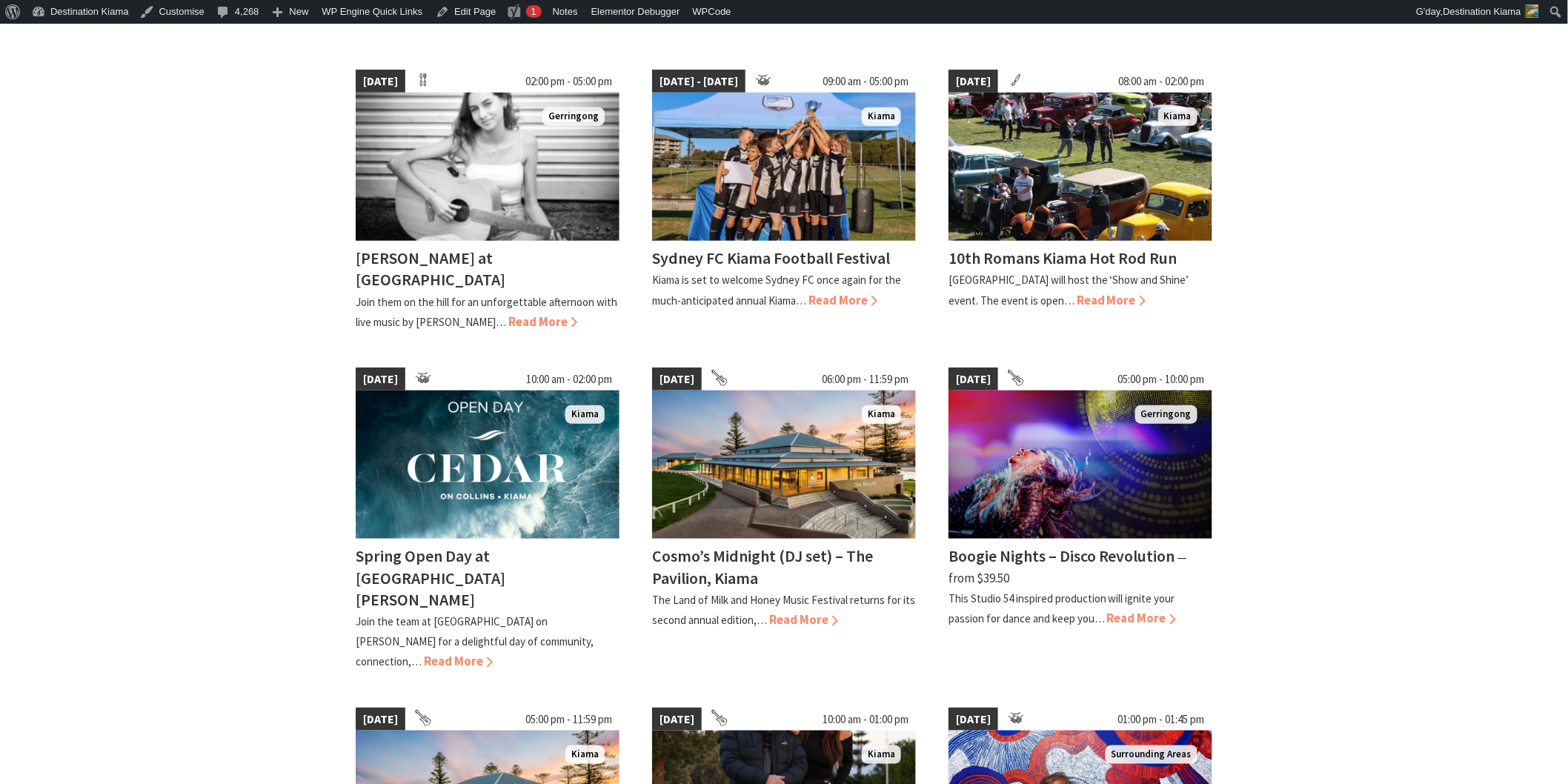
scroll to position [412, 0]
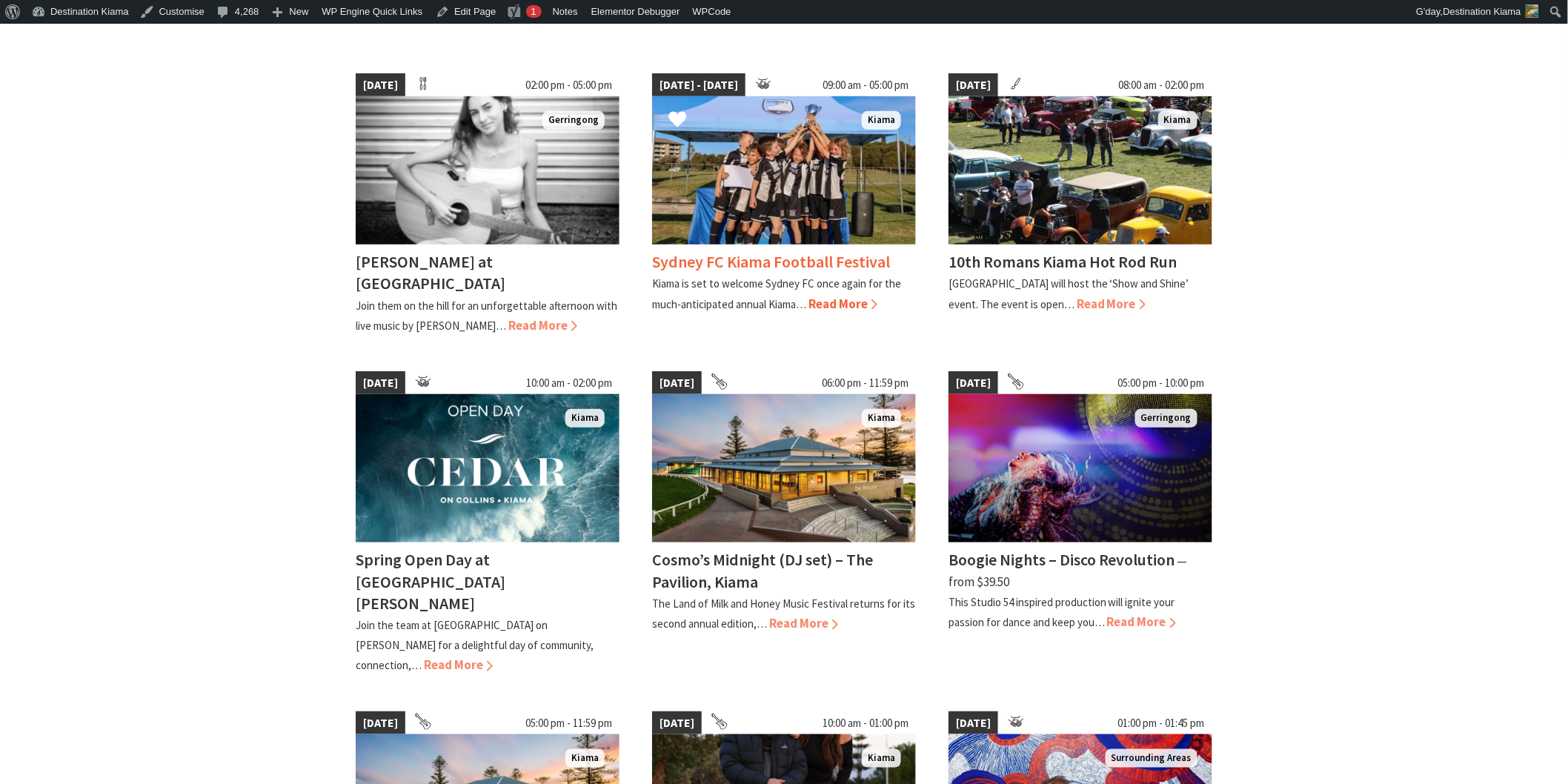
click at [742, 223] on img at bounding box center [784, 170] width 264 height 148
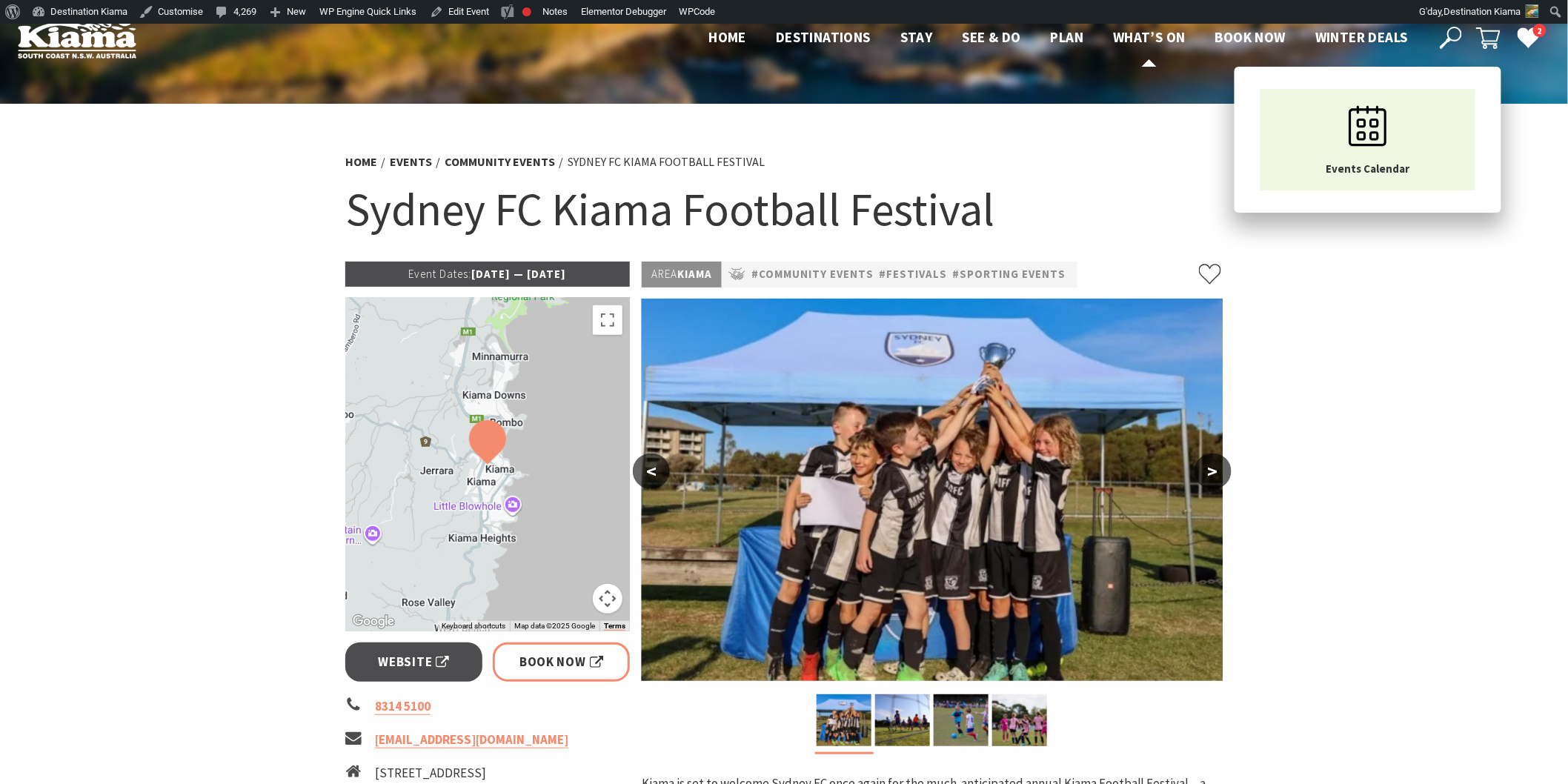
click at [1153, 32] on span "What’s On" at bounding box center [1149, 37] width 73 height 17
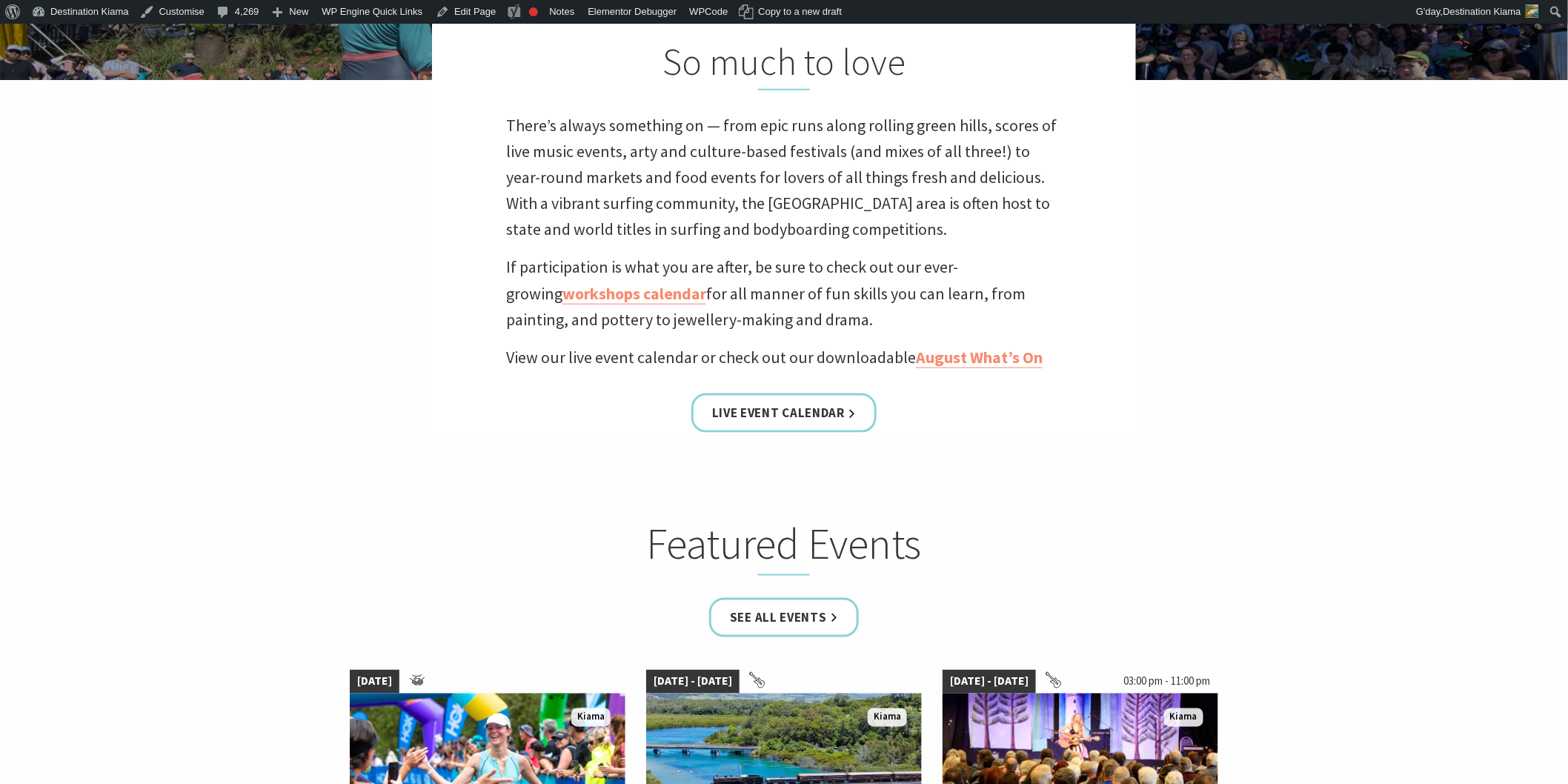
scroll to position [658, 0]
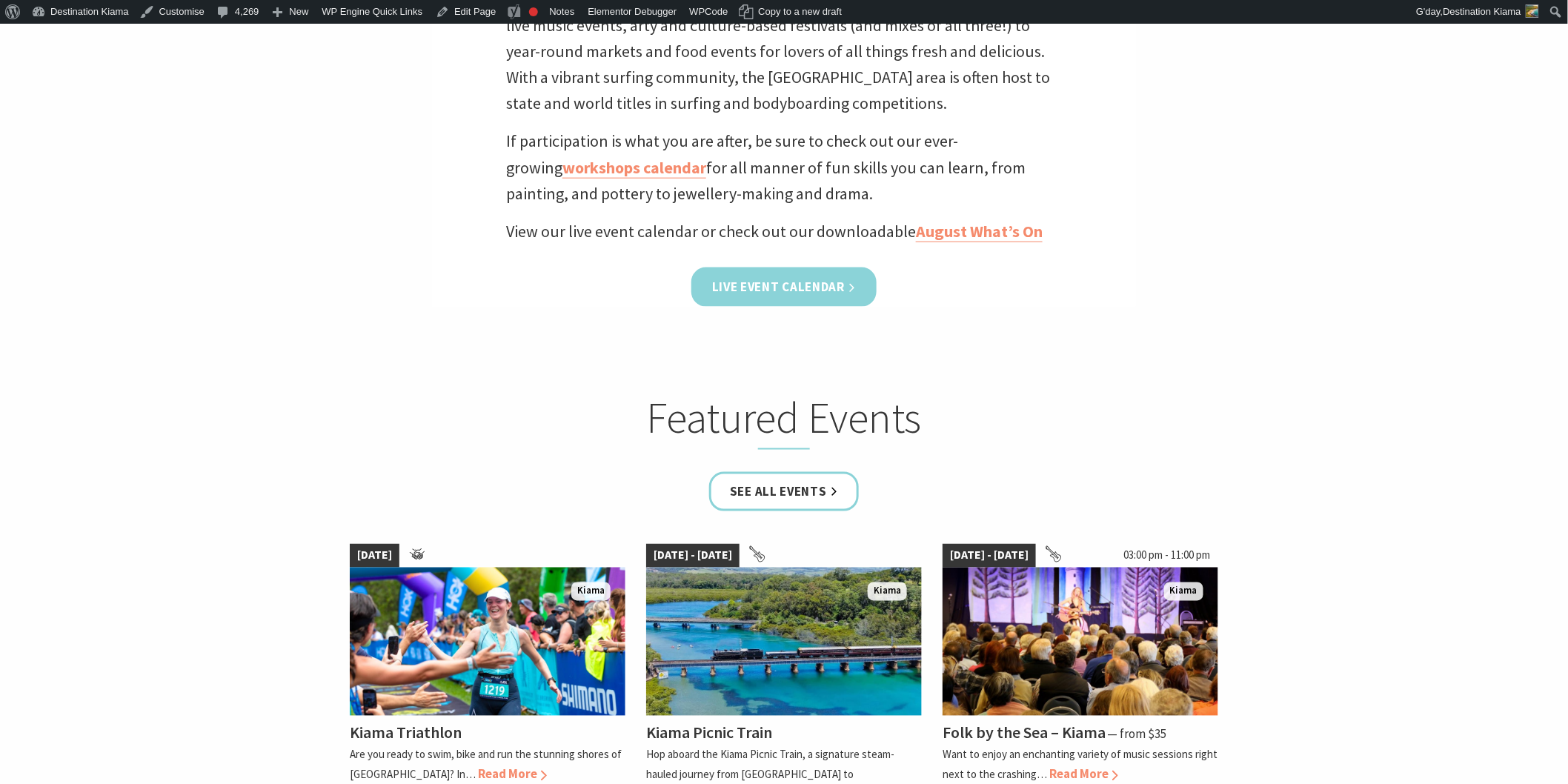
click at [758, 287] on link "Live Event Calendar" at bounding box center [784, 287] width 185 height 40
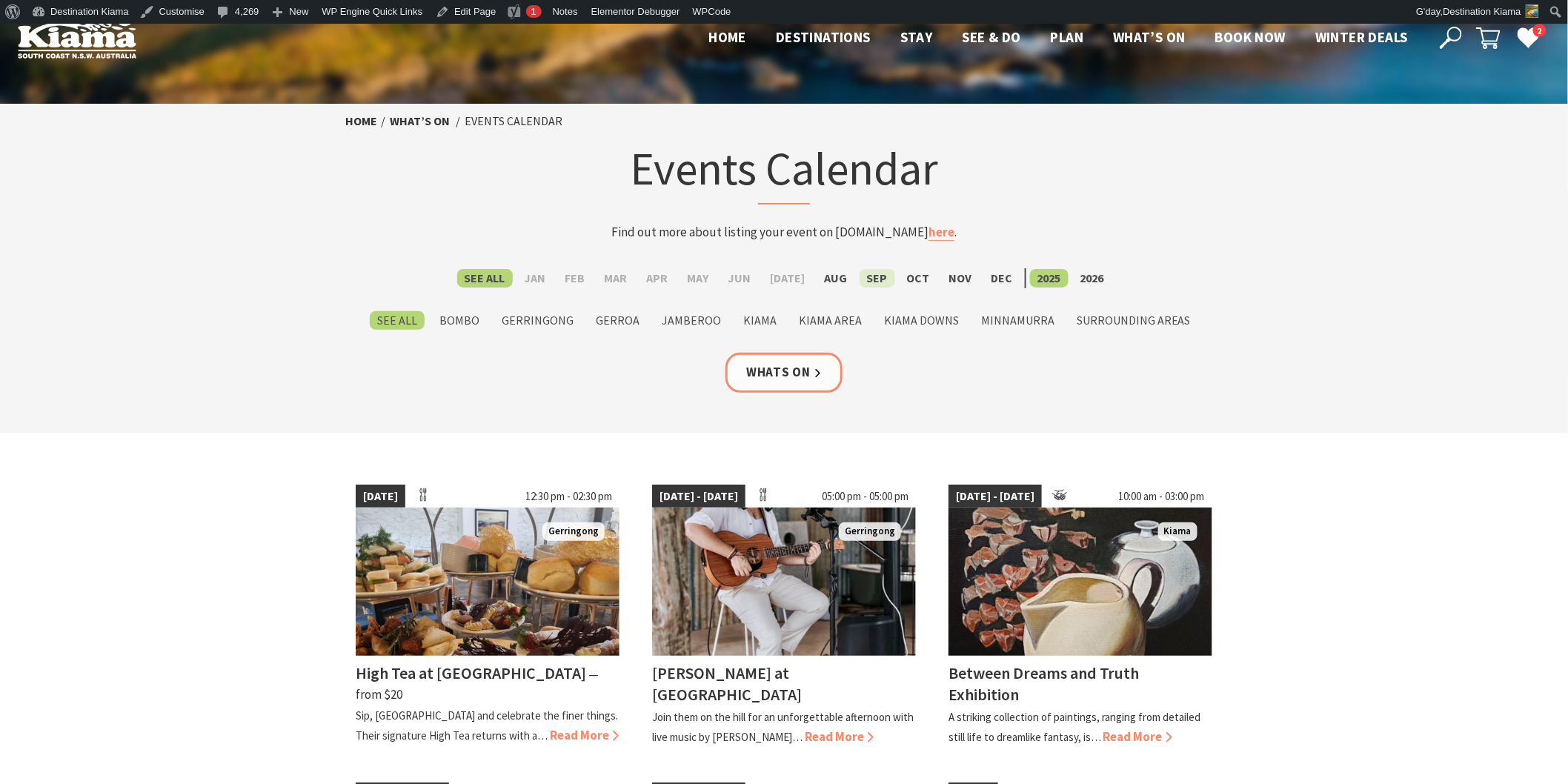
click at [869, 275] on label "Sep" at bounding box center [877, 278] width 36 height 18
click at [0, 0] on input "Sep" at bounding box center [0, 0] width 0 height 0
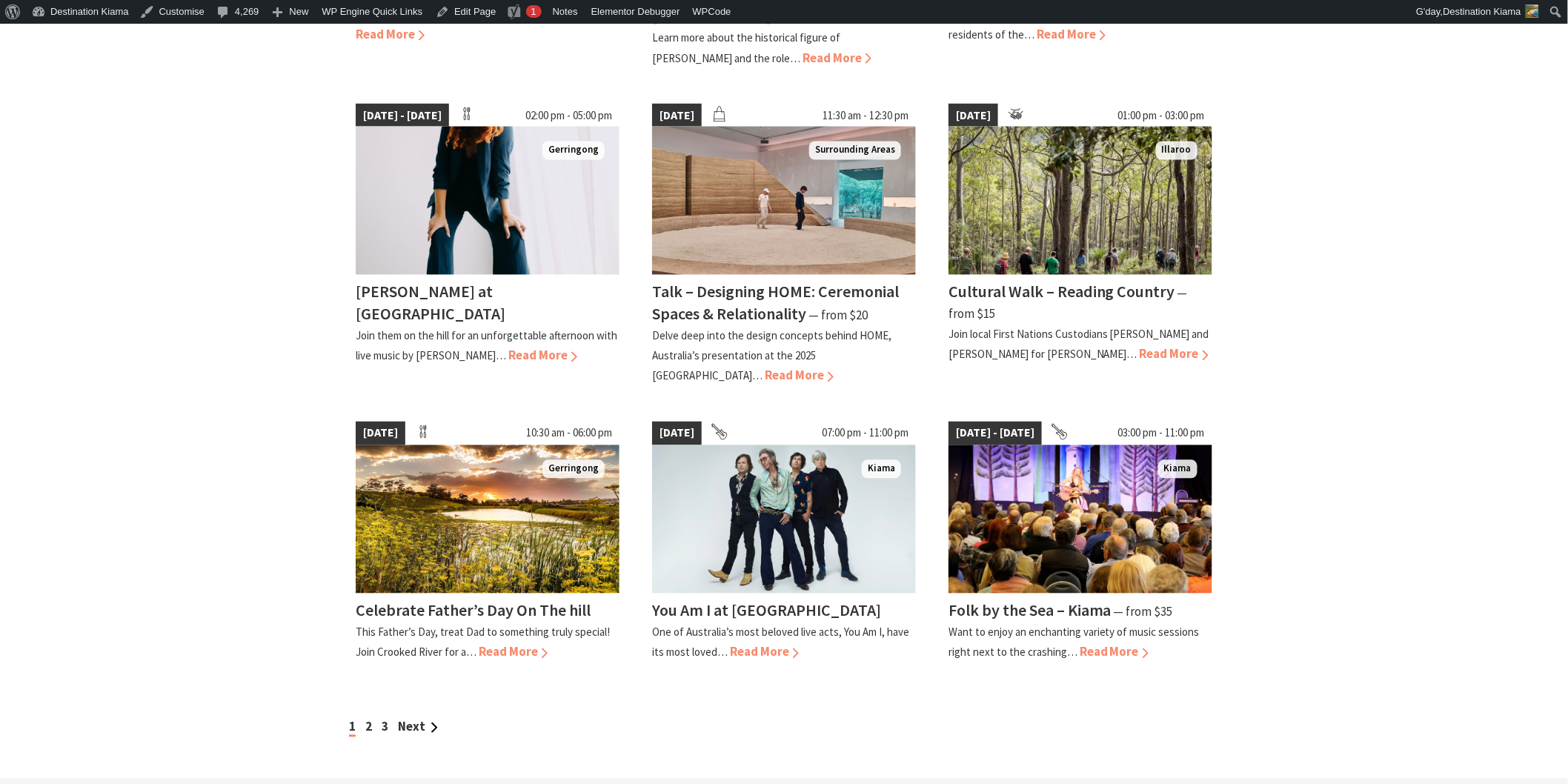
scroll to position [1071, 0]
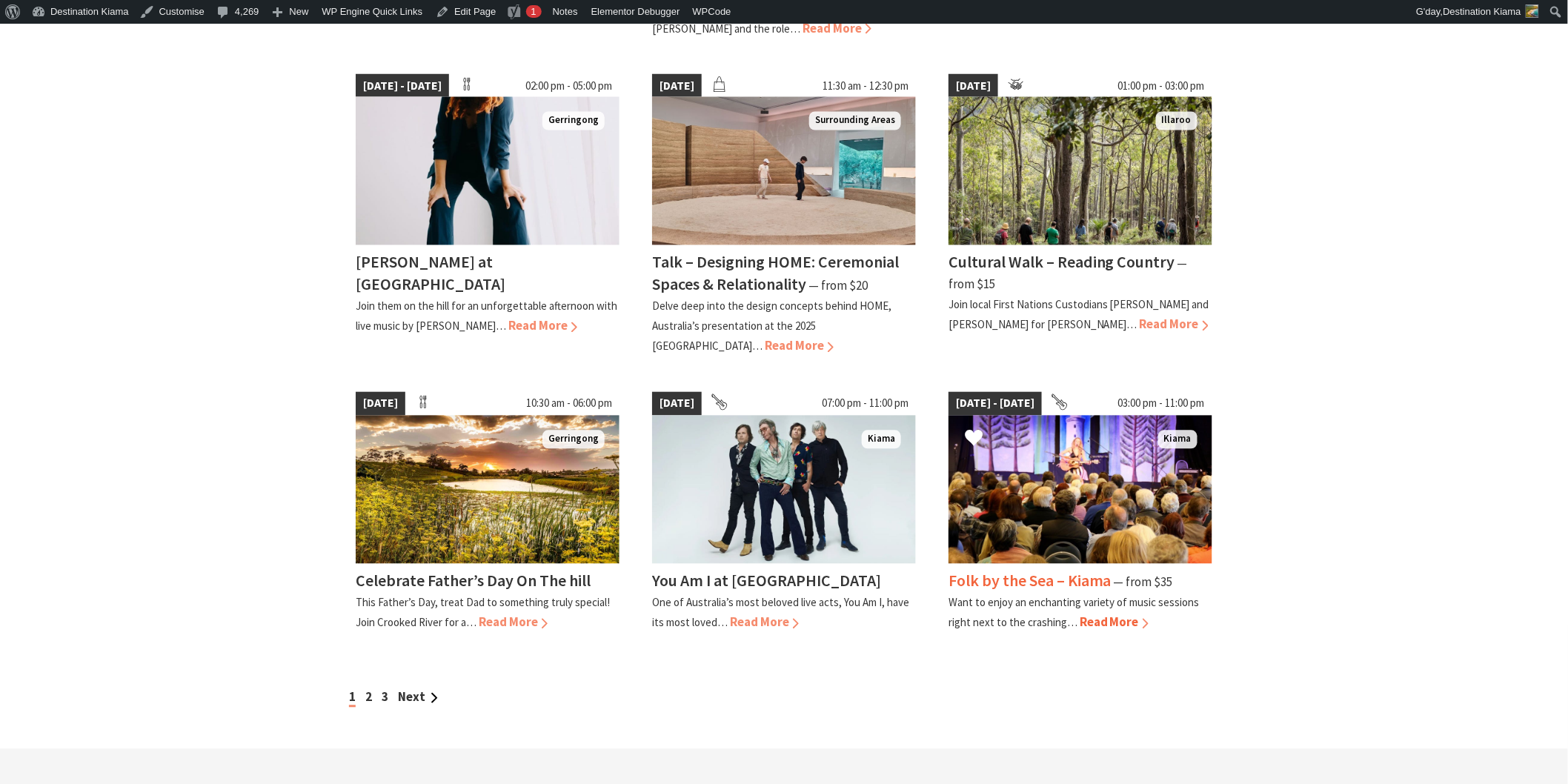
click at [1025, 571] on h4 "Folk by the Sea – Kiama" at bounding box center [1030, 581] width 163 height 21
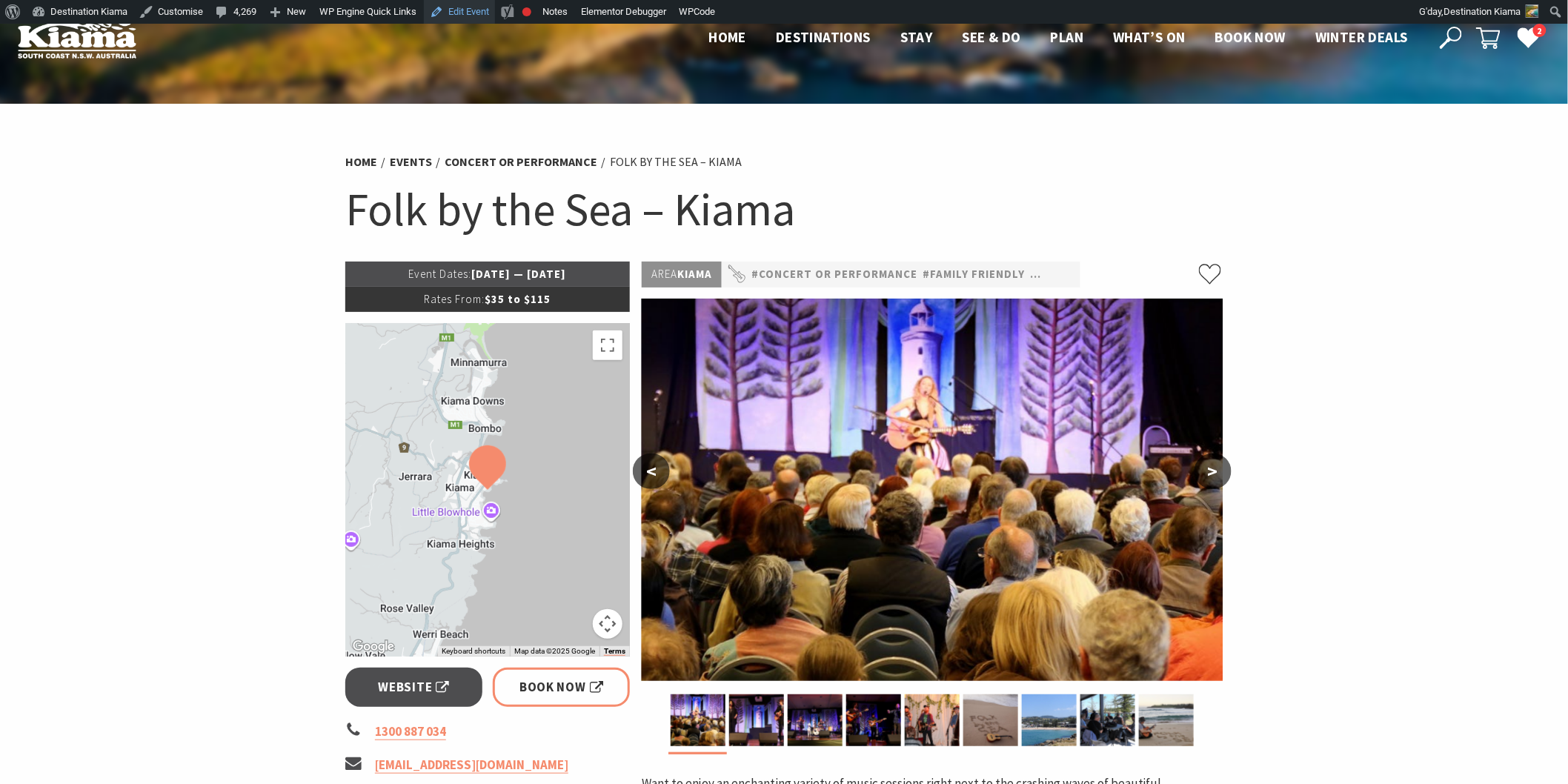
click at [462, 7] on link "Edit Event" at bounding box center [459, 12] width 71 height 24
